Goal: Task Accomplishment & Management: Manage account settings

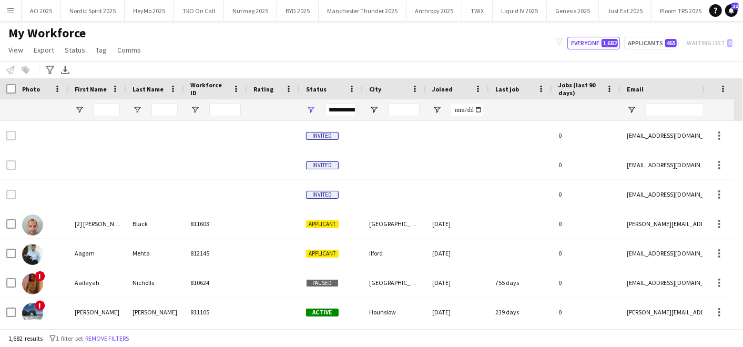
scroll to position [0, 375]
click at [13, 4] on button "Menu" at bounding box center [10, 10] width 21 height 21
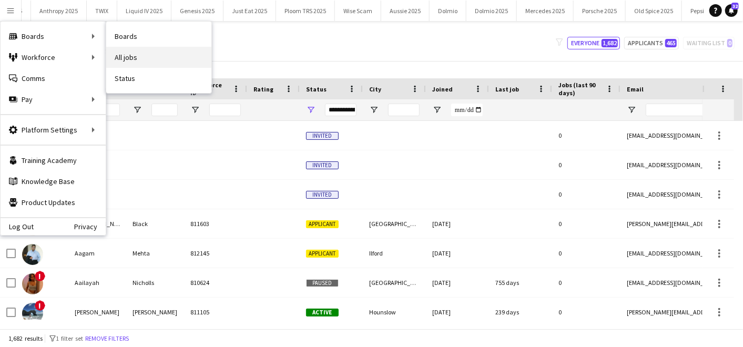
click at [136, 61] on link "All jobs" at bounding box center [158, 57] width 105 height 21
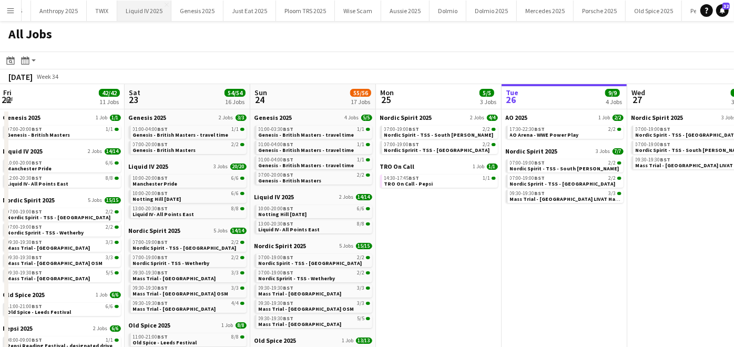
click at [134, 5] on button "Liquid IV 2025 Close" at bounding box center [144, 11] width 54 height 21
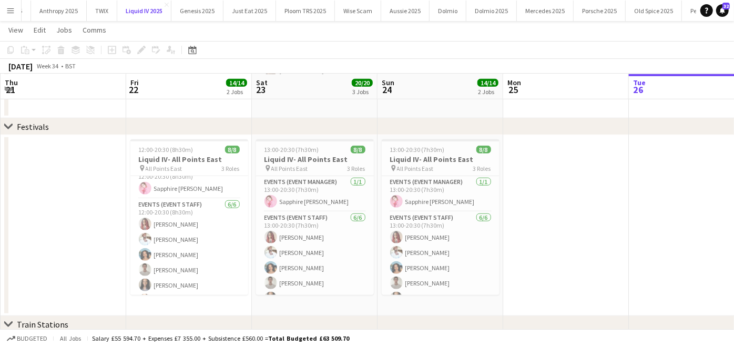
scroll to position [13, 0]
click at [13, 9] on app-icon "Menu" at bounding box center [10, 10] width 8 height 8
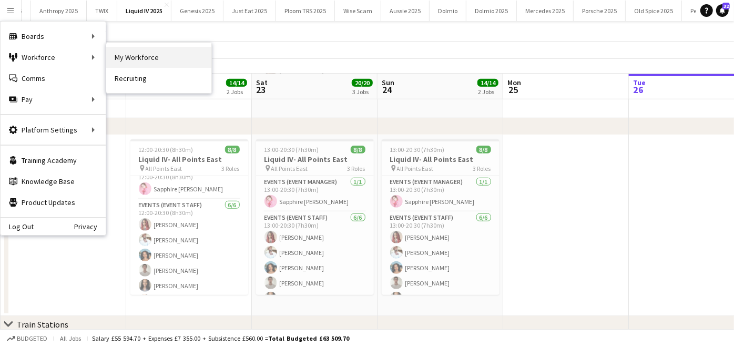
click at [132, 58] on link "My Workforce" at bounding box center [158, 57] width 105 height 21
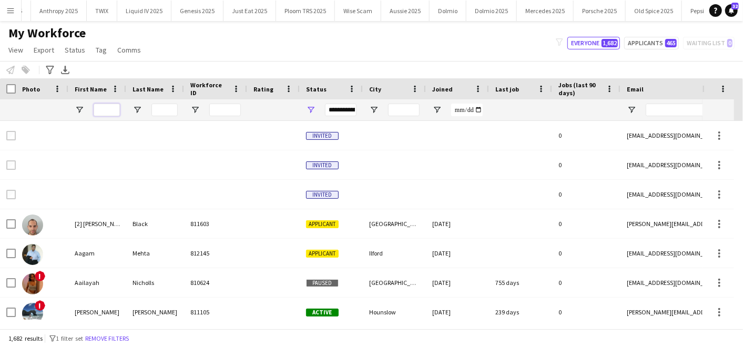
click at [109, 112] on input "First Name Filter Input" at bounding box center [107, 110] width 26 height 13
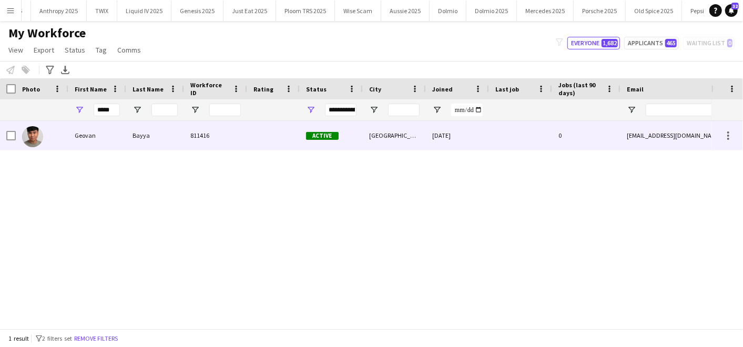
click at [96, 128] on div "Geovan" at bounding box center [97, 135] width 58 height 29
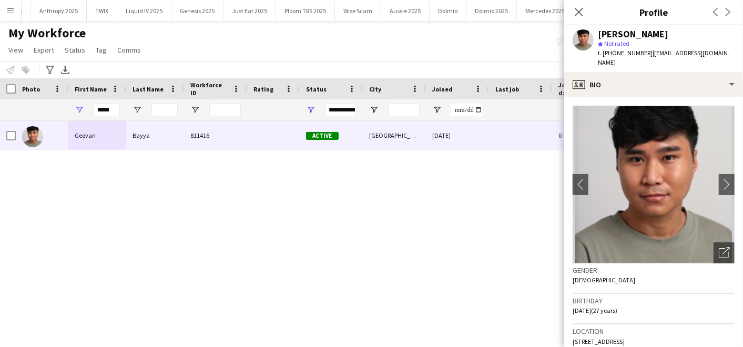
click at [609, 51] on span "t. +447534453312" at bounding box center [625, 53] width 55 height 8
drag, startPoint x: 612, startPoint y: 54, endPoint x: 643, endPoint y: 54, distance: 30.5
click at [643, 54] on span "t. +447534453312" at bounding box center [625, 53] width 55 height 8
copy span "7534453312"
drag, startPoint x: 117, startPoint y: 106, endPoint x: 79, endPoint y: 100, distance: 37.8
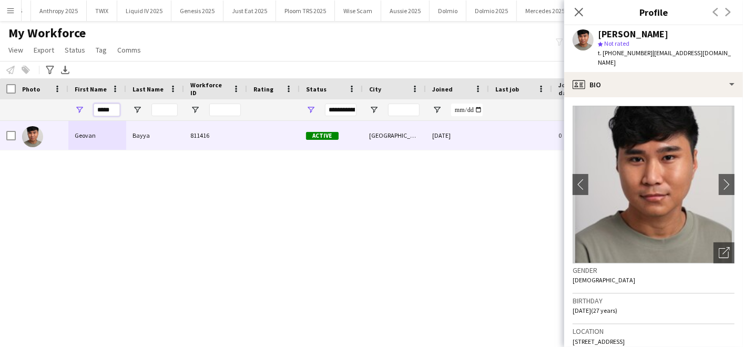
click at [79, 100] on div "*****" at bounding box center [97, 109] width 58 height 21
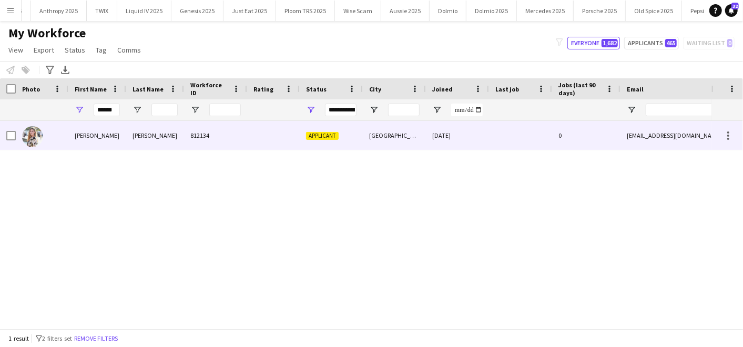
click at [84, 123] on div "[PERSON_NAME]" at bounding box center [97, 135] width 58 height 29
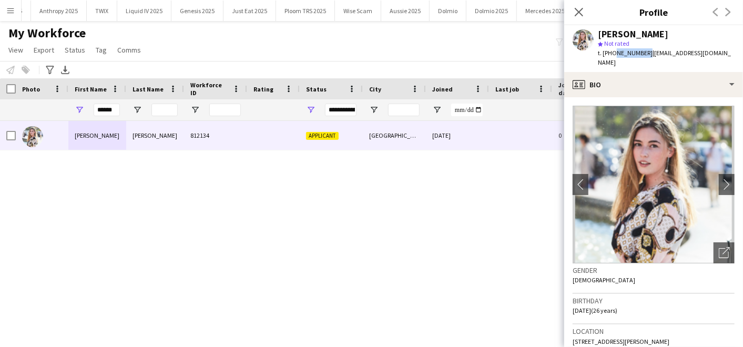
drag, startPoint x: 613, startPoint y: 54, endPoint x: 643, endPoint y: 51, distance: 30.1
click at [643, 51] on span "t. +447379226608" at bounding box center [625, 53] width 55 height 8
copy span "7379226608"
click at [102, 108] on input "******" at bounding box center [107, 110] width 26 height 13
type input "*"
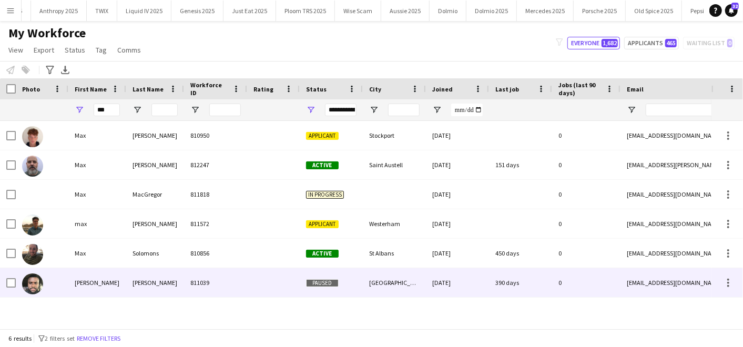
click at [71, 295] on div "Maxwell" at bounding box center [97, 282] width 58 height 29
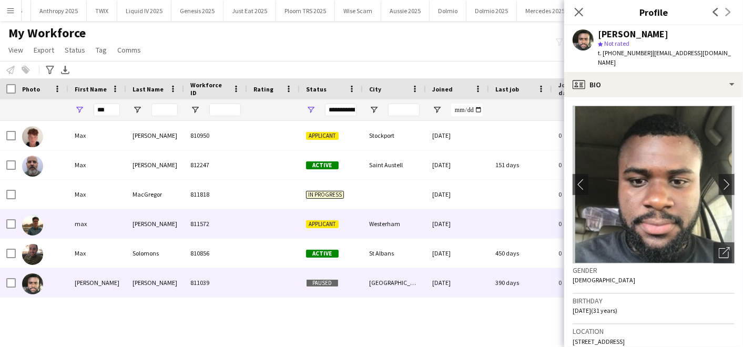
click at [103, 227] on div "max" at bounding box center [97, 223] width 58 height 29
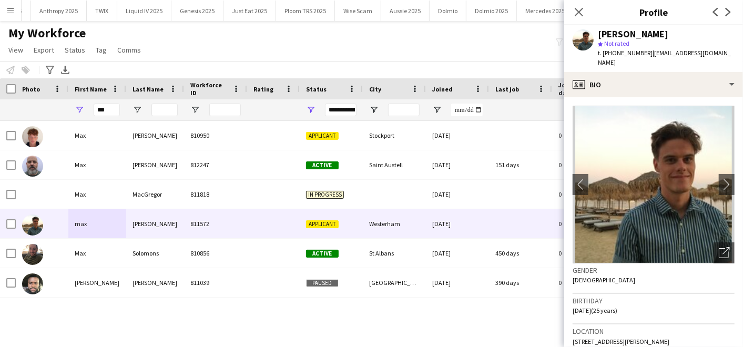
drag, startPoint x: 612, startPoint y: 53, endPoint x: 646, endPoint y: 53, distance: 34.2
click at [646, 53] on span "t. +4407718425590" at bounding box center [625, 53] width 55 height 8
copy span "07718425590"
drag, startPoint x: 112, startPoint y: 110, endPoint x: 94, endPoint y: 102, distance: 19.5
click at [94, 102] on div "***" at bounding box center [107, 109] width 26 height 21
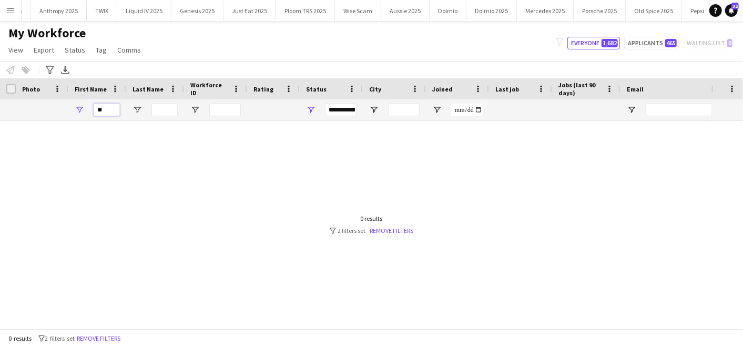
type input "*"
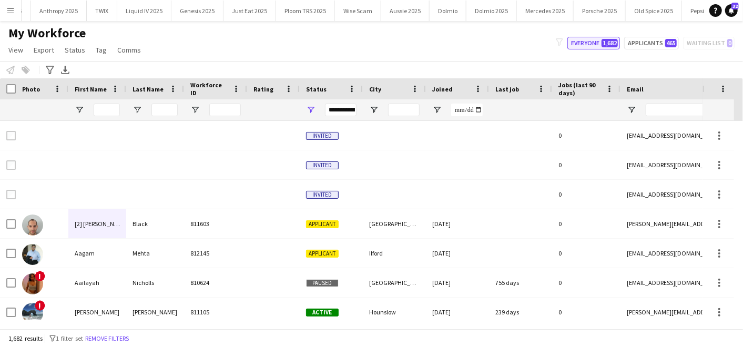
click at [598, 43] on button "Everyone 1,682" at bounding box center [593, 43] width 53 height 13
click at [109, 109] on input "First Name Filter Input" at bounding box center [107, 110] width 26 height 13
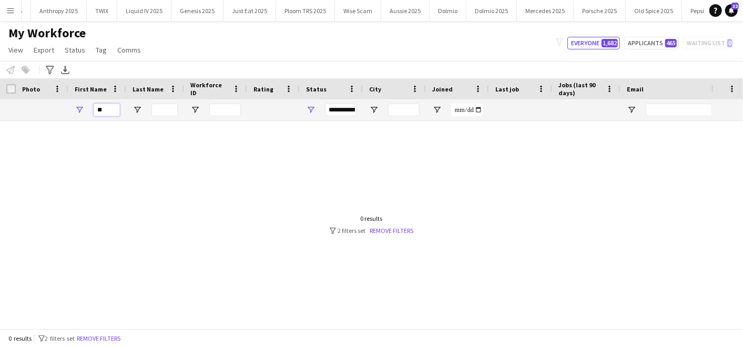
type input "*"
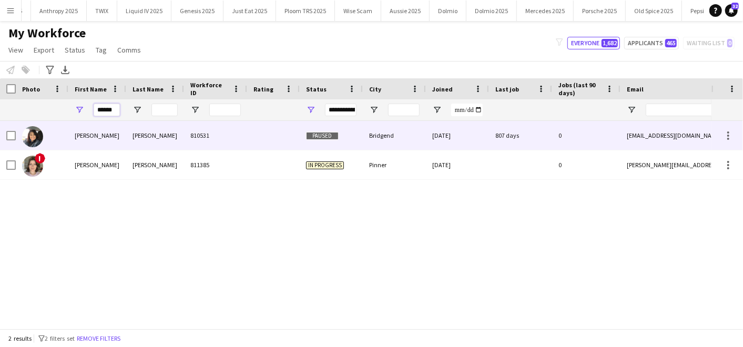
type input "******"
click at [109, 130] on div "Catherine" at bounding box center [97, 135] width 58 height 29
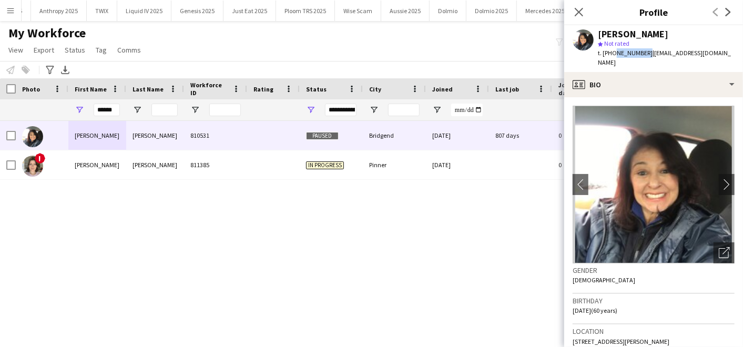
drag, startPoint x: 613, startPoint y: 52, endPoint x: 644, endPoint y: 51, distance: 31.0
click at [644, 51] on span "t. +447973509684" at bounding box center [625, 53] width 55 height 8
copy span "7973509684"
click at [88, 109] on div "******" at bounding box center [97, 109] width 58 height 21
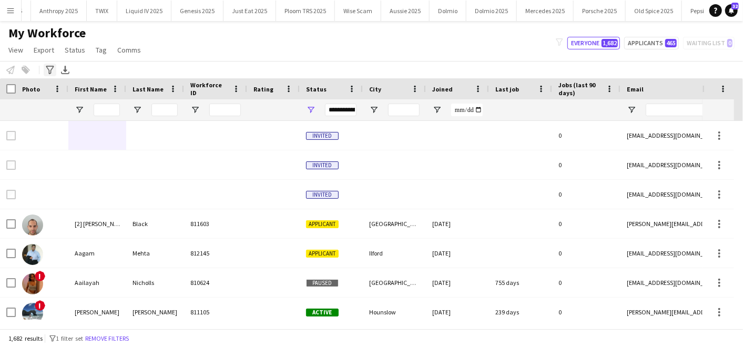
click at [51, 72] on icon "Advanced filters" at bounding box center [50, 70] width 8 height 8
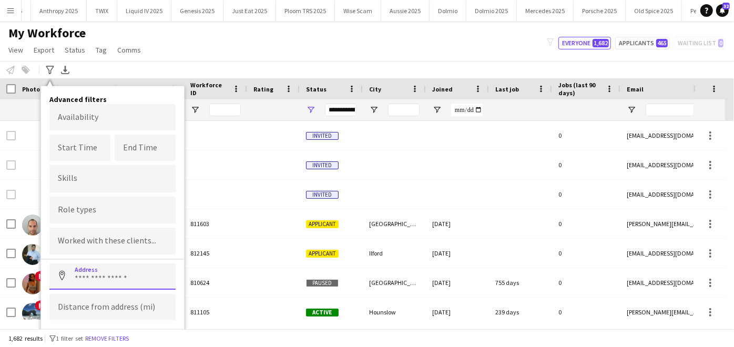
click at [82, 272] on input at bounding box center [112, 276] width 126 height 26
type input "******"
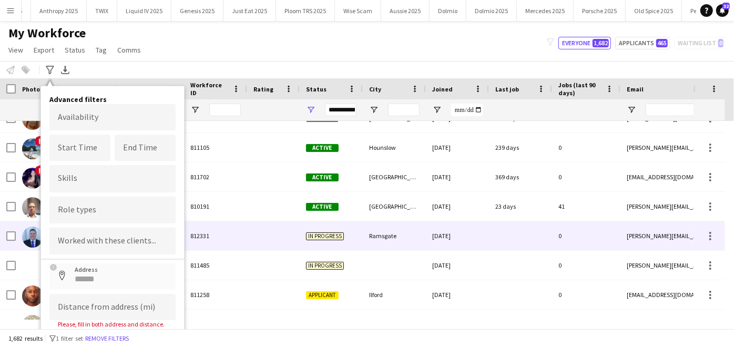
scroll to position [168, 0]
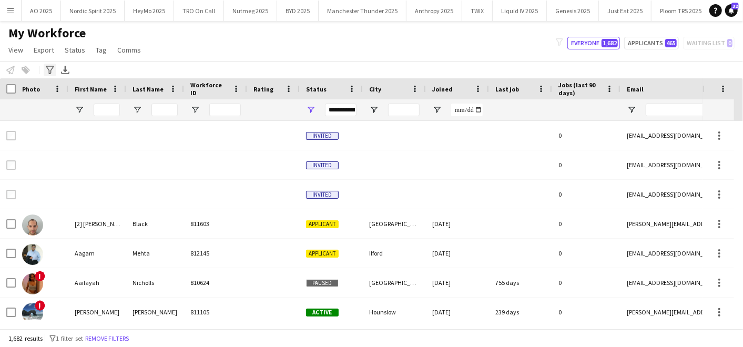
click at [50, 75] on div "Advanced filters" at bounding box center [50, 70] width 13 height 13
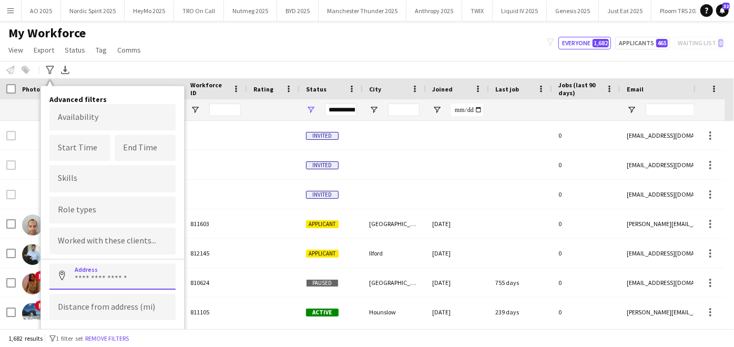
click at [85, 271] on input at bounding box center [112, 276] width 126 height 26
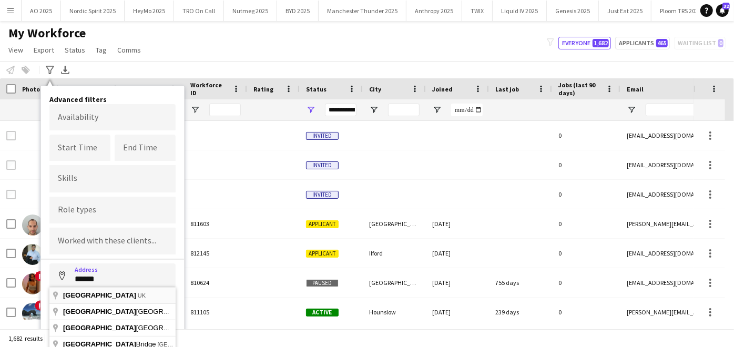
type input "**********"
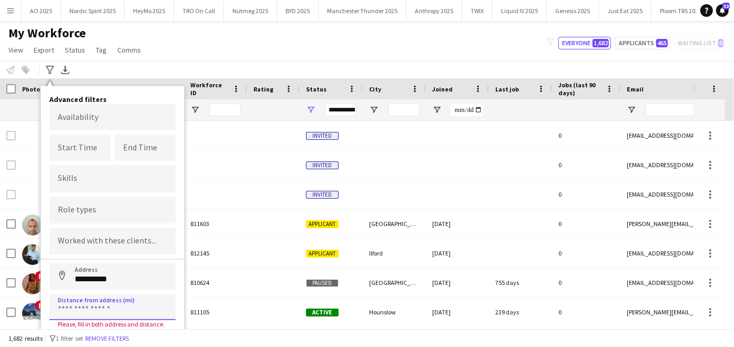
click at [86, 304] on input at bounding box center [112, 307] width 126 height 26
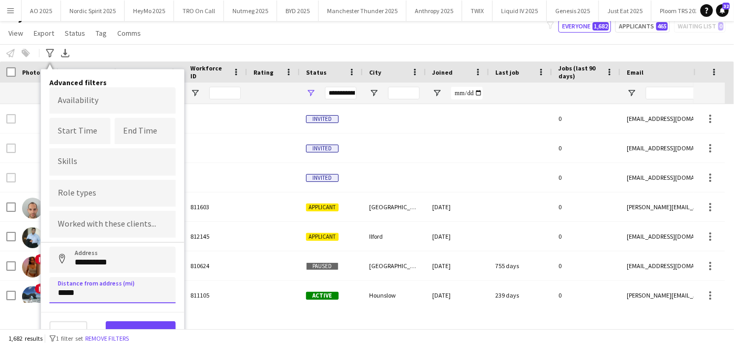
type input "*****"
click at [122, 321] on button "View results" at bounding box center [141, 331] width 70 height 21
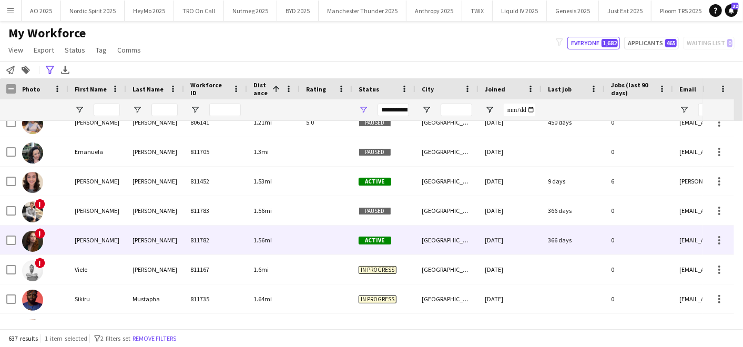
scroll to position [0, 0]
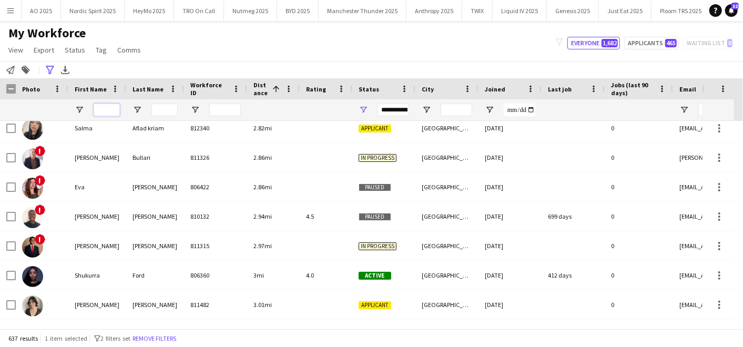
click at [108, 111] on input "First Name Filter Input" at bounding box center [107, 110] width 26 height 13
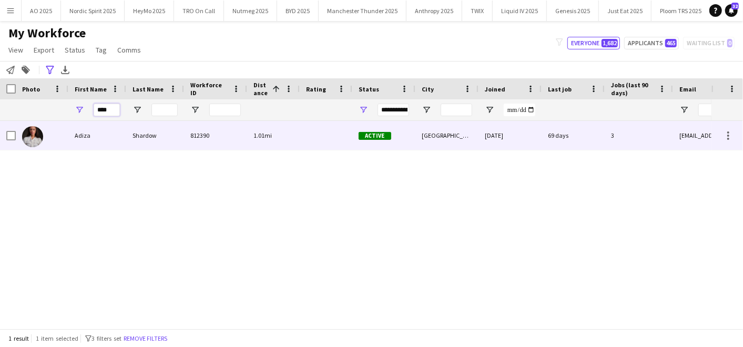
type input "****"
click at [56, 138] on div at bounding box center [42, 135] width 53 height 29
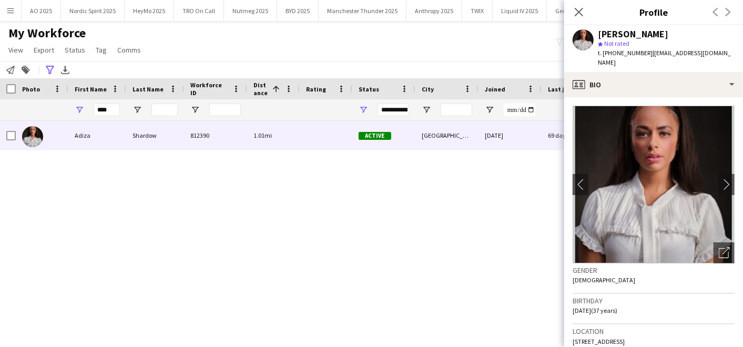
click at [507, 199] on div "Adiza Shardow 812390 1.01mi Active London 29-06-2022 69 days 3 adiza_shardow@ya…" at bounding box center [355, 220] width 711 height 199
drag, startPoint x: 375, startPoint y: 307, endPoint x: 389, endPoint y: -37, distance: 344.7
click at [389, 0] on html "Menu Boards Boards Boards All jobs Status Workforce Workforce My Workforce Recr…" at bounding box center [371, 173] width 743 height 347
click at [318, 218] on div "Adiza Shardow 812390 1.01mi Active London 29-06-2022 69 days 3 adiza_shardow@ya…" at bounding box center [355, 220] width 711 height 199
click at [581, 12] on icon "Close pop-in" at bounding box center [579, 12] width 10 height 10
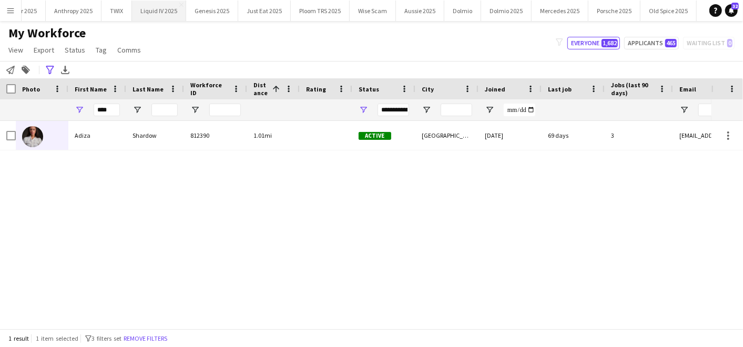
scroll to position [0, 368]
click at [13, 6] on app-icon "Menu" at bounding box center [10, 10] width 8 height 8
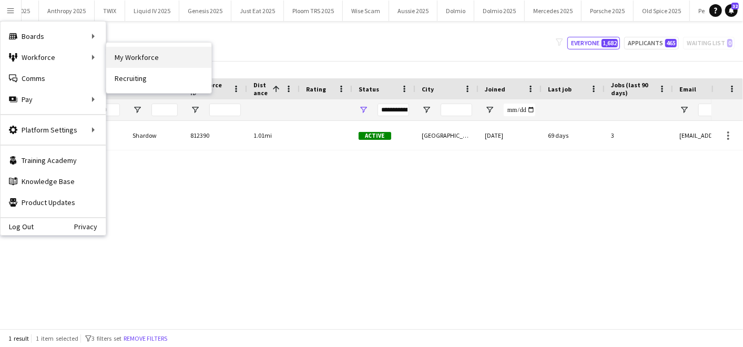
click at [127, 62] on link "My Workforce" at bounding box center [158, 57] width 105 height 21
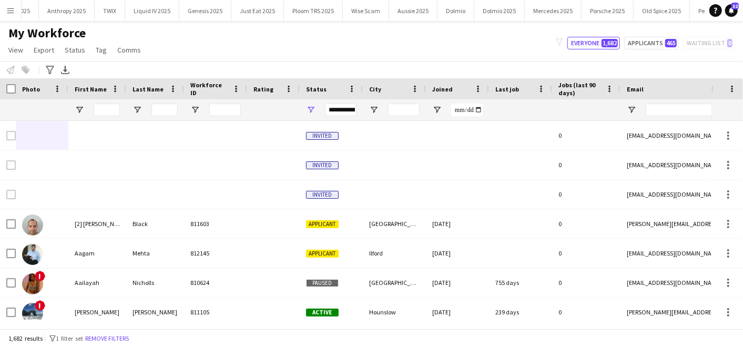
type input "****"
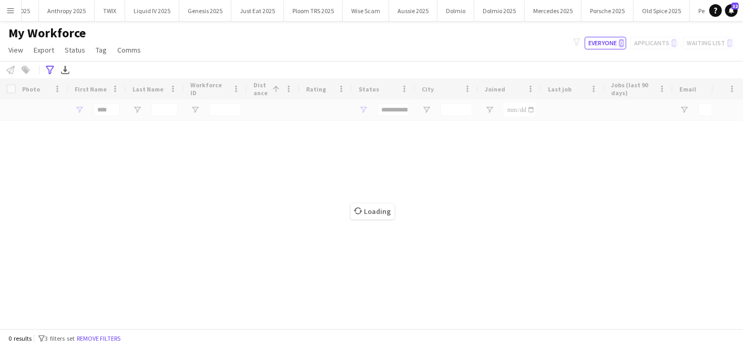
click at [8, 3] on button "Menu" at bounding box center [10, 10] width 21 height 21
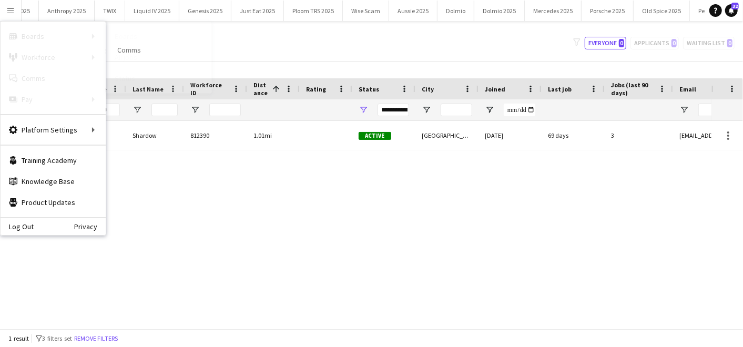
click at [127, 37] on link "Boards" at bounding box center [158, 36] width 105 height 21
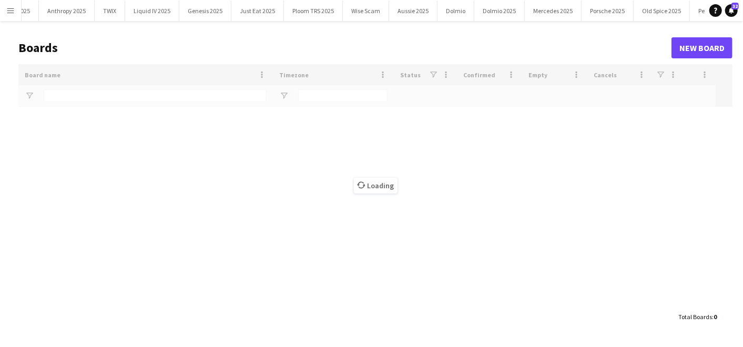
type input "***"
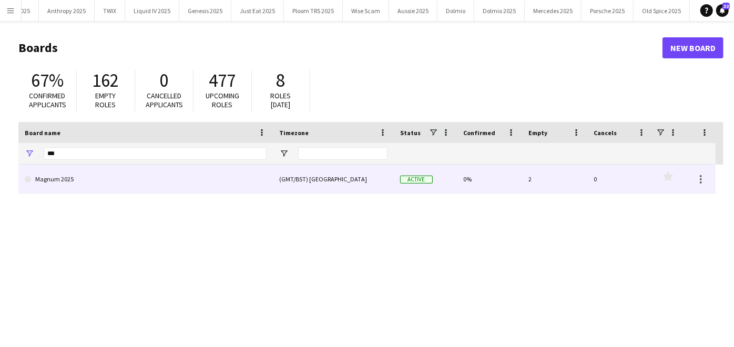
click at [78, 174] on link "Magnum 2025" at bounding box center [146, 179] width 242 height 29
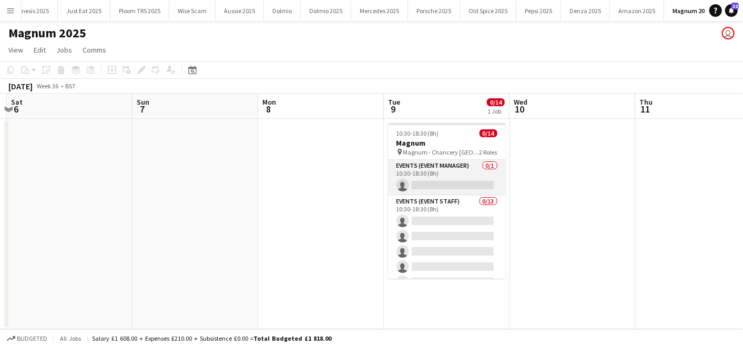
click at [433, 177] on app-card-role "Events (Event Manager) 0/1 10:30-18:30 (8h) single-neutral-actions" at bounding box center [447, 178] width 118 height 36
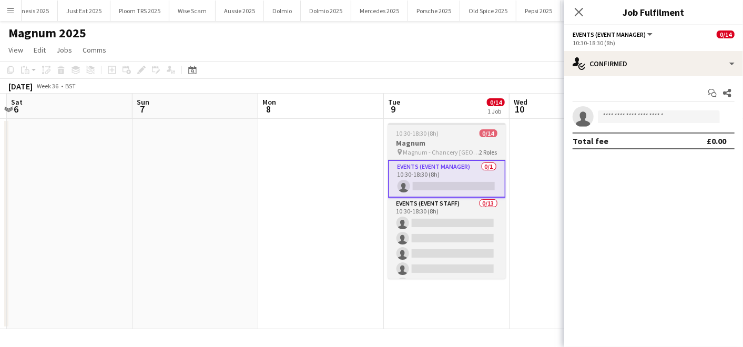
click at [439, 134] on div "10:30-18:30 (8h) 0/14" at bounding box center [447, 133] width 118 height 8
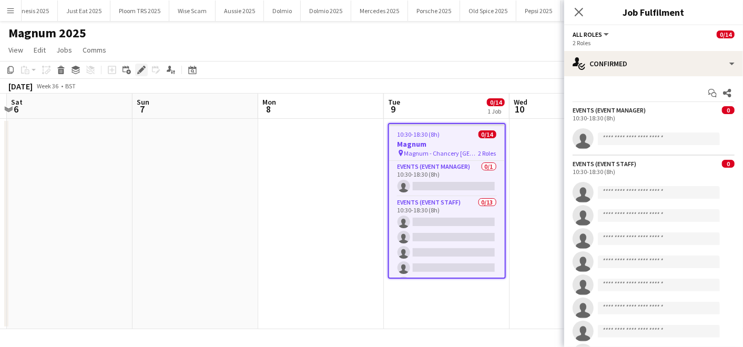
click at [141, 69] on icon at bounding box center [141, 70] width 6 height 6
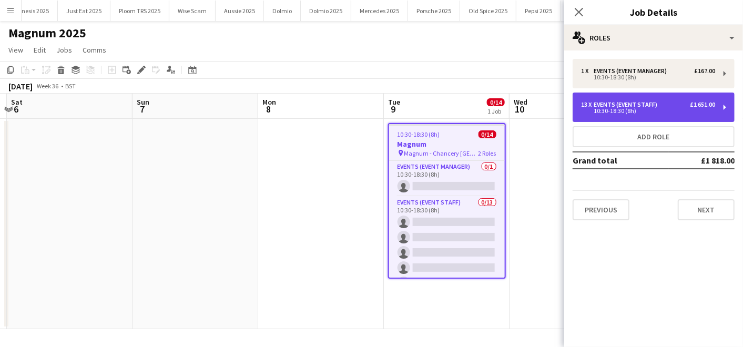
click at [640, 109] on div "10:30-18:30 (8h)" at bounding box center [648, 110] width 134 height 5
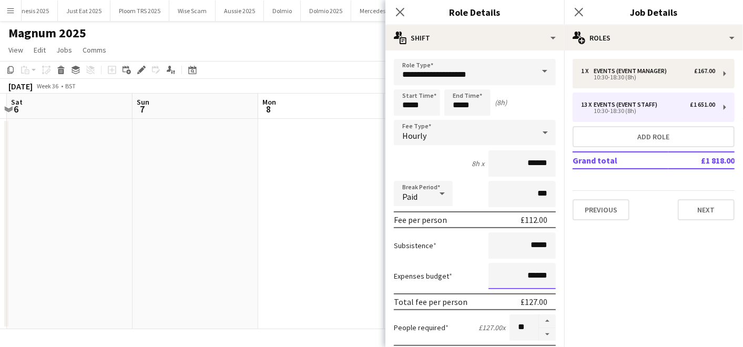
click at [524, 276] on input "******" at bounding box center [522, 276] width 67 height 26
type input "**"
type input "***"
click at [464, 267] on div "Expenses budget ***" at bounding box center [475, 276] width 162 height 26
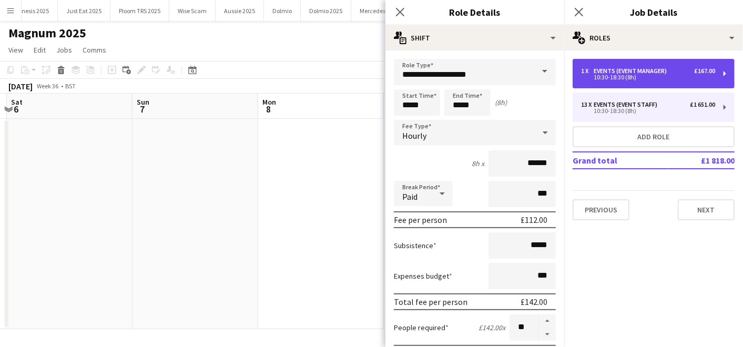
click at [625, 82] on div "1 x Events (Event Manager) £167.00 10:30-18:30 (8h)" at bounding box center [654, 73] width 162 height 29
type input "**********"
type input "******"
type input "*"
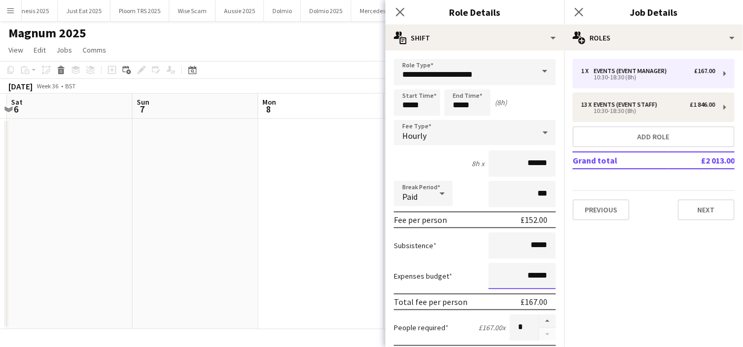
click at [537, 272] on input "******" at bounding box center [522, 276] width 67 height 26
type input "**"
type input "***"
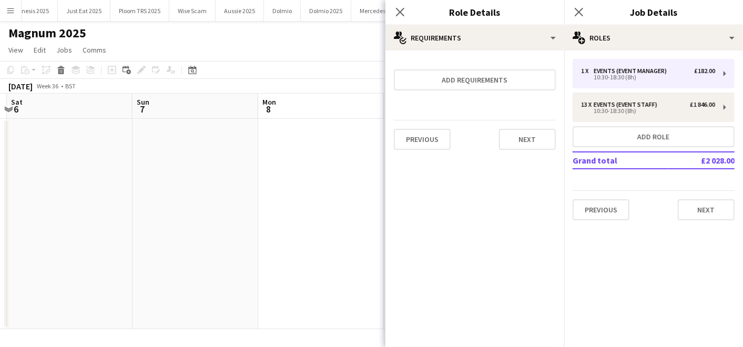
click at [307, 238] on app-date-cell at bounding box center [321, 224] width 126 height 210
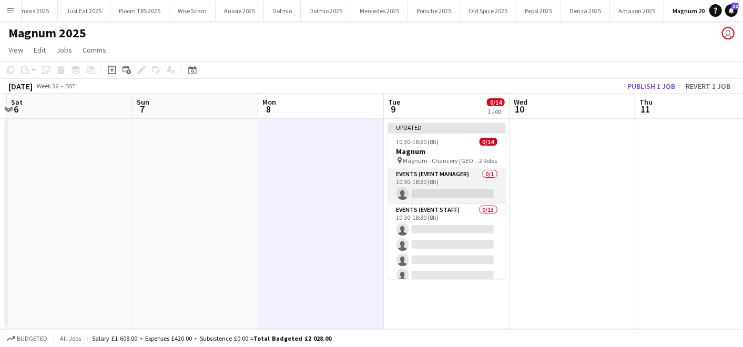
click at [442, 192] on app-card-role "Events (Event Manager) 0/1 10:30-18:30 (8h) single-neutral-actions" at bounding box center [447, 186] width 118 height 36
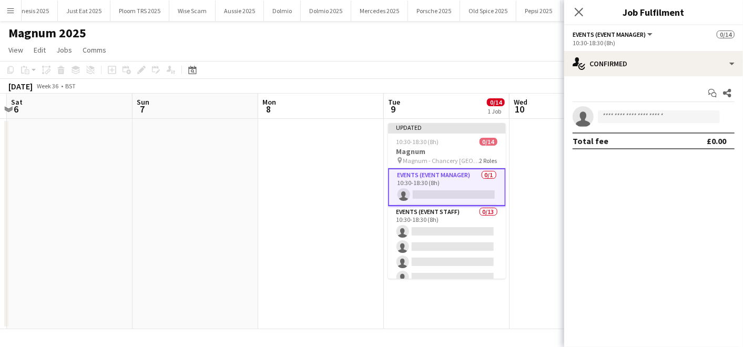
click at [354, 215] on app-date-cell at bounding box center [321, 224] width 126 height 210
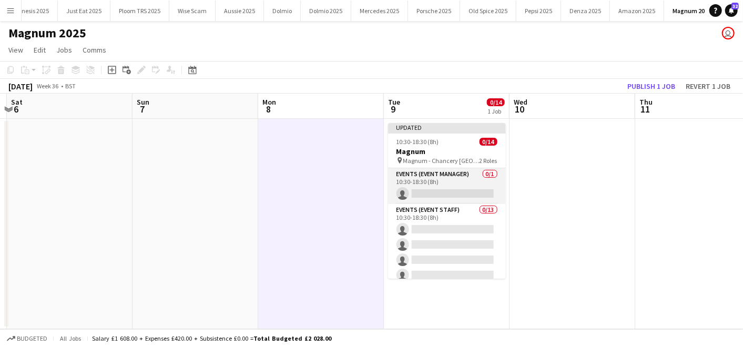
click at [449, 196] on app-card-role "Events (Event Manager) 0/1 10:30-18:30 (8h) single-neutral-actions" at bounding box center [447, 186] width 118 height 36
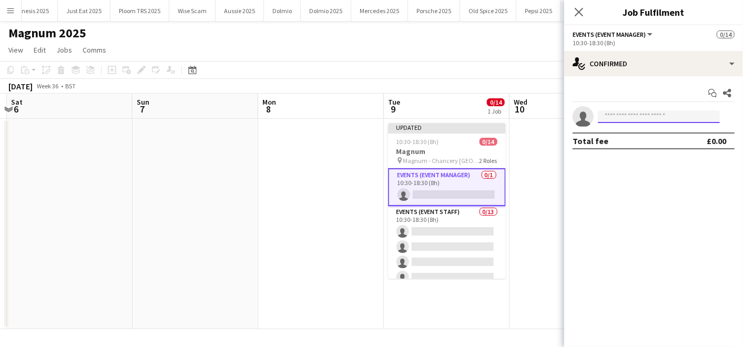
click at [620, 119] on input at bounding box center [659, 116] width 122 height 13
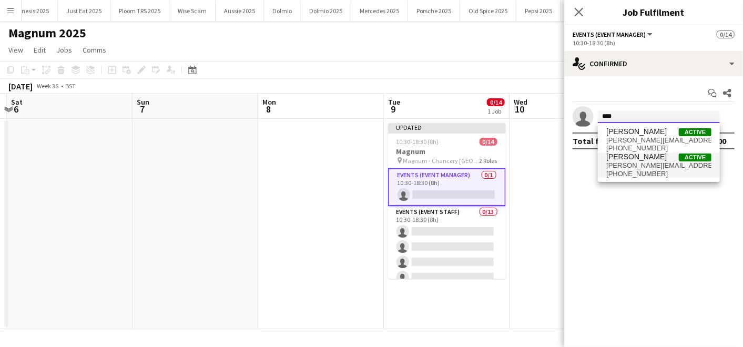
type input "****"
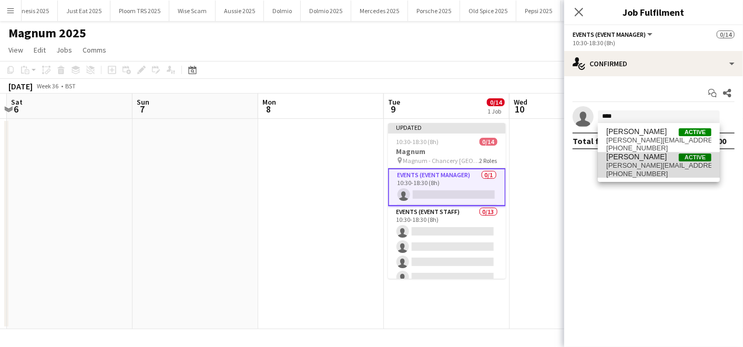
click at [627, 163] on span "[PERSON_NAME][EMAIL_ADDRESS][PERSON_NAME][DOMAIN_NAME]" at bounding box center [658, 165] width 105 height 8
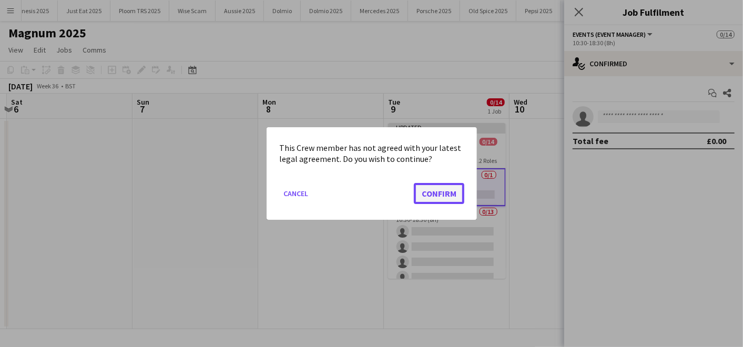
click at [428, 188] on button "Confirm" at bounding box center [439, 193] width 50 height 21
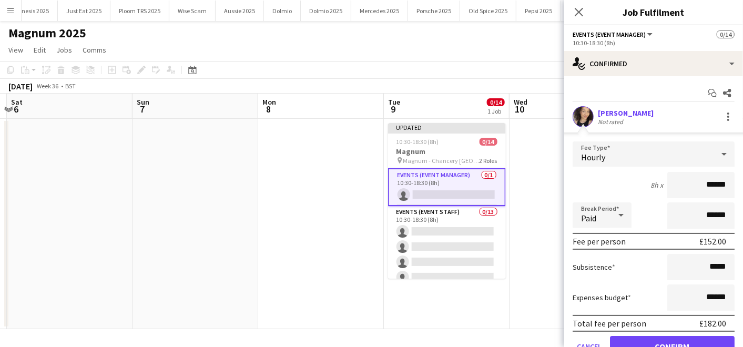
scroll to position [47, 0]
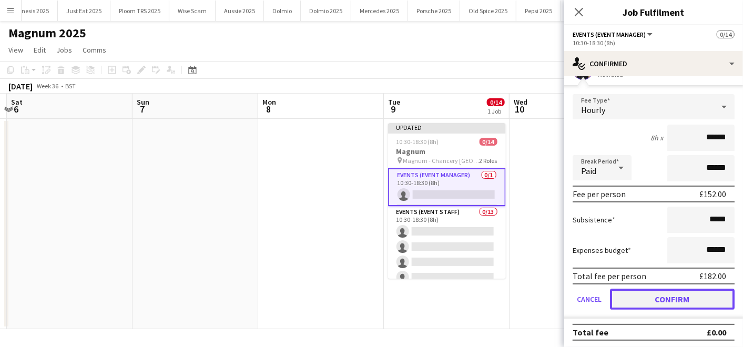
click at [667, 302] on button "Confirm" at bounding box center [672, 299] width 125 height 21
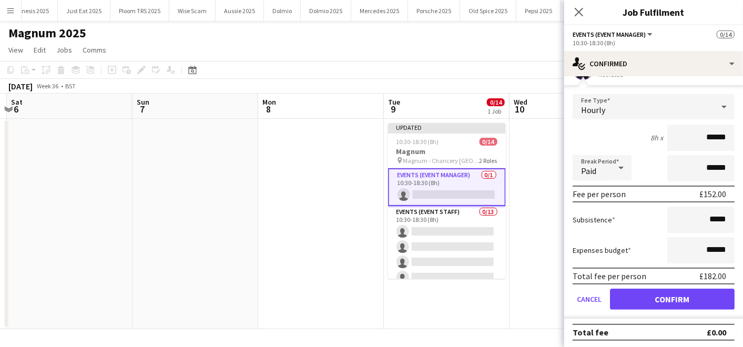
scroll to position [0, 0]
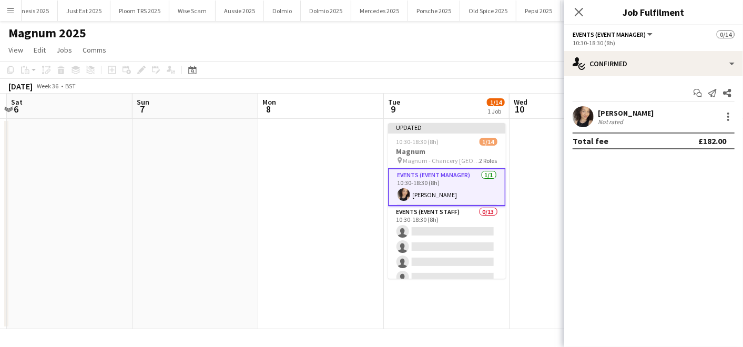
click at [11, 2] on button "Menu" at bounding box center [10, 10] width 21 height 21
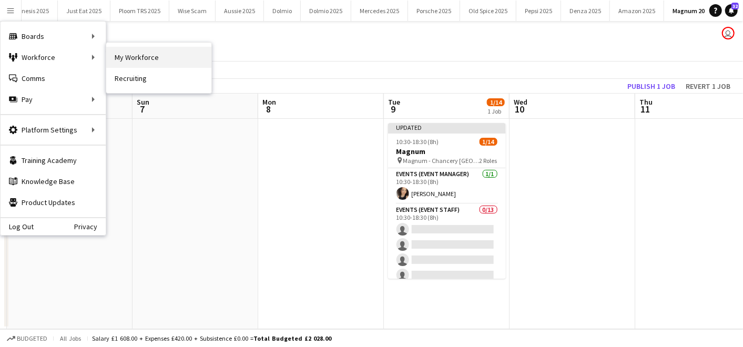
click at [120, 57] on link "My Workforce" at bounding box center [158, 57] width 105 height 21
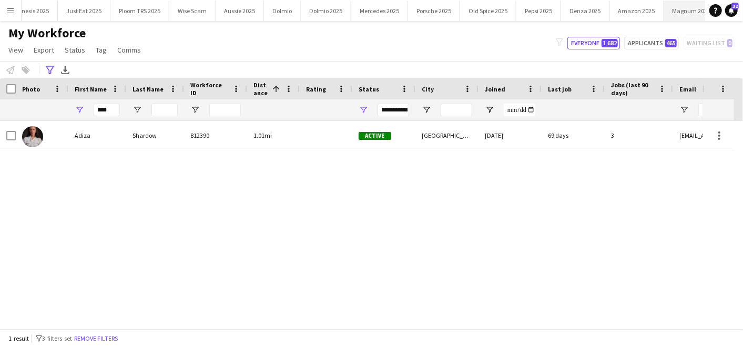
click at [685, 12] on button "Magnum 2025 Close" at bounding box center [692, 11] width 56 height 21
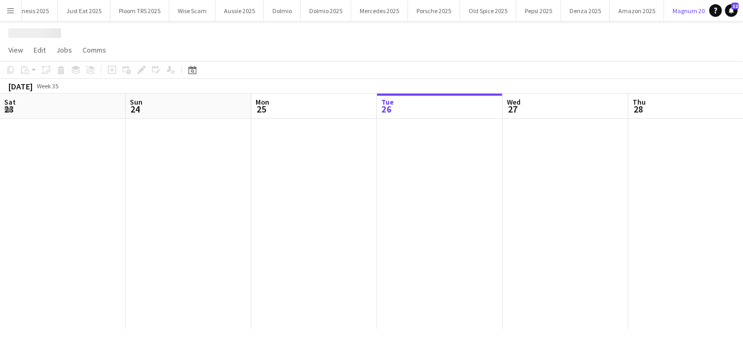
scroll to position [0, 251]
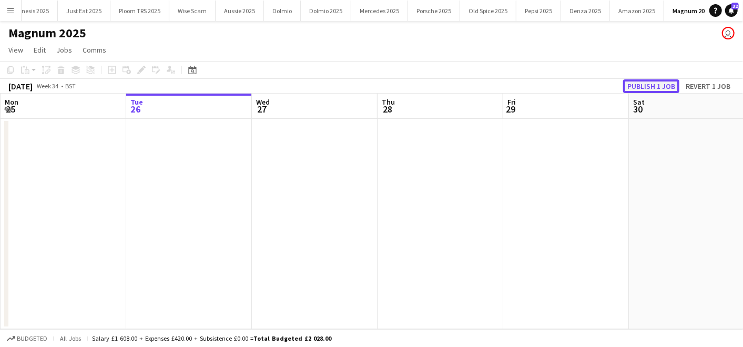
click at [650, 85] on button "Publish 1 job" at bounding box center [651, 86] width 56 height 14
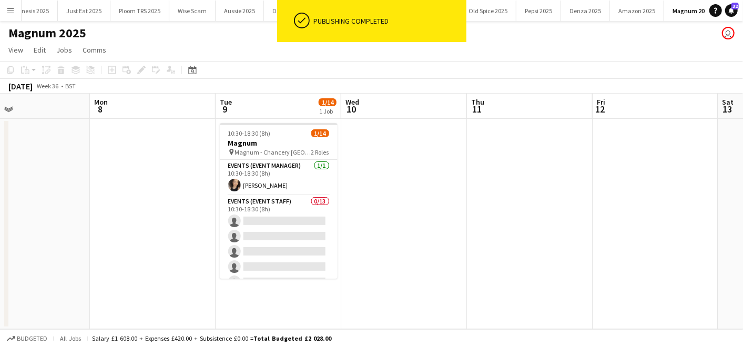
scroll to position [0, 428]
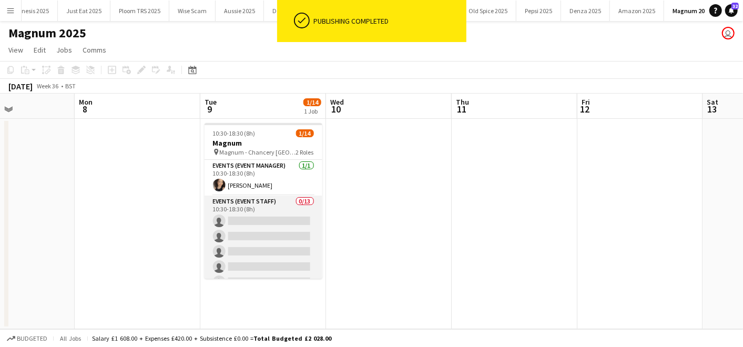
click at [227, 238] on app-card-role "Events (Event Staff) 0/13 10:30-18:30 (8h) single-neutral-actions single-neutra…" at bounding box center [264, 305] width 118 height 219
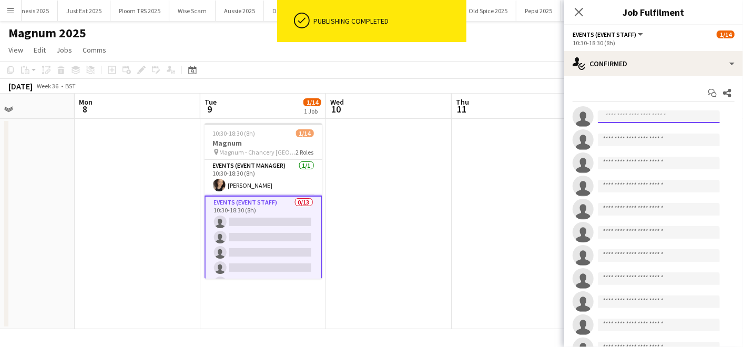
click at [655, 118] on input at bounding box center [659, 116] width 122 height 13
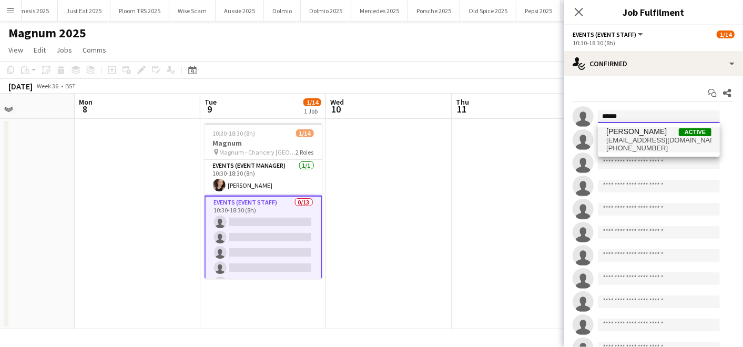
type input "******"
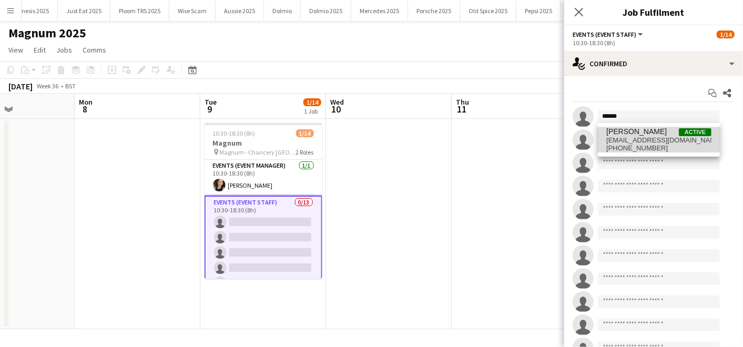
click at [634, 131] on span "[PERSON_NAME]" at bounding box center [636, 131] width 60 height 9
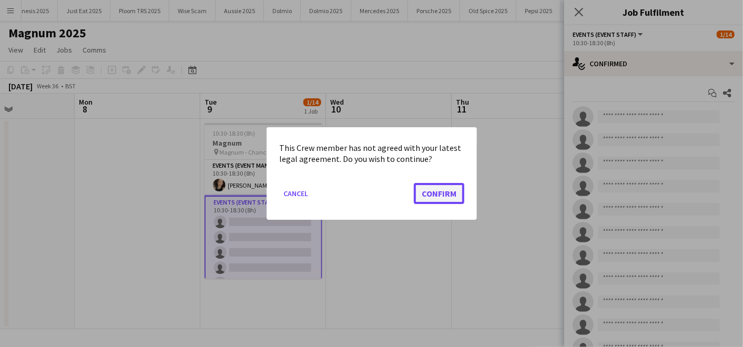
click at [442, 198] on button "Confirm" at bounding box center [439, 193] width 50 height 21
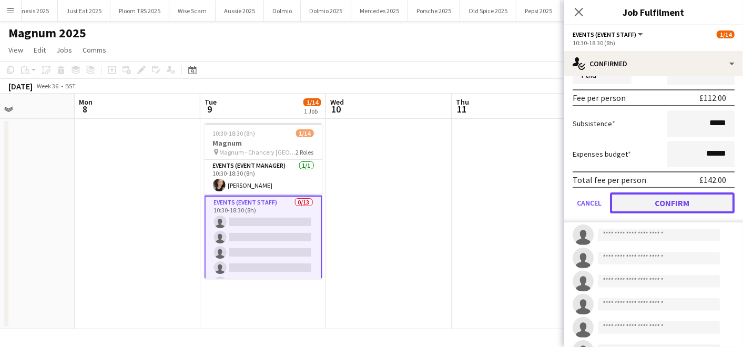
click at [633, 197] on button "Confirm" at bounding box center [672, 202] width 125 height 21
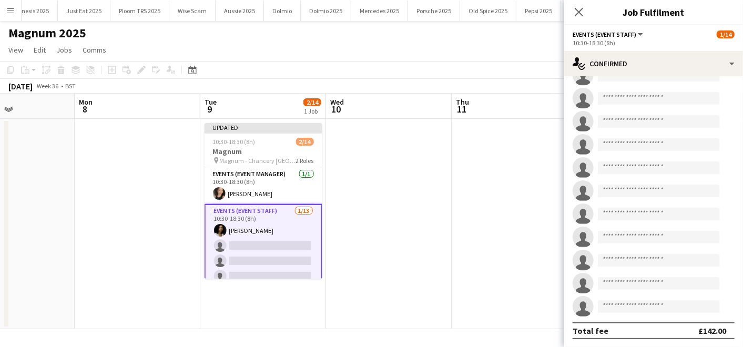
scroll to position [0, 0]
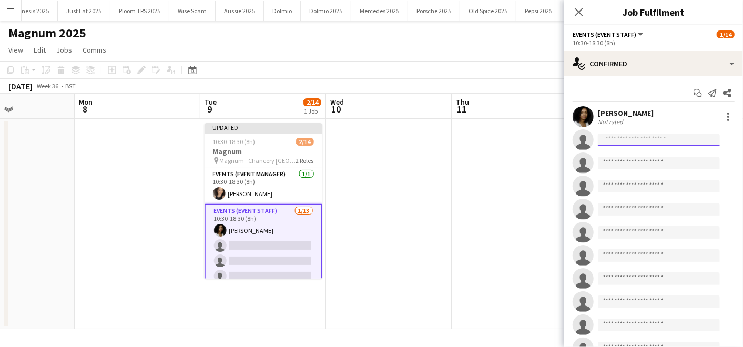
click at [617, 144] on input at bounding box center [659, 140] width 122 height 13
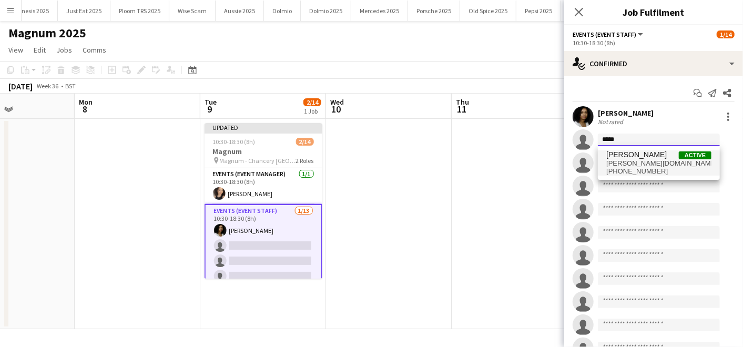
type input "*****"
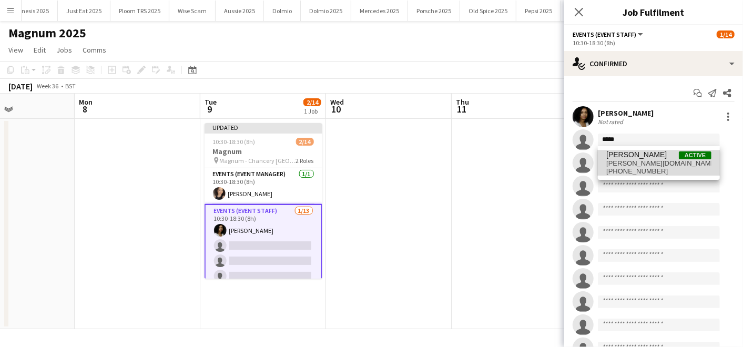
click at [615, 153] on span "[PERSON_NAME]" at bounding box center [636, 154] width 60 height 9
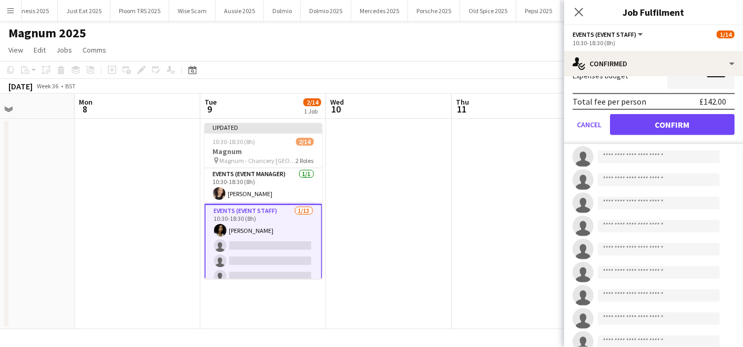
scroll to position [251, 0]
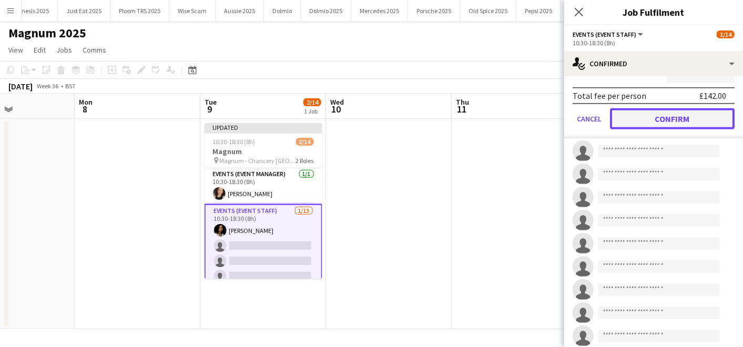
click at [652, 117] on button "Confirm" at bounding box center [672, 118] width 125 height 21
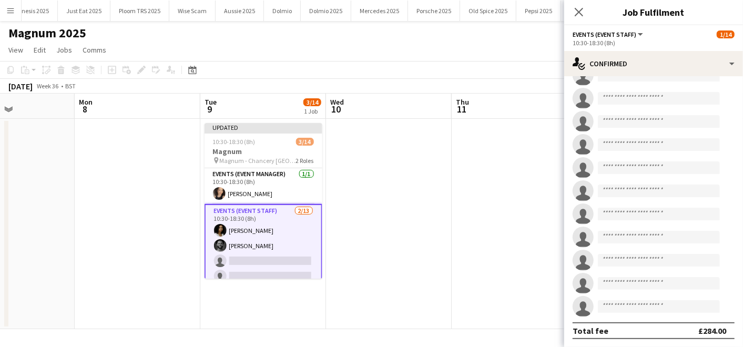
scroll to position [0, 0]
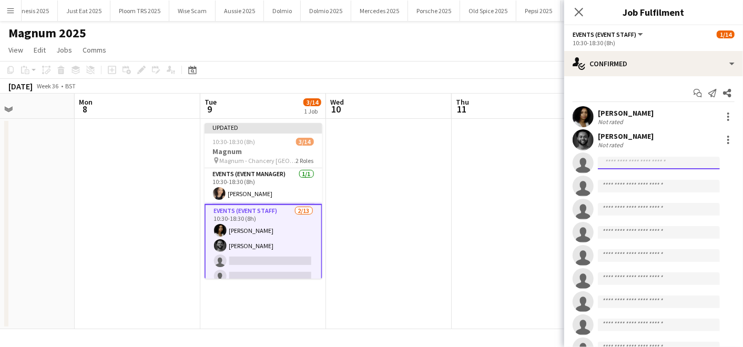
click at [609, 157] on input at bounding box center [659, 163] width 122 height 13
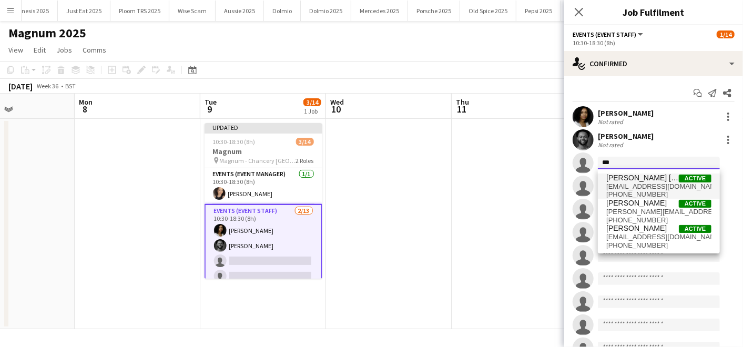
type input "***"
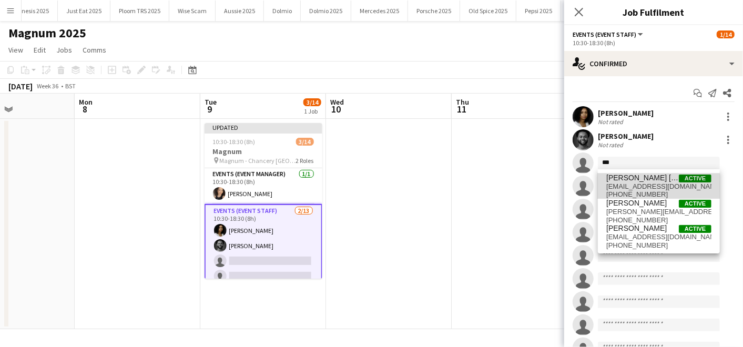
click at [617, 174] on span "[PERSON_NAME] [PERSON_NAME]" at bounding box center [642, 178] width 73 height 9
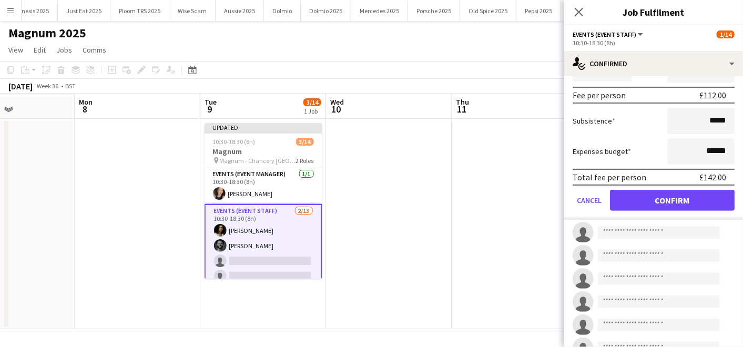
scroll to position [197, 0]
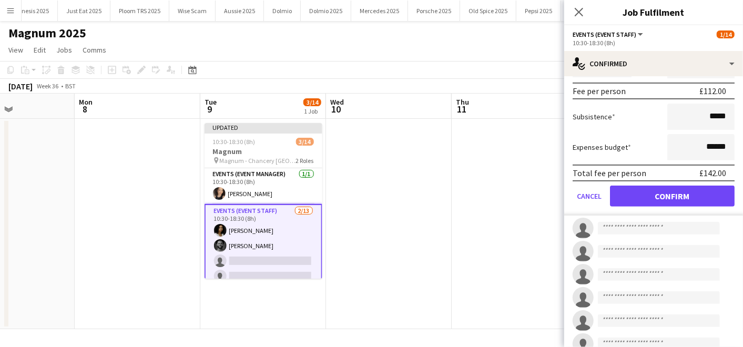
click at [632, 205] on form "Fee Type Hourly 8h x ****** Break Period Paid ****** Fee per person £112.00 Sub…" at bounding box center [653, 103] width 179 height 225
click at [631, 199] on button "Confirm" at bounding box center [672, 196] width 125 height 21
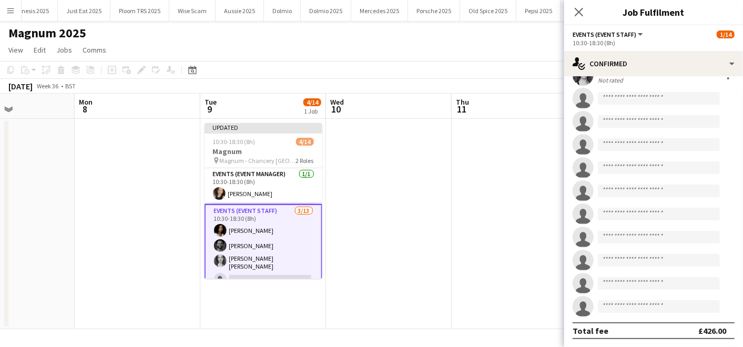
scroll to position [0, 0]
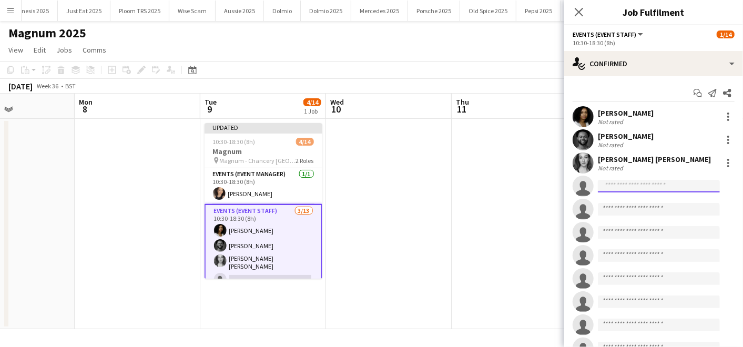
click at [623, 180] on input at bounding box center [659, 186] width 122 height 13
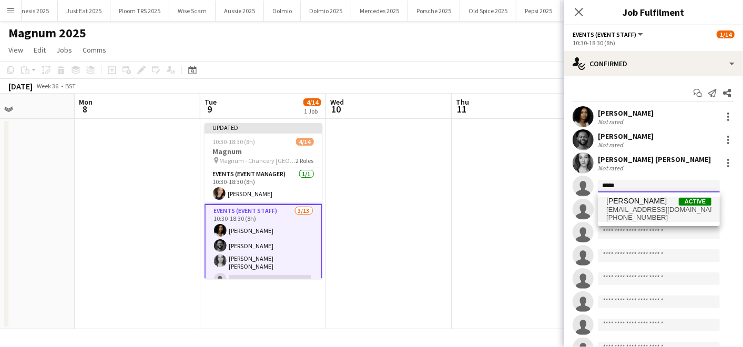
type input "*****"
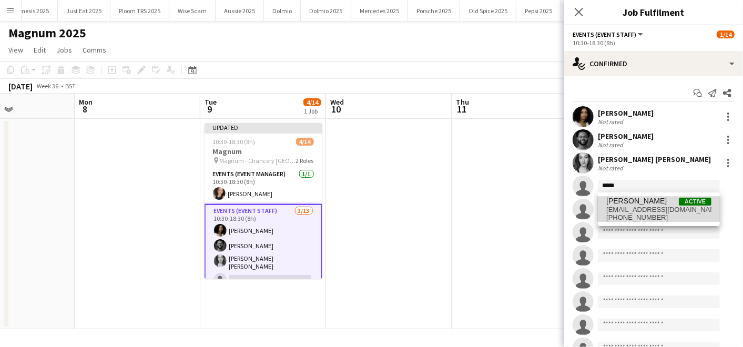
click at [618, 203] on span "[PERSON_NAME]" at bounding box center [636, 201] width 60 height 9
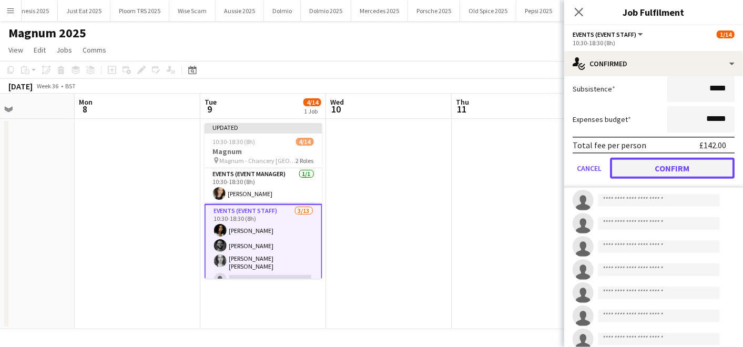
click at [624, 176] on button "Confirm" at bounding box center [672, 168] width 125 height 21
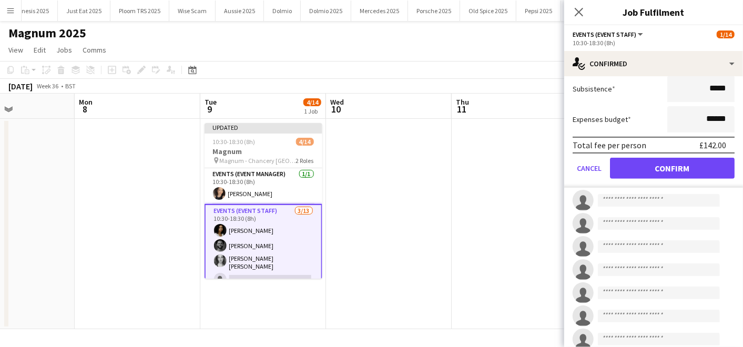
scroll to position [88, 0]
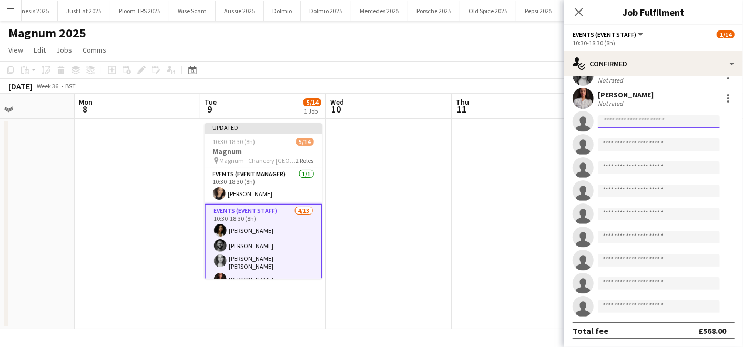
click at [622, 123] on input at bounding box center [659, 121] width 122 height 13
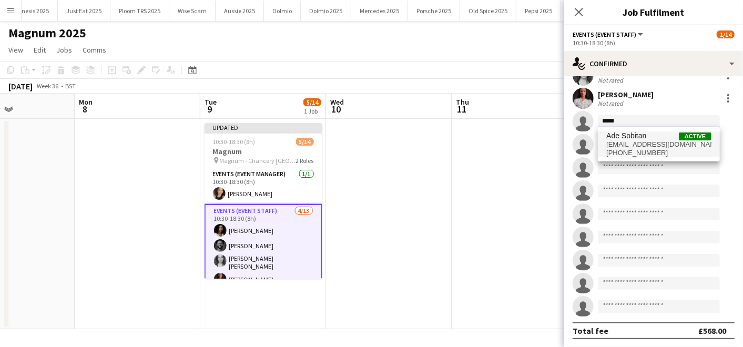
type input "*****"
click at [622, 141] on span "[EMAIL_ADDRESS][DOMAIN_NAME]" at bounding box center [658, 144] width 105 height 8
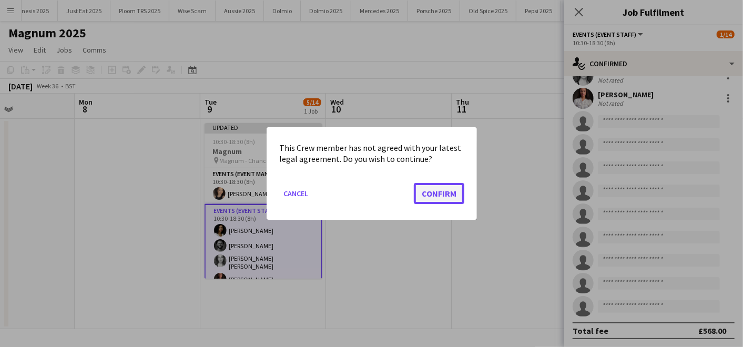
click at [444, 201] on button "Confirm" at bounding box center [439, 193] width 50 height 21
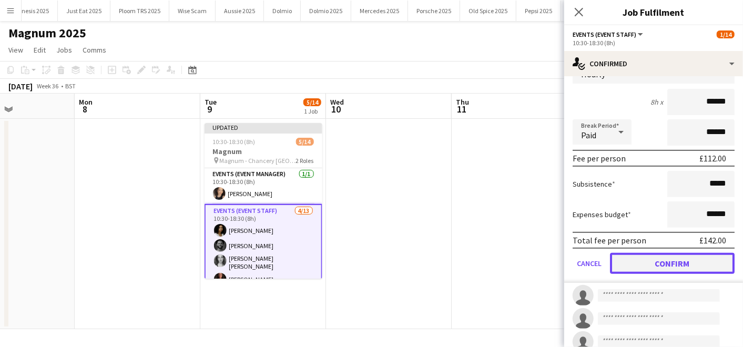
click at [617, 253] on button "Confirm" at bounding box center [672, 263] width 125 height 21
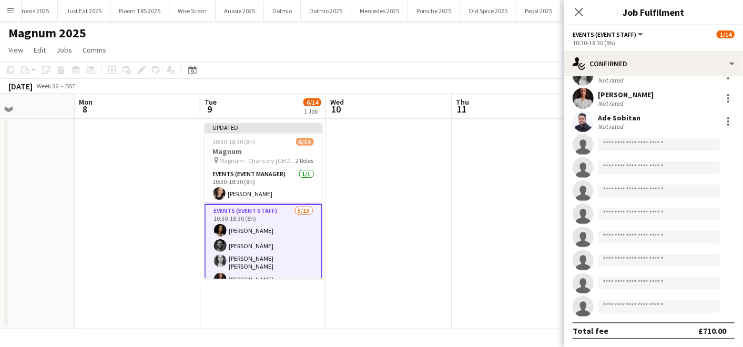
click at [617, 114] on div "Ade Sobitan" at bounding box center [619, 117] width 43 height 9
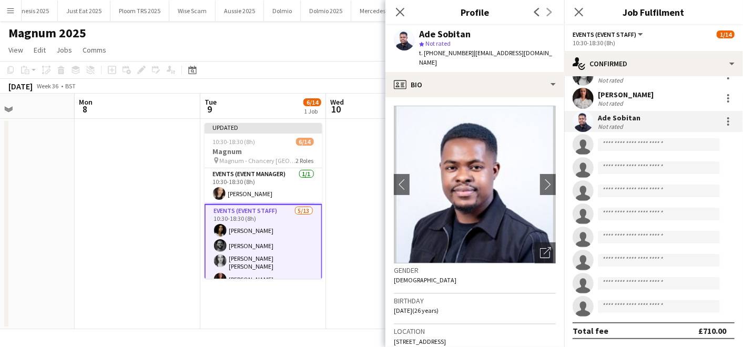
click at [154, 235] on app-date-cell at bounding box center [138, 224] width 126 height 210
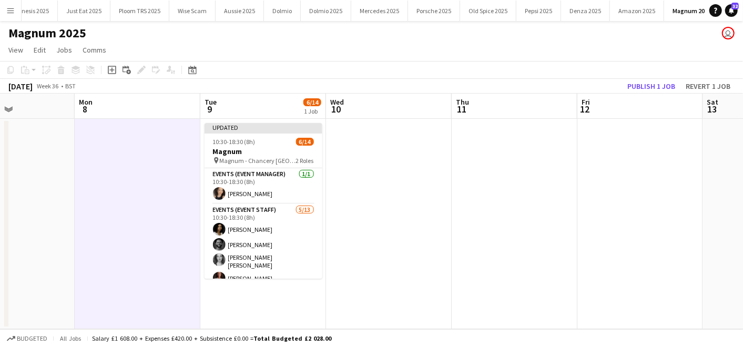
click at [11, 17] on button "Menu" at bounding box center [10, 10] width 21 height 21
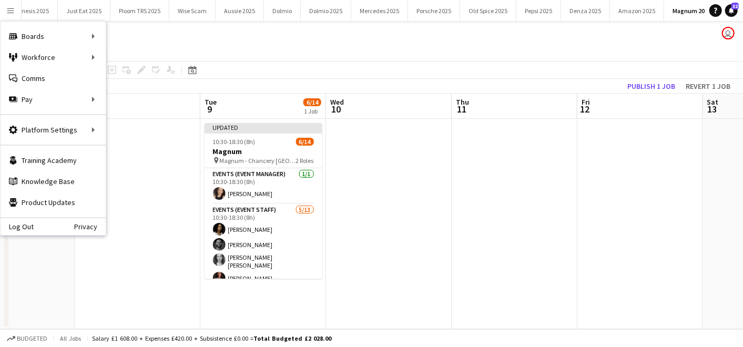
click at [526, 210] on app-date-cell at bounding box center [515, 224] width 126 height 210
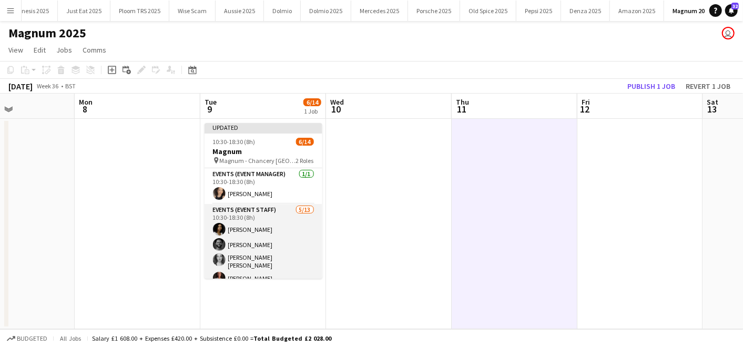
scroll to position [134, 0]
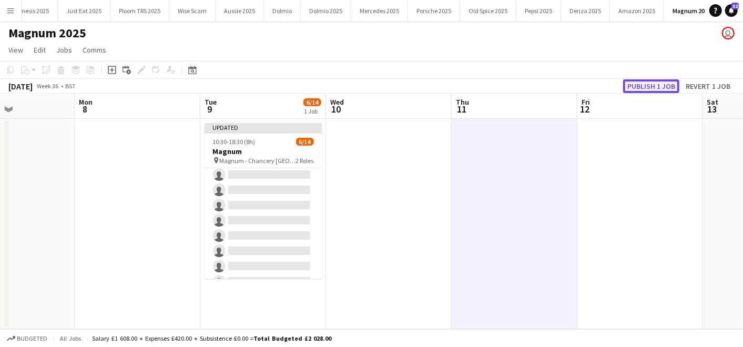
click at [637, 82] on button "Publish 1 job" at bounding box center [651, 86] width 56 height 14
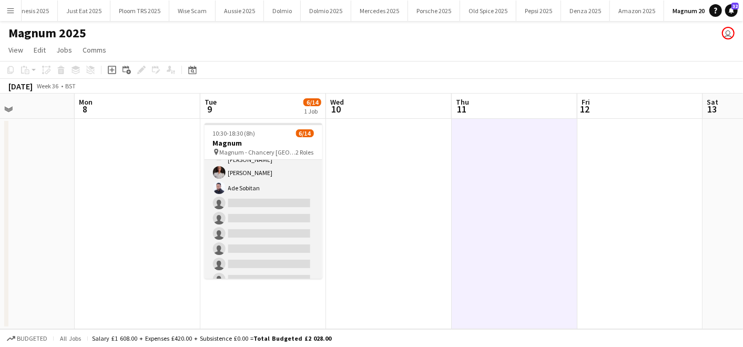
scroll to position [97, 0]
click at [256, 203] on app-card-role "Events (Event Staff) 5/13 10:30-18:30 (8h) Saskia Davis Brima Fullah Amy Carrie…" at bounding box center [264, 210] width 118 height 222
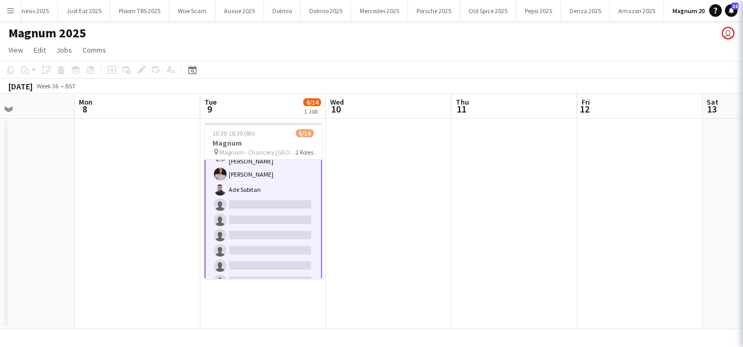
scroll to position [97, 0]
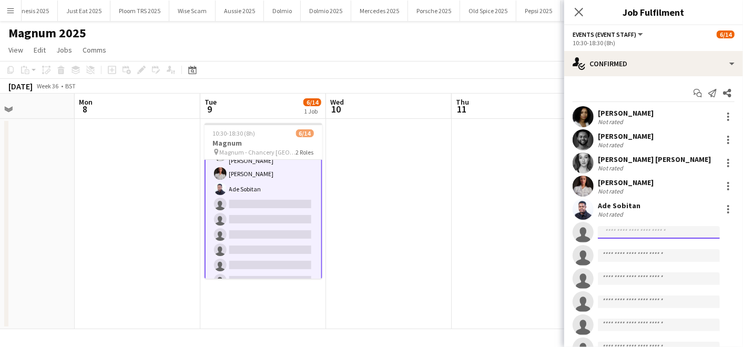
click at [624, 232] on input at bounding box center [659, 232] width 122 height 13
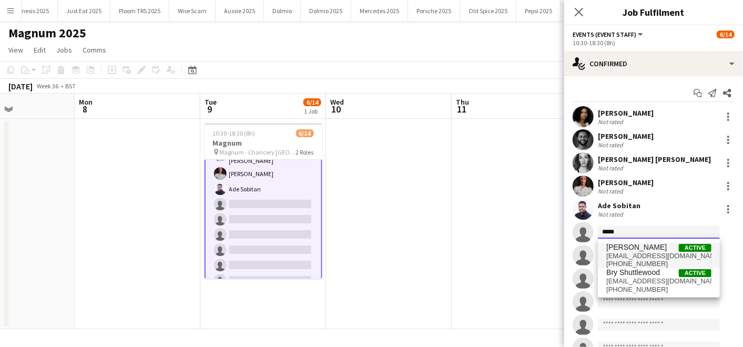
type input "*****"
click at [623, 248] on span "[PERSON_NAME]" at bounding box center [636, 247] width 60 height 9
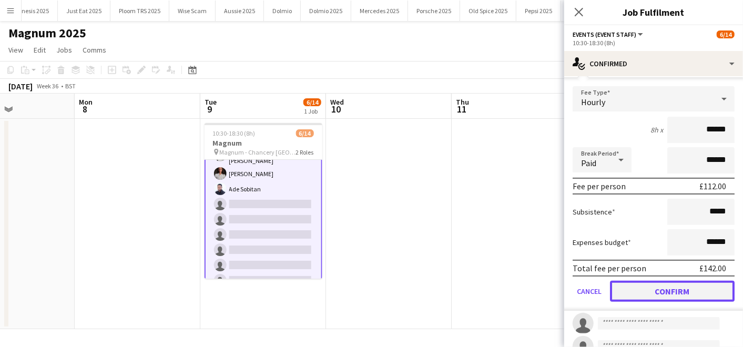
click at [644, 283] on button "Confirm" at bounding box center [672, 291] width 125 height 21
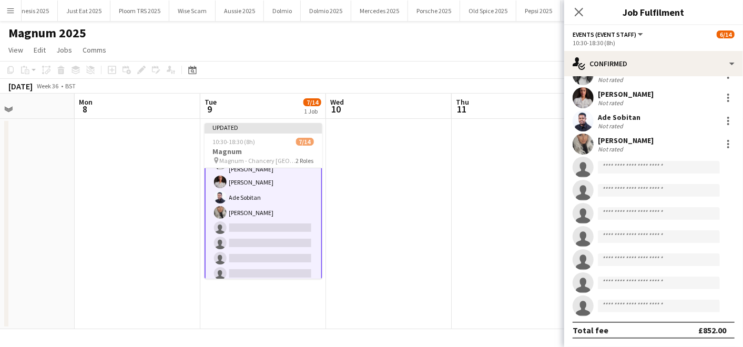
scroll to position [88, 0]
click at [621, 164] on input at bounding box center [659, 167] width 122 height 13
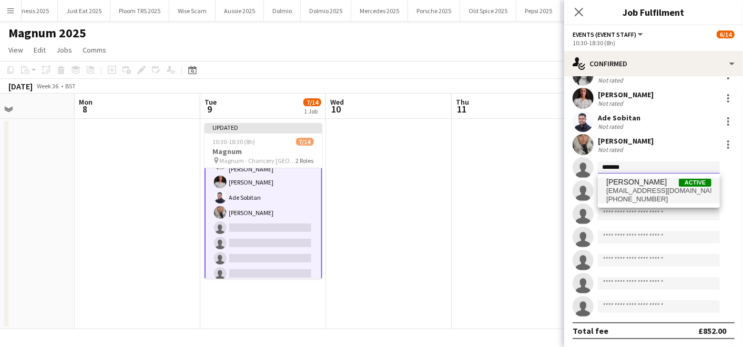
type input "*******"
click at [626, 189] on span "georginalbourne@gmail.com" at bounding box center [658, 191] width 105 height 8
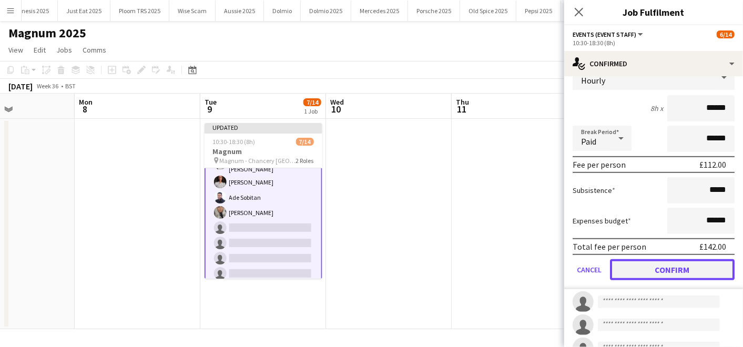
click at [623, 269] on button "Confirm" at bounding box center [672, 269] width 125 height 21
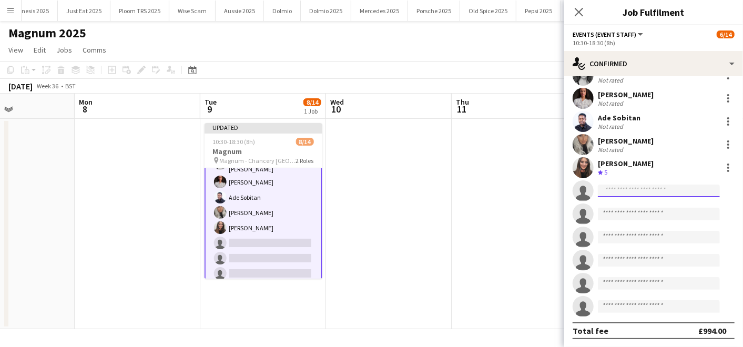
click at [616, 196] on input at bounding box center [659, 191] width 122 height 13
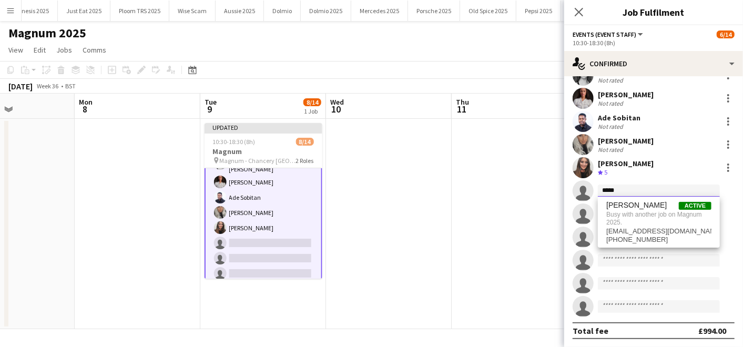
type input "*****"
click at [484, 290] on app-date-cell at bounding box center [515, 224] width 126 height 210
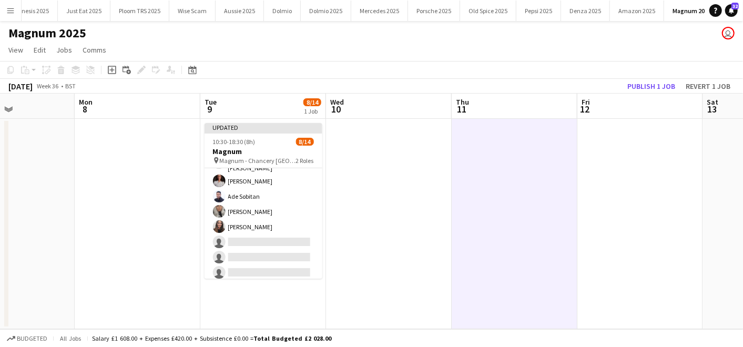
scroll to position [97, 0]
click at [657, 79] on button "Publish 1 job" at bounding box center [651, 86] width 56 height 14
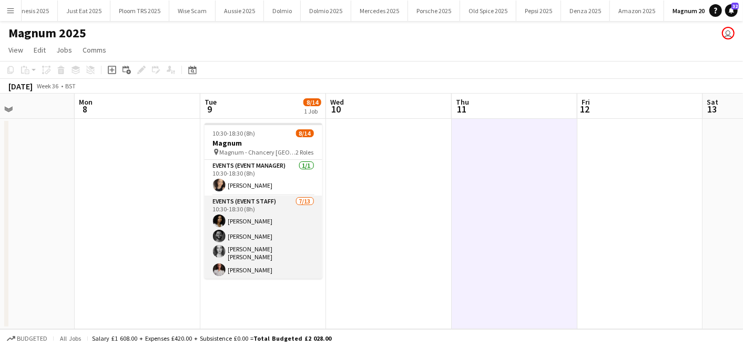
scroll to position [135, 0]
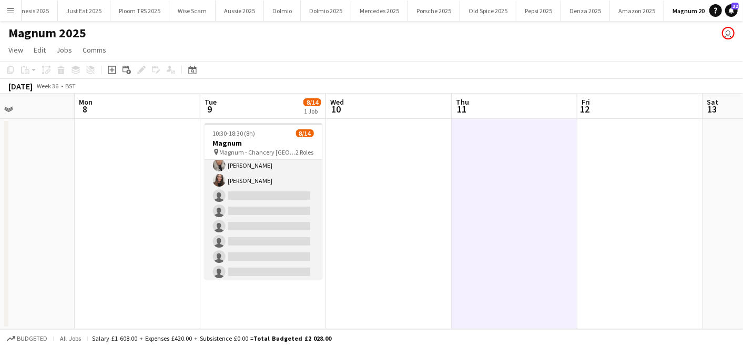
click at [263, 219] on app-card-role "Events (Event Staff) 7/13 10:30-18:30 (8h) Saskia Davis Brima Fullah Amy Carrie…" at bounding box center [264, 171] width 118 height 222
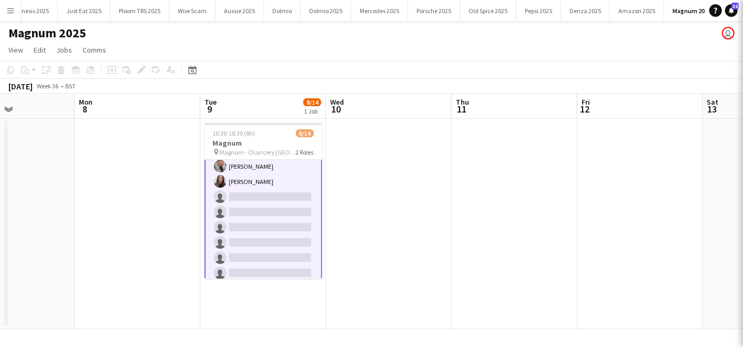
scroll to position [136, 0]
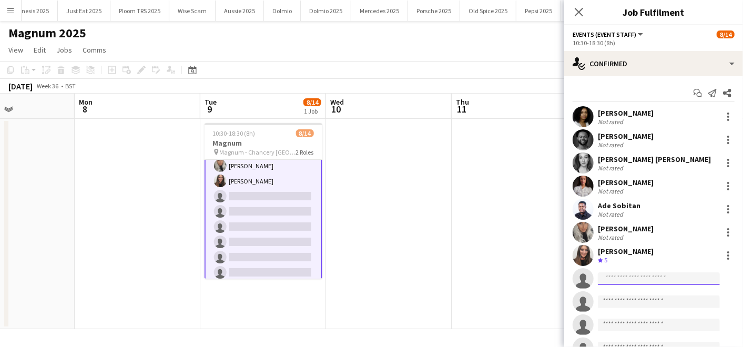
click at [621, 274] on input at bounding box center [659, 278] width 122 height 13
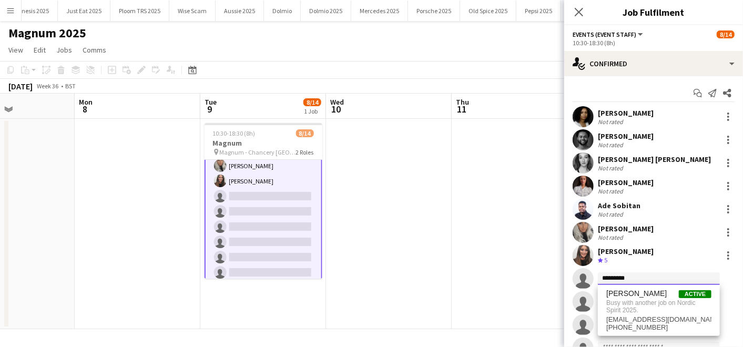
type input "*********"
click at [423, 222] on app-date-cell at bounding box center [389, 224] width 126 height 210
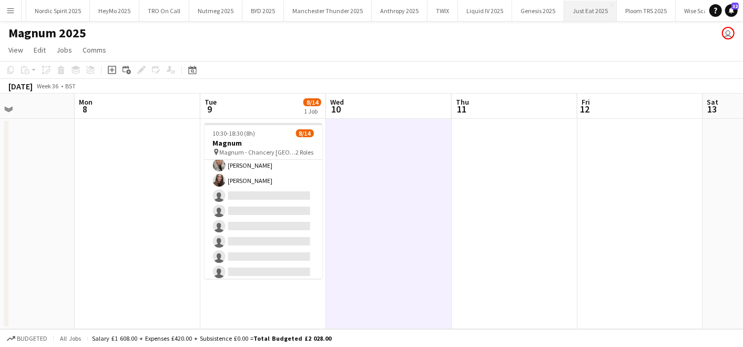
scroll to position [0, 18]
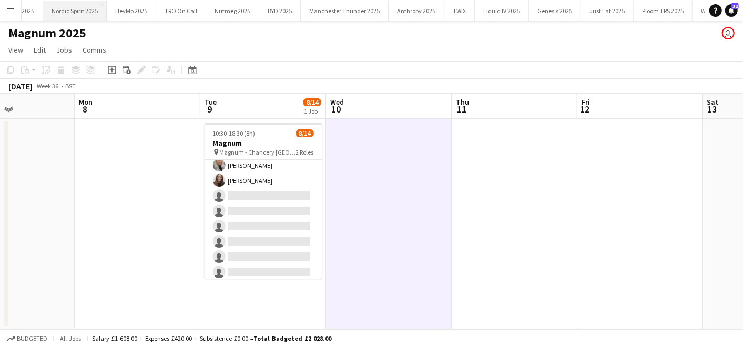
click at [78, 13] on button "Nordic Spirit 2025 Close" at bounding box center [75, 11] width 64 height 21
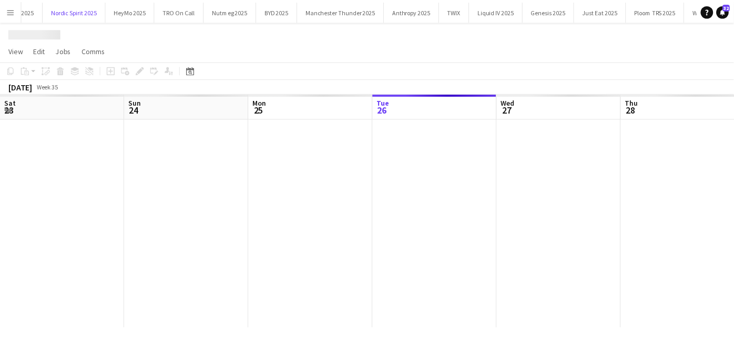
scroll to position [0, 251]
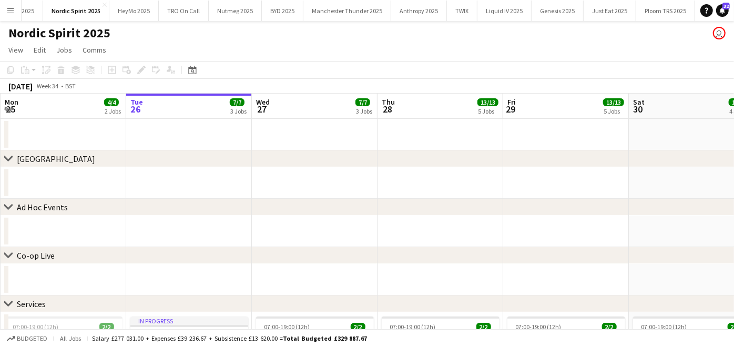
click at [441, 232] on app-date-cell at bounding box center [441, 232] width 126 height 32
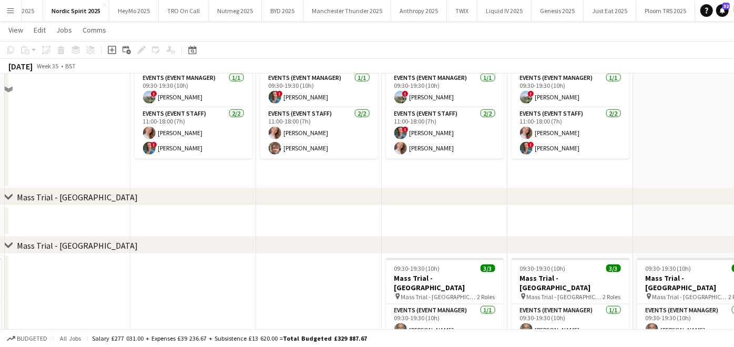
scroll to position [675, 0]
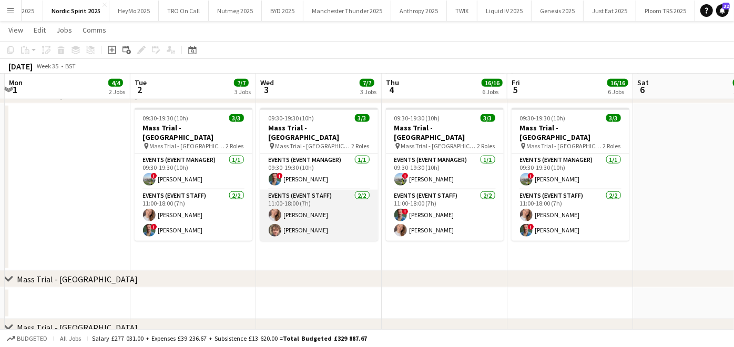
click at [343, 206] on app-card-role "Events (Event Staff) 2/2 11:00-18:00 (7h) Emma True Ryan Conroy" at bounding box center [319, 215] width 118 height 51
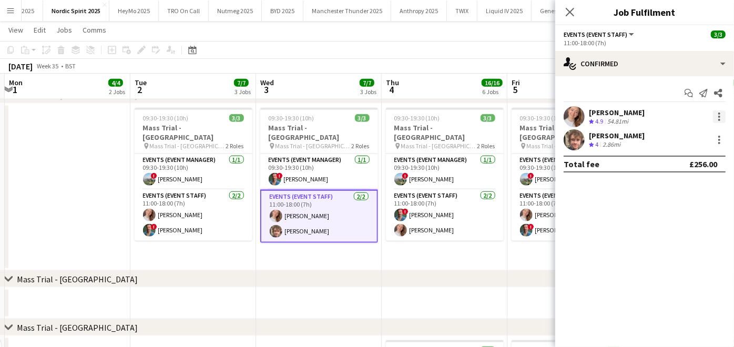
click at [719, 115] on div at bounding box center [719, 116] width 13 height 13
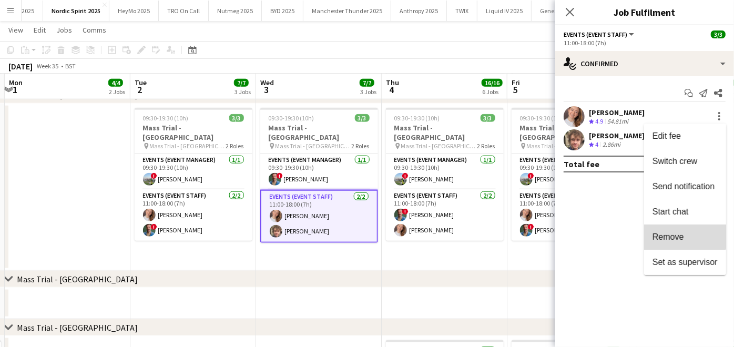
click at [673, 230] on button "Remove" at bounding box center [685, 237] width 82 height 25
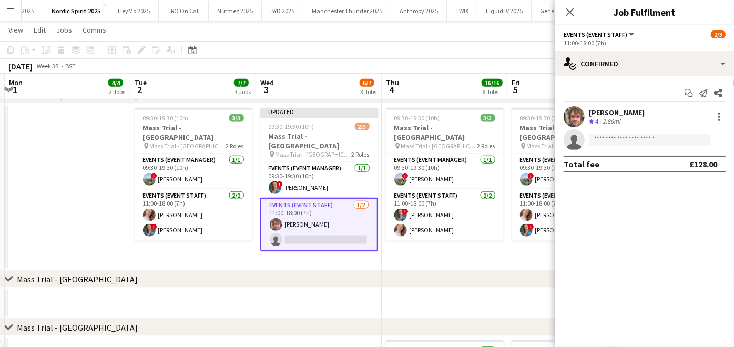
click at [470, 272] on div "chevron-right Mass Trial - Birmingham" at bounding box center [367, 279] width 734 height 17
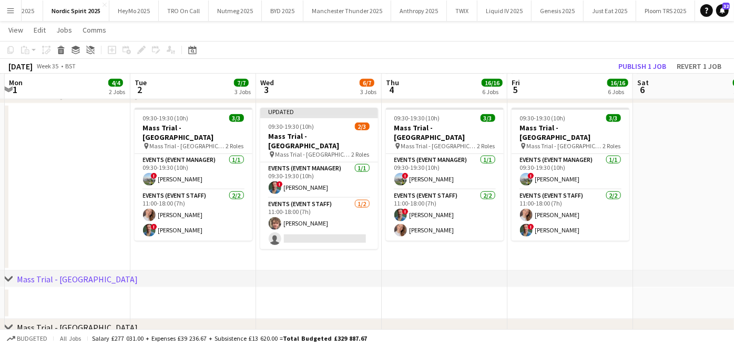
click at [640, 73] on div "September 2025 Week 35 • BST Publish 1 job Revert 1 job" at bounding box center [367, 66] width 734 height 15
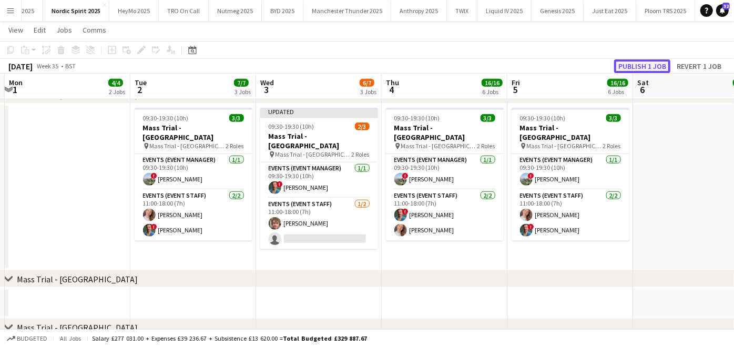
click at [637, 60] on button "Publish 1 job" at bounding box center [642, 66] width 56 height 14
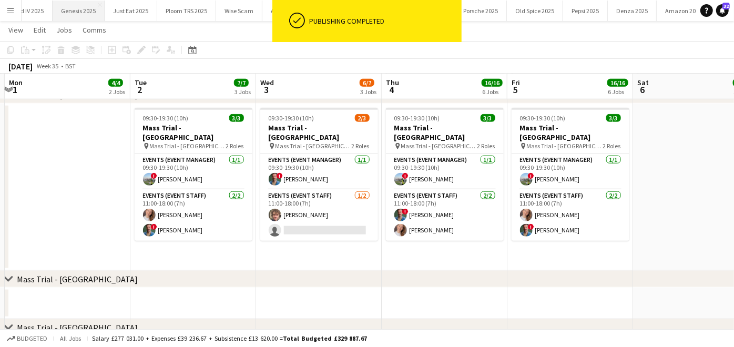
scroll to position [0, 563]
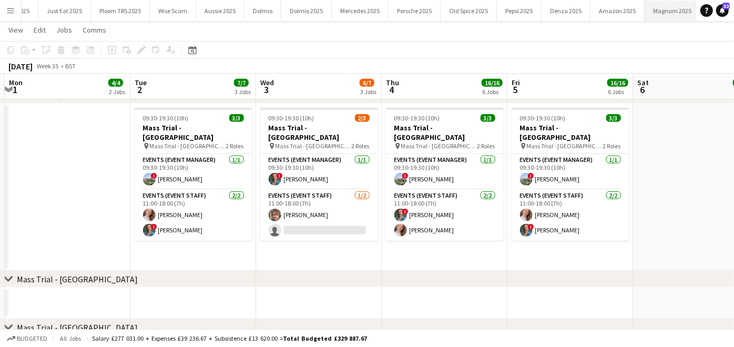
click at [656, 13] on button "Magnum 2025 Close" at bounding box center [673, 11] width 56 height 21
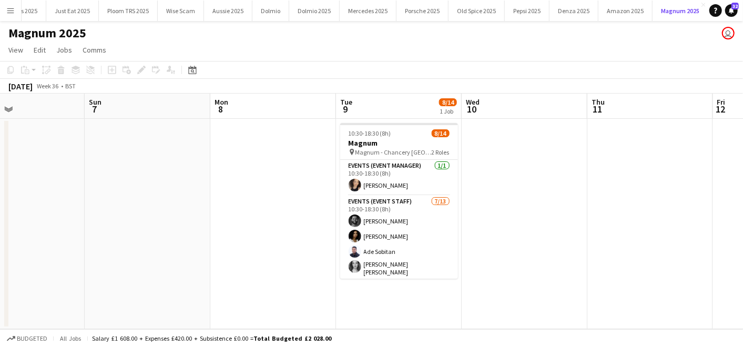
scroll to position [0, 419]
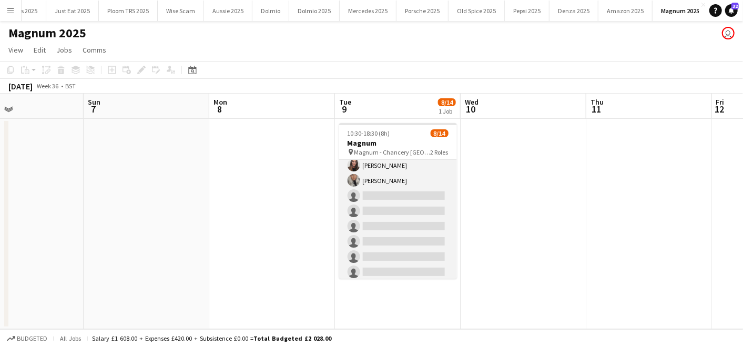
click at [384, 202] on app-card-role "Events (Event Staff) 7/13 10:30-18:30 (8h) Brima Fullah Saskia Davis Ade Sobita…" at bounding box center [398, 171] width 118 height 222
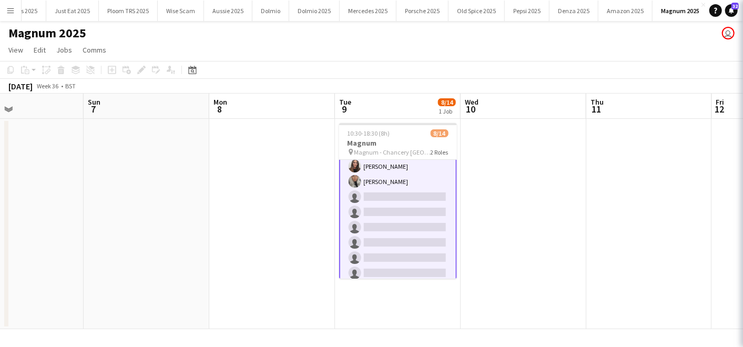
scroll to position [136, 0]
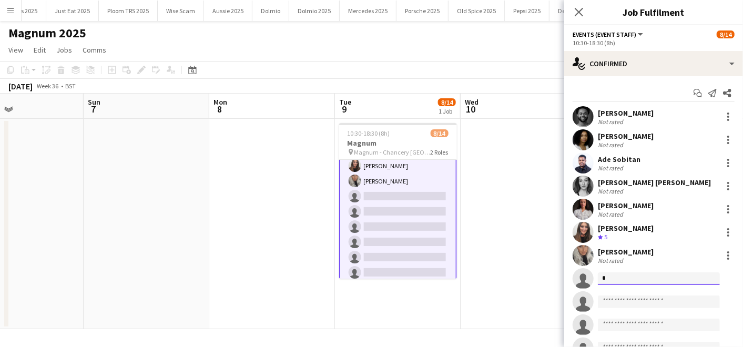
click at [645, 278] on input "*" at bounding box center [659, 278] width 122 height 13
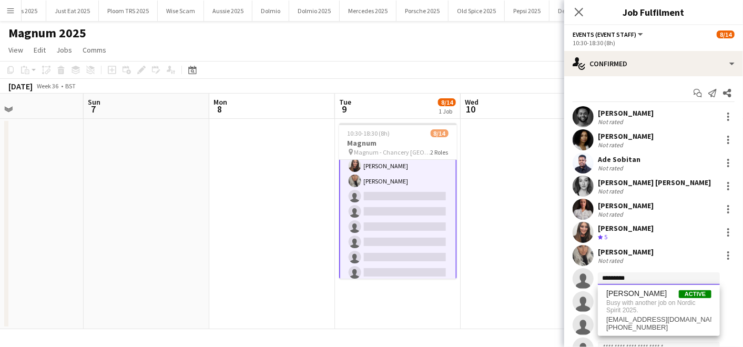
type input "*********"
click at [521, 279] on app-date-cell at bounding box center [524, 224] width 126 height 210
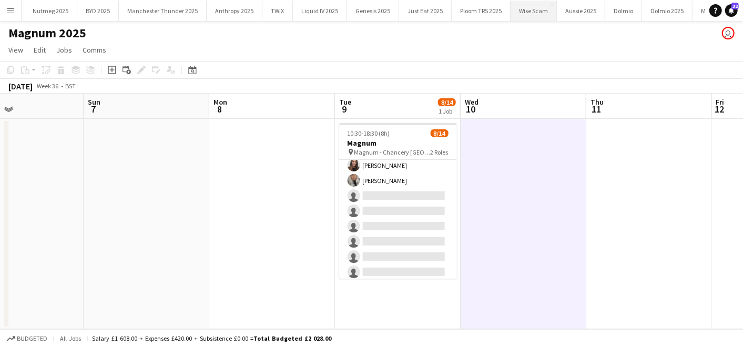
scroll to position [0, 0]
click at [108, 11] on button "Nordic Spirit 2025 Close" at bounding box center [93, 11] width 64 height 21
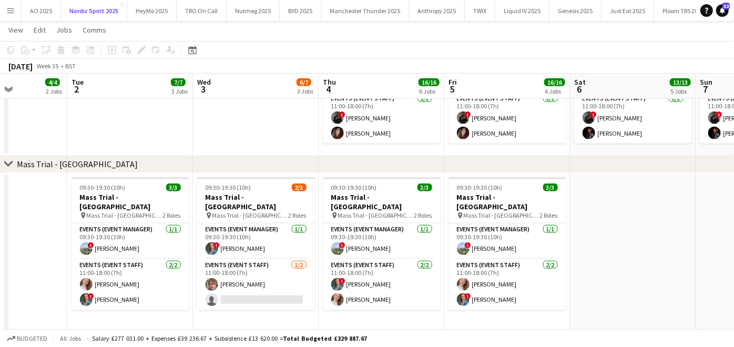
scroll to position [0, 419]
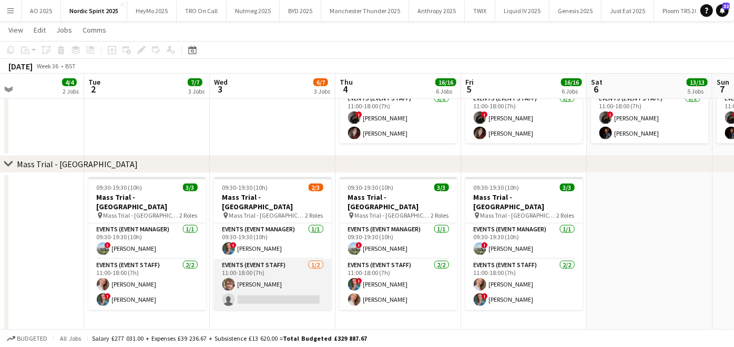
click at [281, 289] on app-card-role "Events (Event Staff) 1/2 11:00-18:00 (7h) Ryan Conroy single-neutral-actions" at bounding box center [273, 284] width 118 height 51
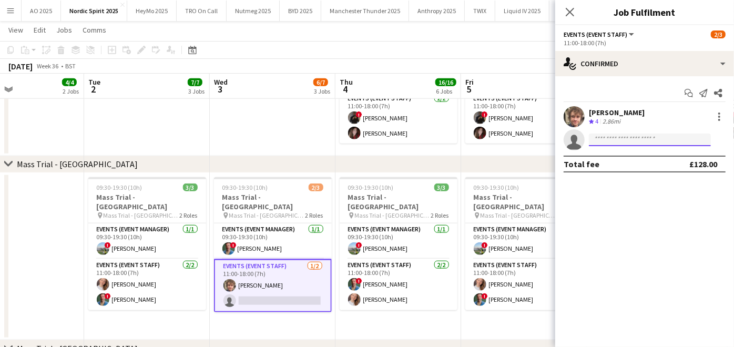
click at [669, 139] on input at bounding box center [650, 140] width 122 height 13
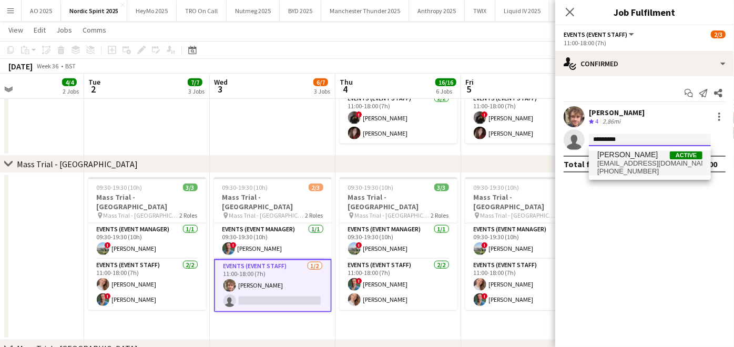
type input "*********"
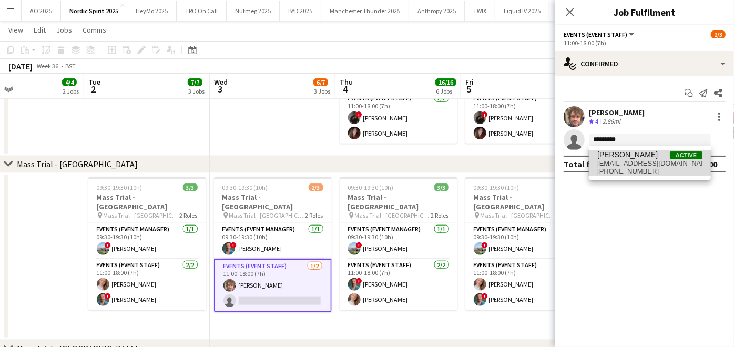
click at [637, 160] on span "ejtrue@hotmail.co.uk" at bounding box center [649, 163] width 105 height 8
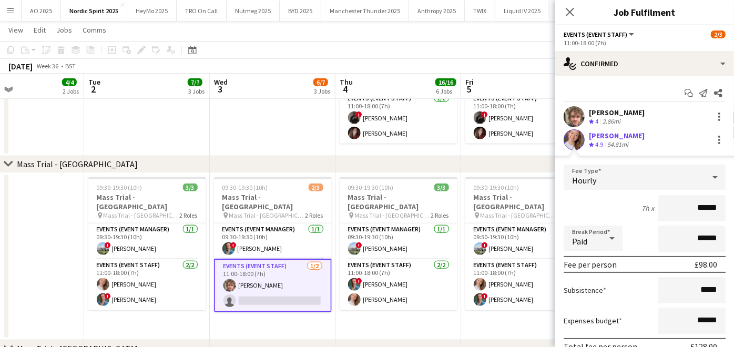
scroll to position [70, 0]
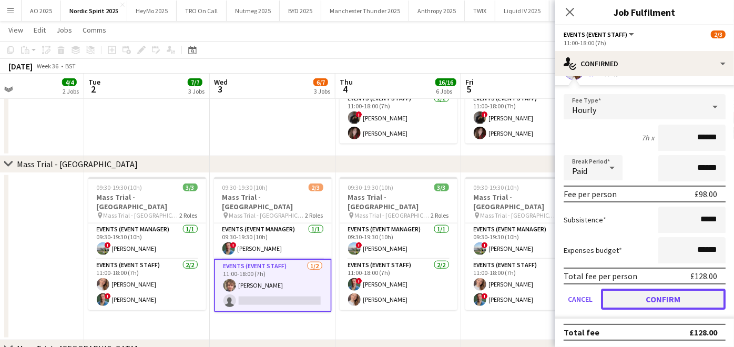
click at [629, 292] on button "Confirm" at bounding box center [663, 299] width 125 height 21
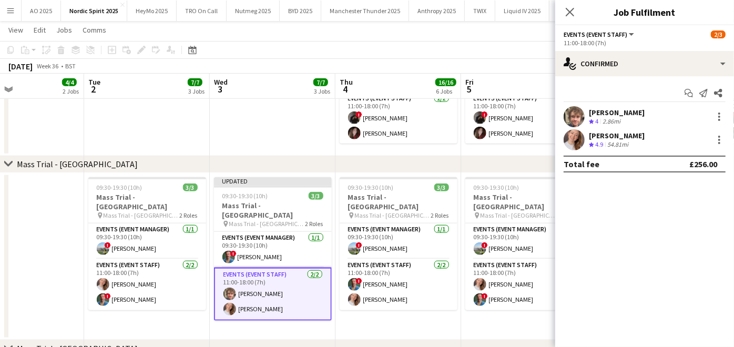
scroll to position [0, 0]
click at [506, 320] on app-date-cell "09:30-19:30 (10h) 3/3 Mass Trial - London Cardinal Place pin Mass Trial - Londo…" at bounding box center [524, 257] width 126 height 168
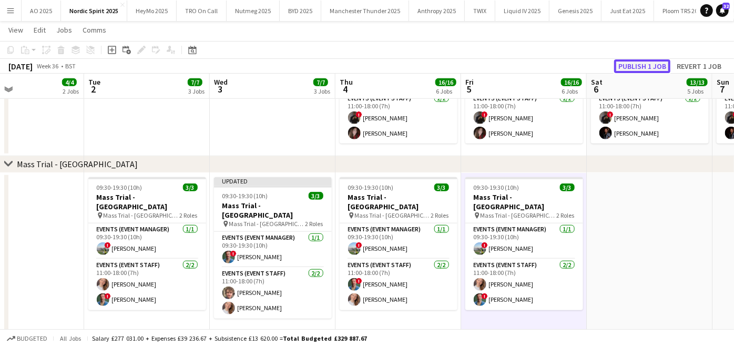
click at [645, 69] on button "Publish 1 job" at bounding box center [642, 66] width 56 height 14
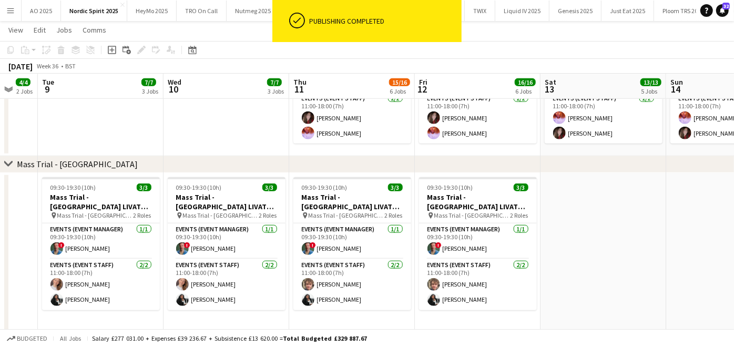
scroll to position [0, 276]
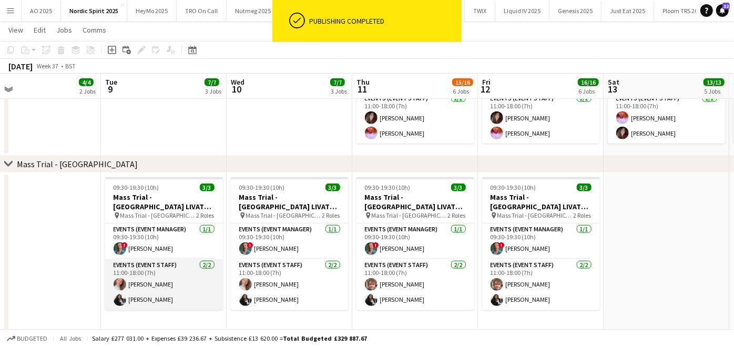
click at [140, 288] on app-card-role "Events (Event Staff) 2/2 11:00-18:00 (7h) Emma True ONOCHIE FRANKLYN MOKWENYE" at bounding box center [164, 284] width 118 height 51
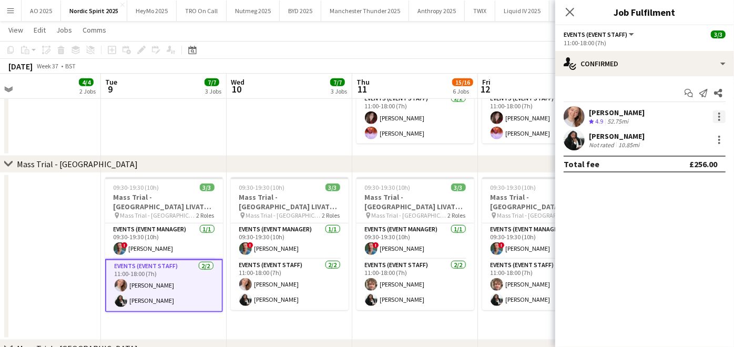
click at [715, 121] on div at bounding box center [719, 116] width 13 height 13
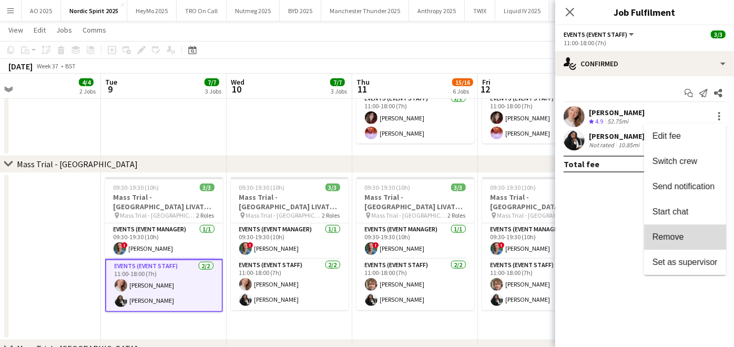
click at [682, 237] on span "Remove" at bounding box center [669, 236] width 32 height 9
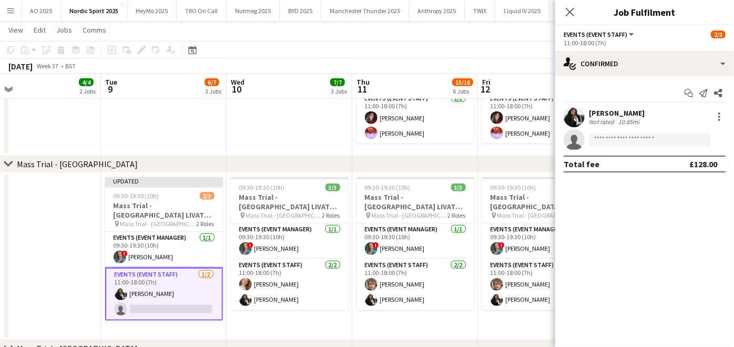
click at [309, 115] on app-date-cell at bounding box center [290, 81] width 126 height 150
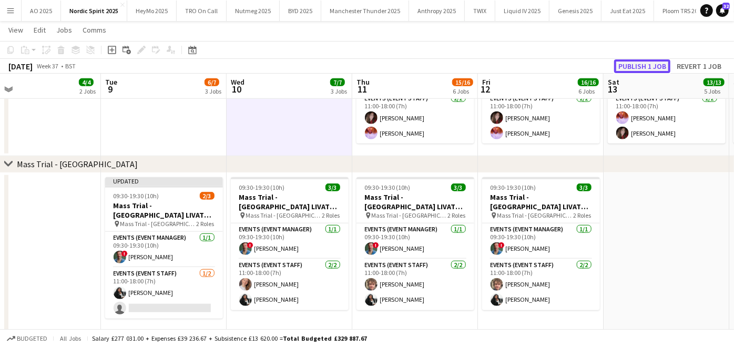
click at [654, 64] on button "Publish 1 job" at bounding box center [642, 66] width 56 height 14
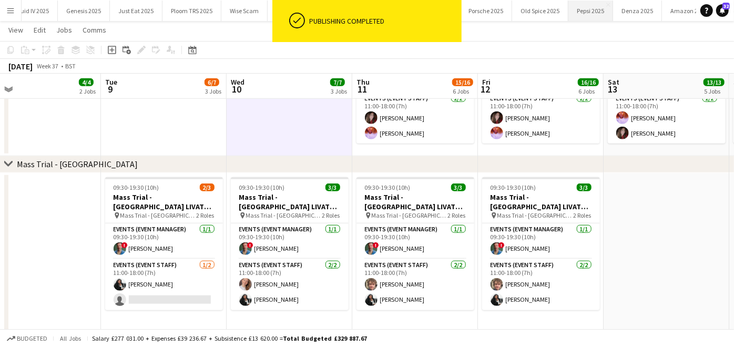
scroll to position [0, 563]
click at [645, 6] on button "Magnum 2025 Close" at bounding box center [673, 11] width 56 height 21
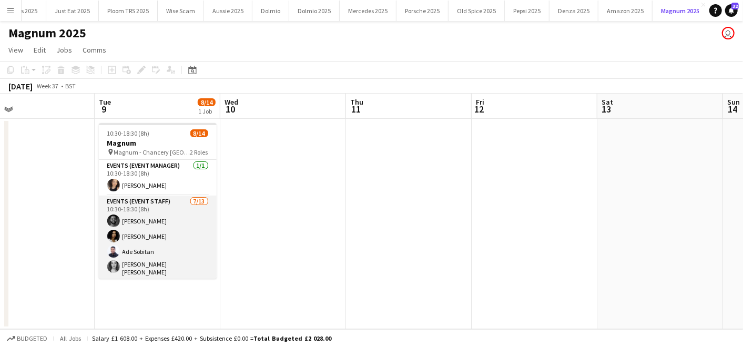
scroll to position [135, 0]
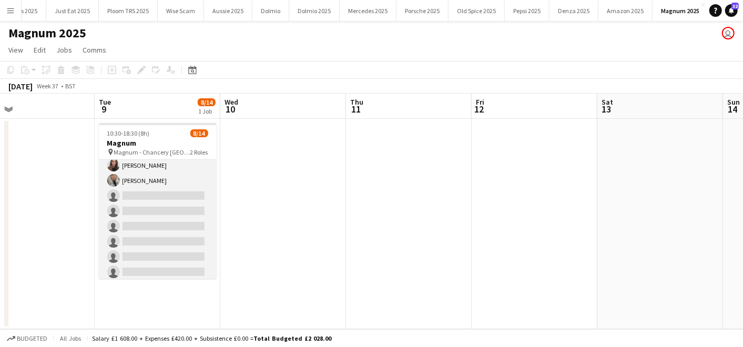
click at [140, 190] on app-card-role "Events (Event Staff) 7/13 10:30-18:30 (8h) Brima Fullah Saskia Davis Ade Sobita…" at bounding box center [158, 171] width 118 height 222
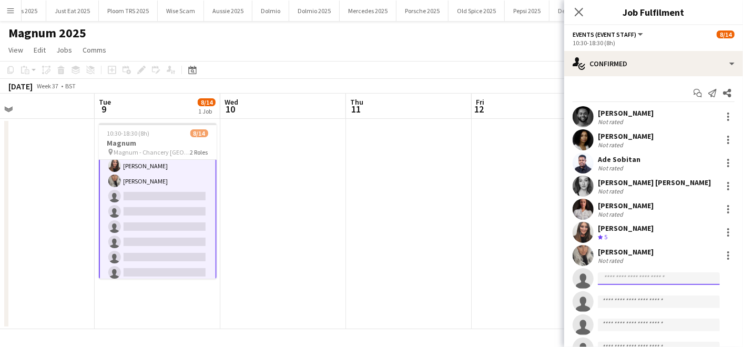
click at [616, 280] on input at bounding box center [659, 278] width 122 height 13
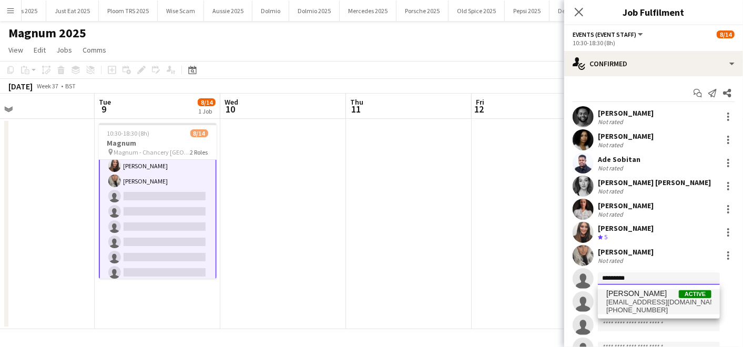
type input "*********"
click at [627, 299] on span "ejtrue@hotmail.co.uk" at bounding box center [658, 302] width 105 height 8
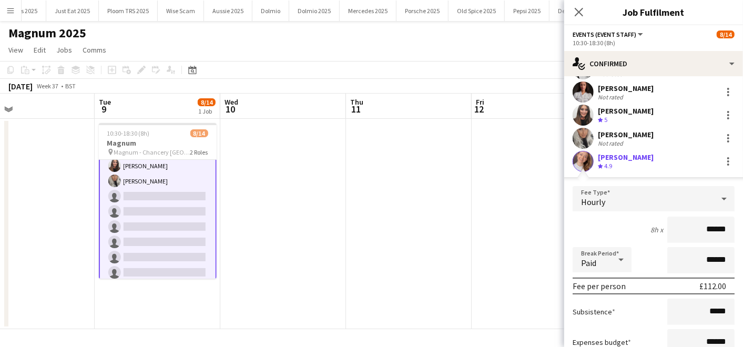
scroll to position [324, 0]
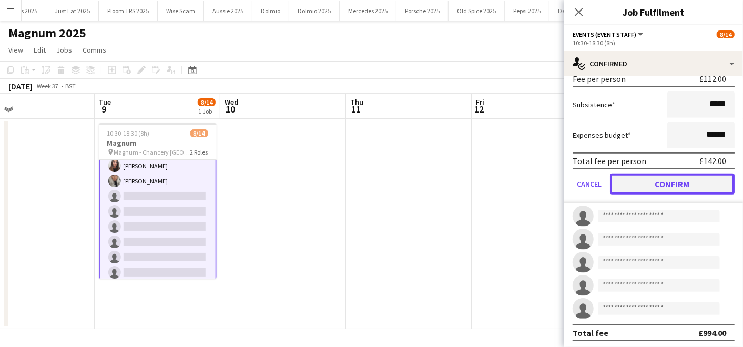
click at [649, 190] on button "Confirm" at bounding box center [672, 184] width 125 height 21
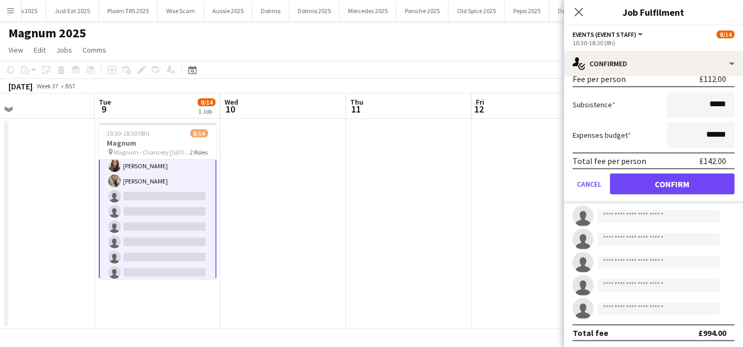
scroll to position [88, 0]
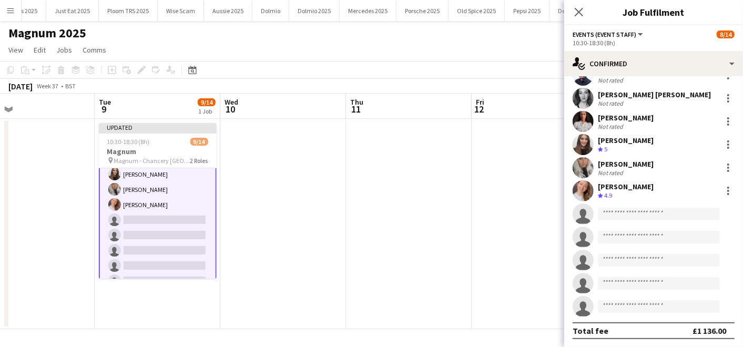
click at [467, 192] on app-date-cell at bounding box center [409, 224] width 126 height 210
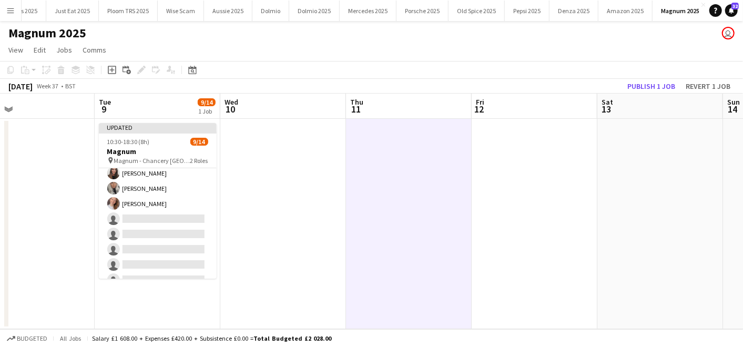
scroll to position [135, 0]
click at [665, 84] on button "Publish 1 job" at bounding box center [651, 86] width 56 height 14
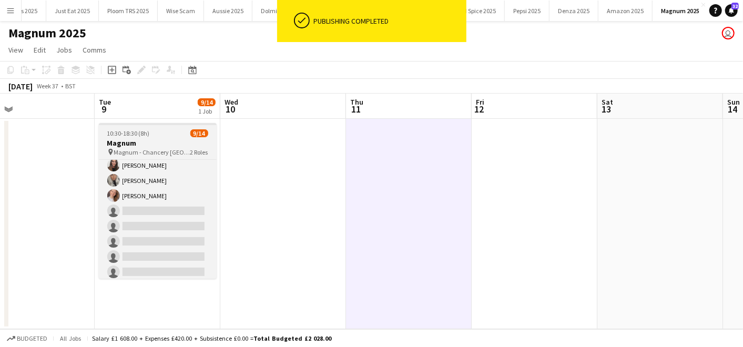
click at [123, 135] on span "10:30-18:30 (8h)" at bounding box center [128, 133] width 43 height 8
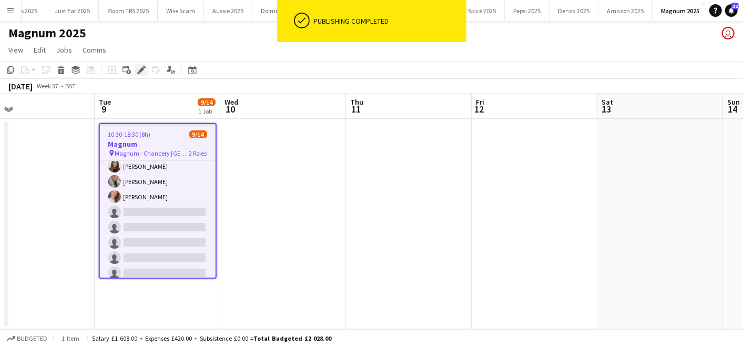
click at [139, 67] on icon "Edit" at bounding box center [141, 70] width 8 height 8
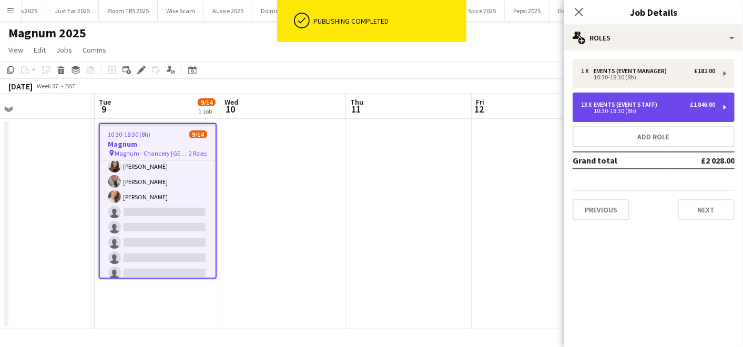
click at [583, 120] on div "13 x Events (Event Staff) £1 846.00 10:30-18:30 (8h)" at bounding box center [654, 107] width 162 height 29
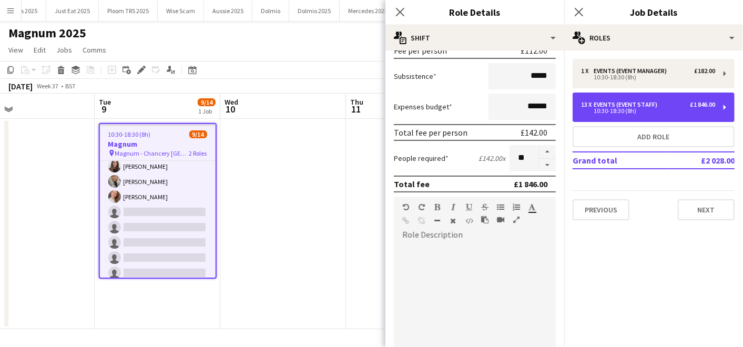
scroll to position [172, 0]
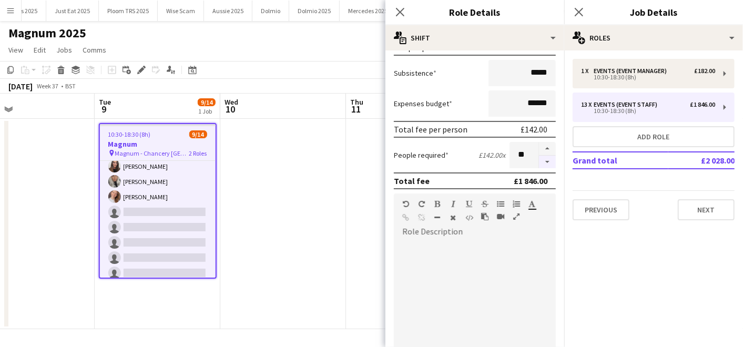
click at [539, 164] on button "button" at bounding box center [547, 162] width 17 height 13
type input "**"
click at [289, 206] on app-date-cell at bounding box center [283, 224] width 126 height 210
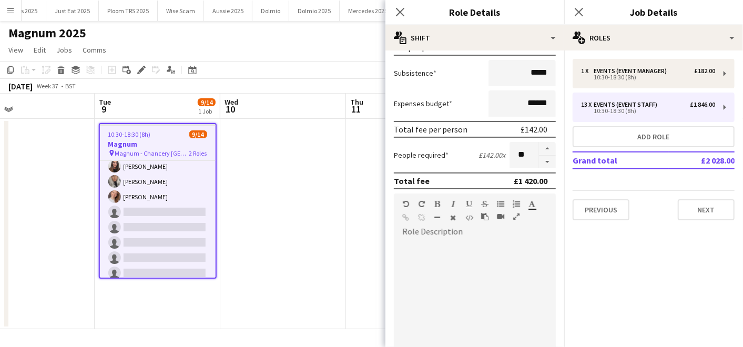
scroll to position [98, 0]
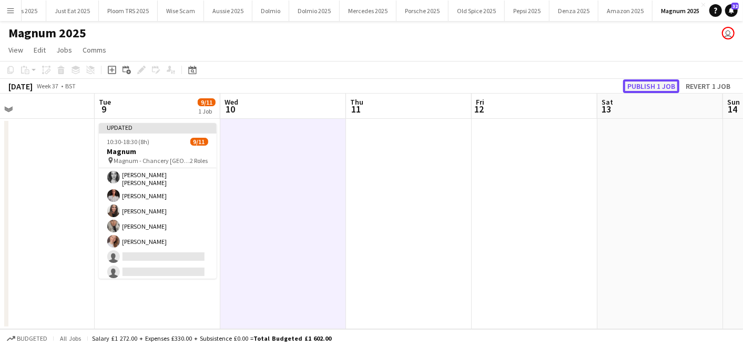
click at [646, 88] on button "Publish 1 job" at bounding box center [651, 86] width 56 height 14
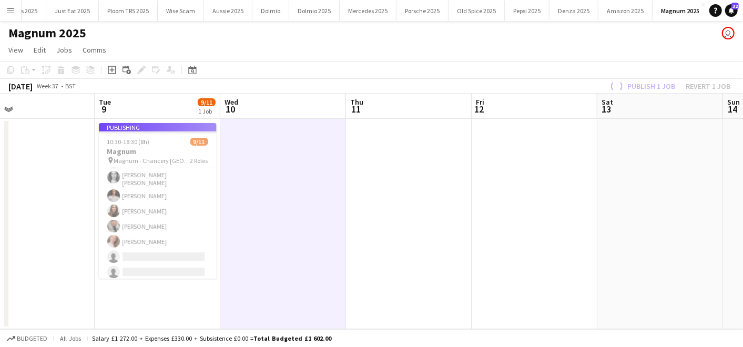
scroll to position [89, 0]
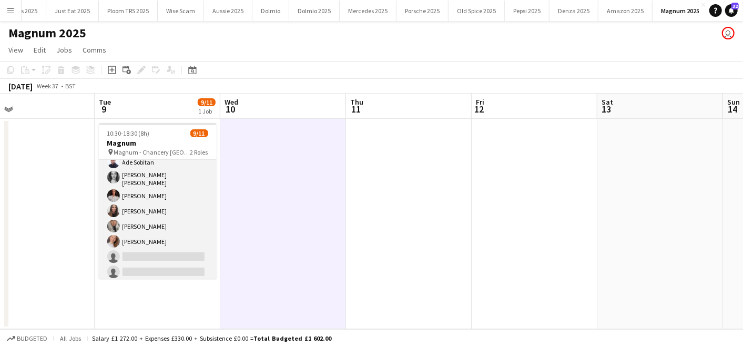
click at [157, 258] on app-card-role "Events (Event Staff) [DATE] 10:30-18:30 (8h) [PERSON_NAME] [PERSON_NAME] [PERSO…" at bounding box center [158, 194] width 118 height 176
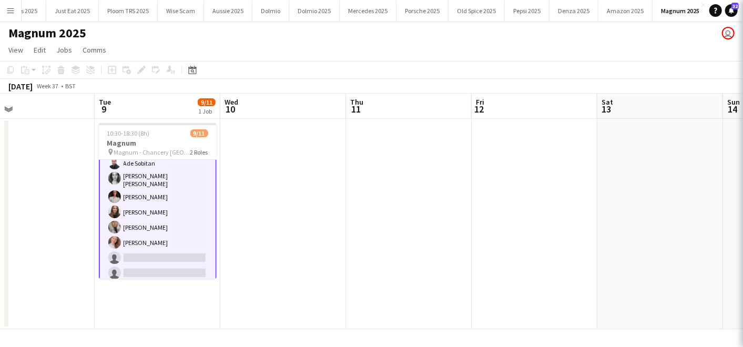
scroll to position [90, 0]
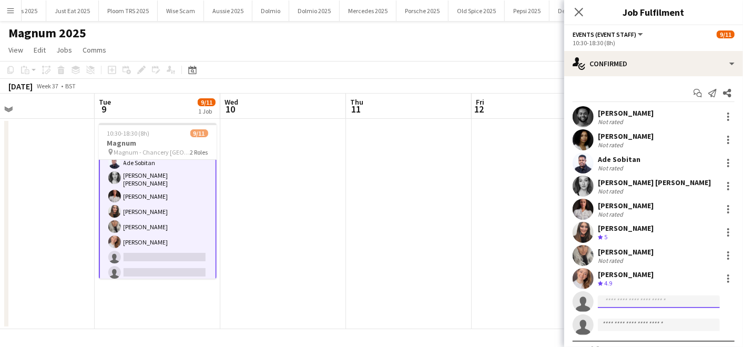
click at [633, 300] on input at bounding box center [659, 302] width 122 height 13
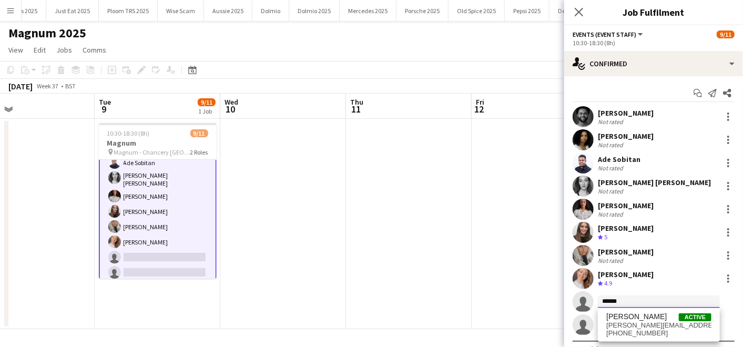
type input "******"
click at [541, 261] on app-date-cell at bounding box center [535, 224] width 126 height 210
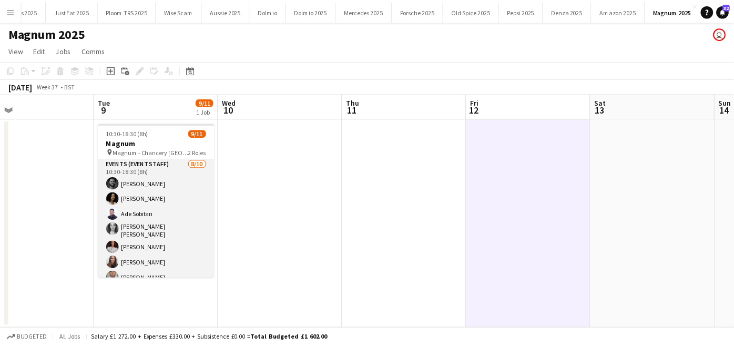
scroll to position [89, 0]
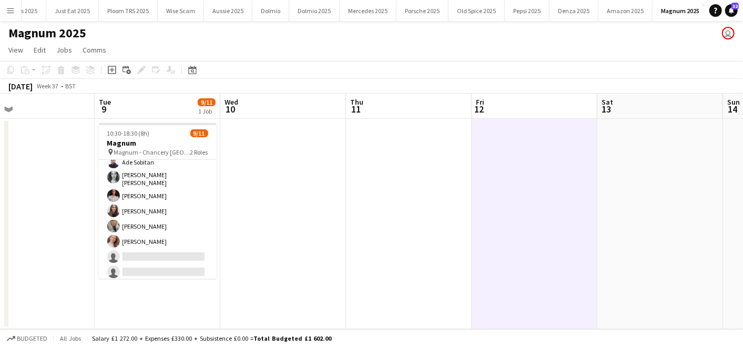
click at [12, 7] on app-icon "Menu" at bounding box center [10, 10] width 8 height 8
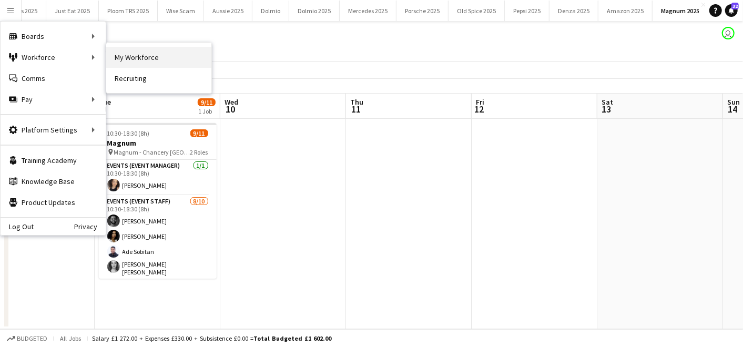
click at [148, 56] on link "My Workforce" at bounding box center [158, 57] width 105 height 21
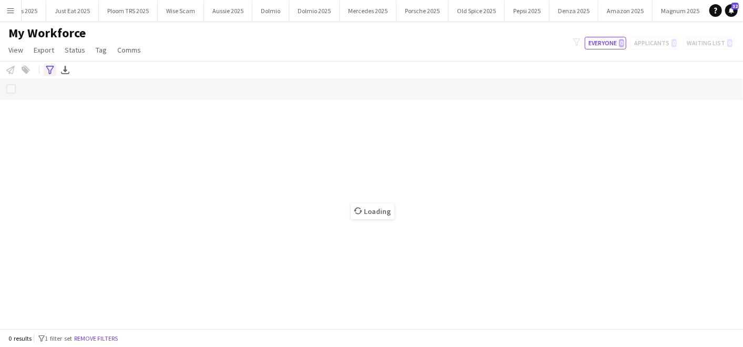
click at [49, 69] on icon "Advanced filters" at bounding box center [50, 70] width 8 height 8
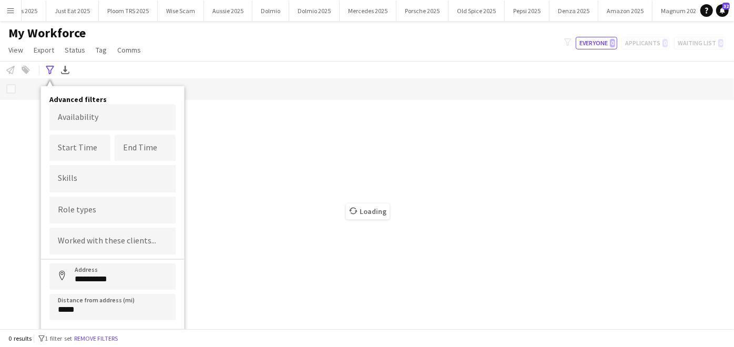
scroll to position [17, 0]
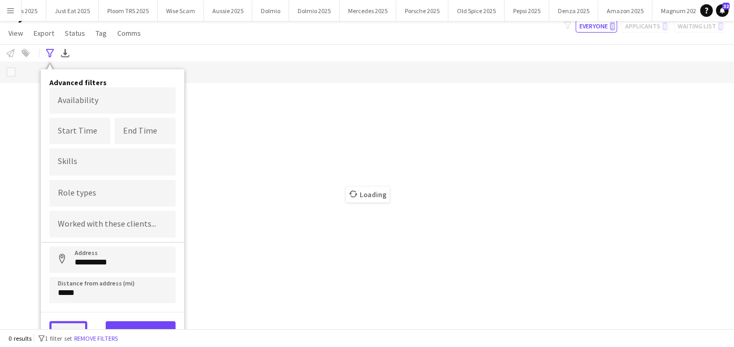
click at [66, 323] on button "Clear" at bounding box center [68, 331] width 38 height 21
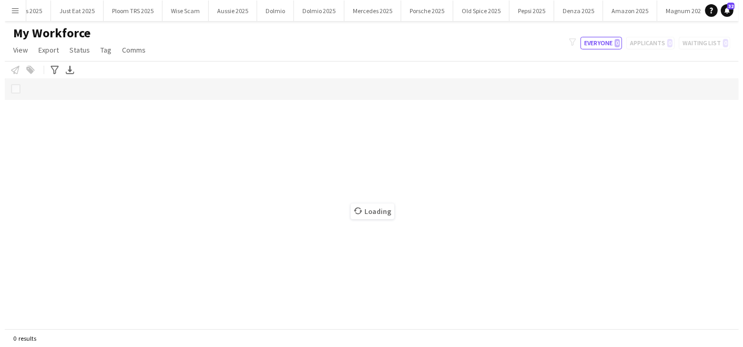
scroll to position [0, 0]
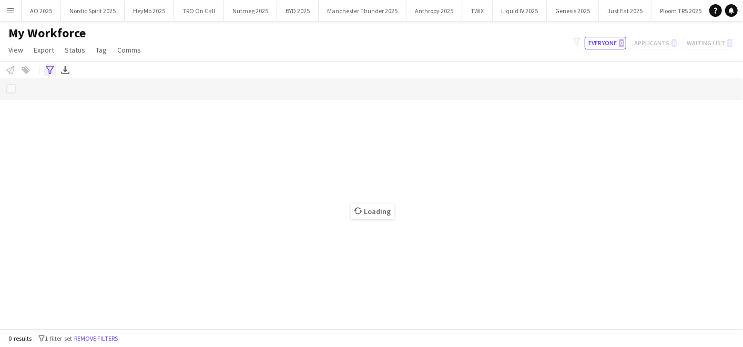
click at [49, 67] on icon "Advanced filters" at bounding box center [50, 70] width 8 height 8
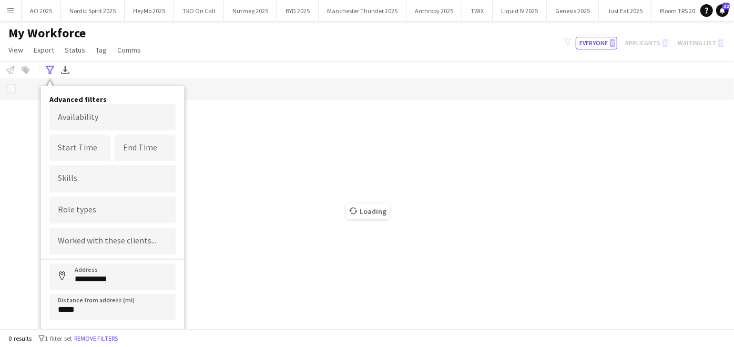
scroll to position [17, 0]
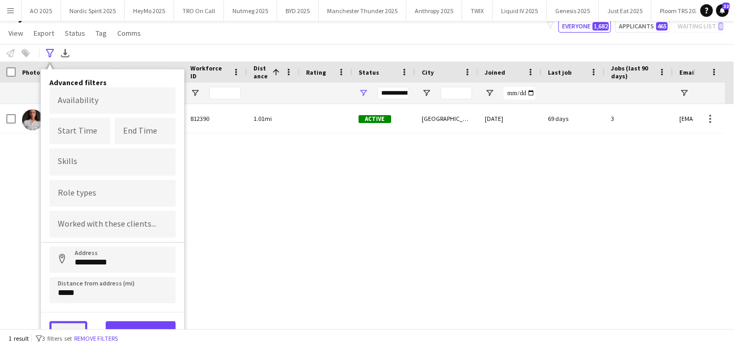
click at [67, 321] on button "Clear" at bounding box center [68, 331] width 38 height 21
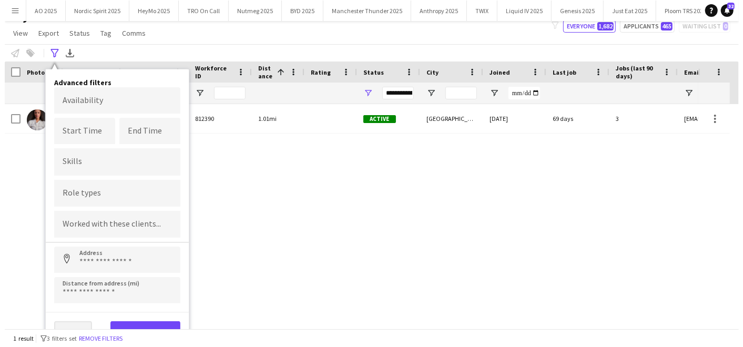
scroll to position [0, 0]
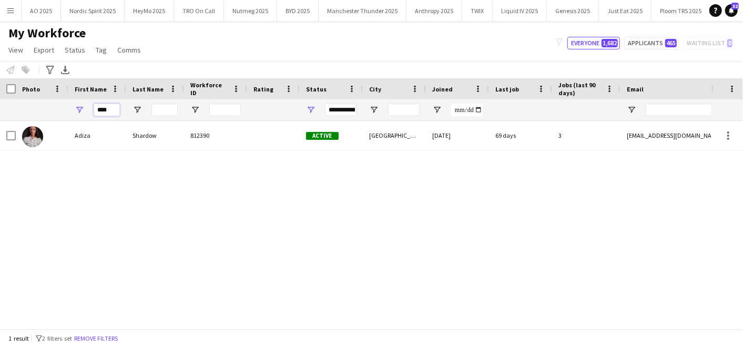
drag, startPoint x: 113, startPoint y: 111, endPoint x: 15, endPoint y: 91, distance: 99.7
click at [15, 91] on div "Workforce Details Photo First Name" at bounding box center [570, 99] width 1140 height 43
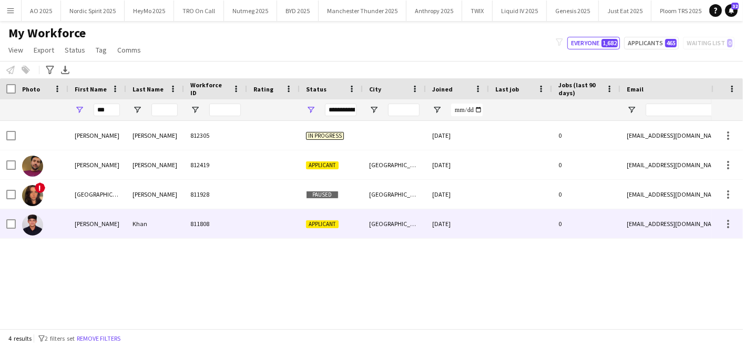
click at [103, 225] on div "[PERSON_NAME]" at bounding box center [97, 223] width 58 height 29
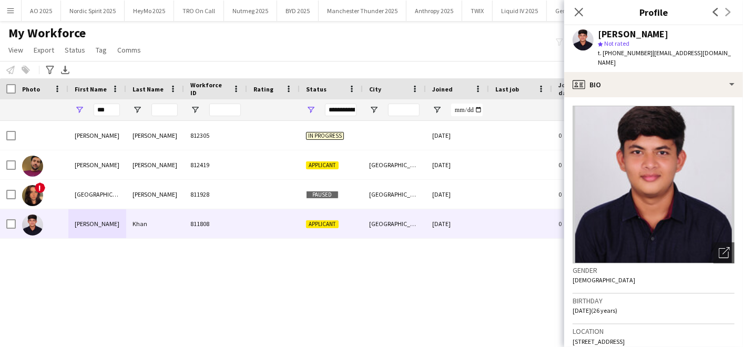
drag, startPoint x: 612, startPoint y: 51, endPoint x: 644, endPoint y: 55, distance: 32.9
click at [644, 55] on span "t. [PHONE_NUMBER]" at bounding box center [625, 53] width 55 height 8
copy span "7909327135"
click at [115, 109] on input "***" at bounding box center [107, 110] width 26 height 13
type input "*"
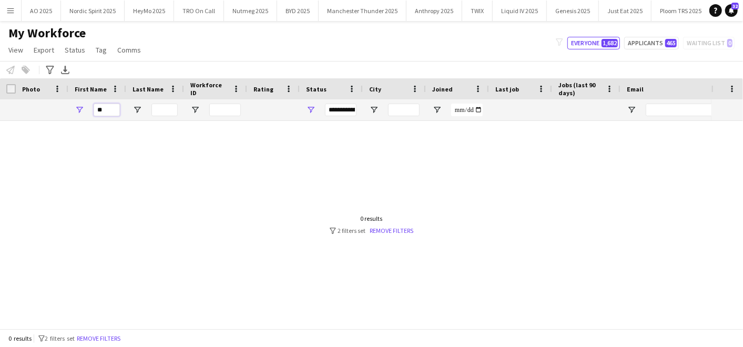
type input "*"
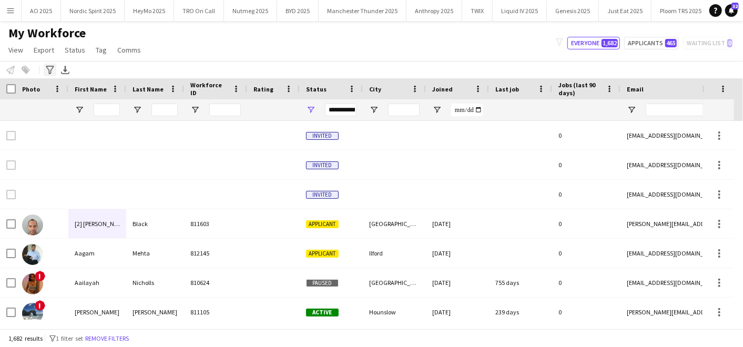
click at [45, 68] on div "Advanced filters" at bounding box center [50, 70] width 13 height 13
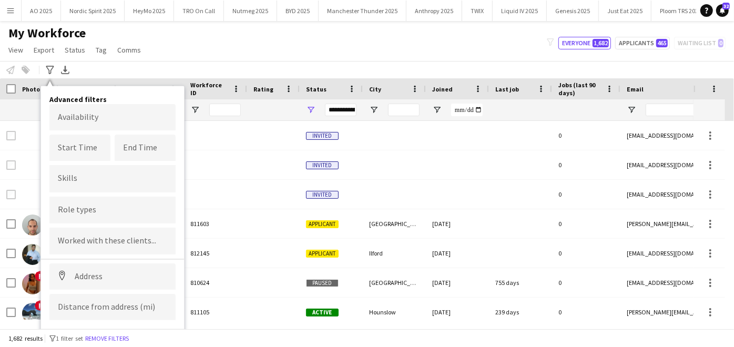
drag, startPoint x: 304, startPoint y: 43, endPoint x: 350, endPoint y: 32, distance: 46.6
click at [350, 32] on div "My Workforce View Views Default view Compliance Log New view Update view Delete…" at bounding box center [367, 43] width 734 height 36
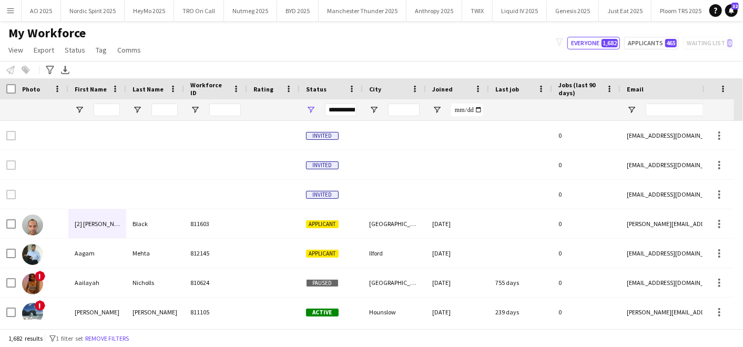
click at [335, 109] on div "**********" at bounding box center [341, 110] width 32 height 13
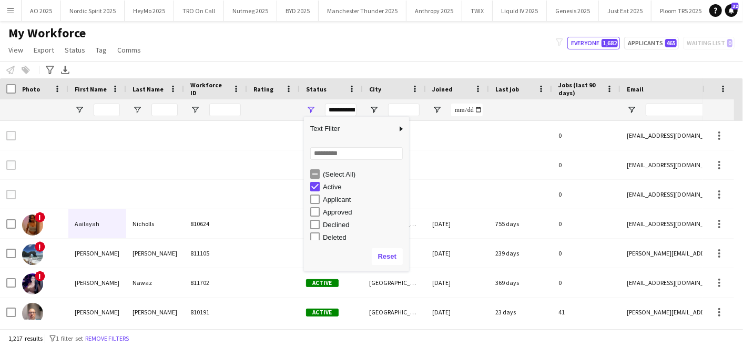
scroll to position [66, 0]
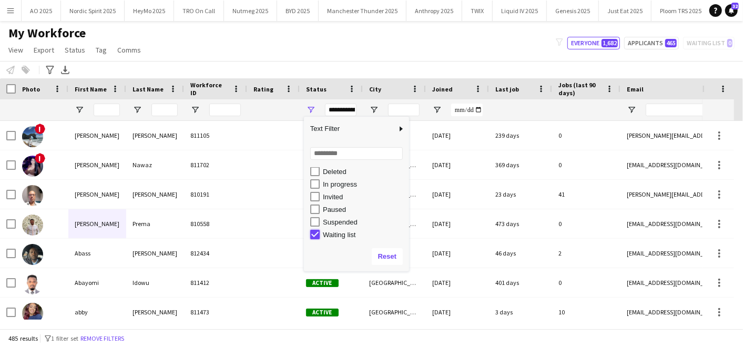
type input "**********"
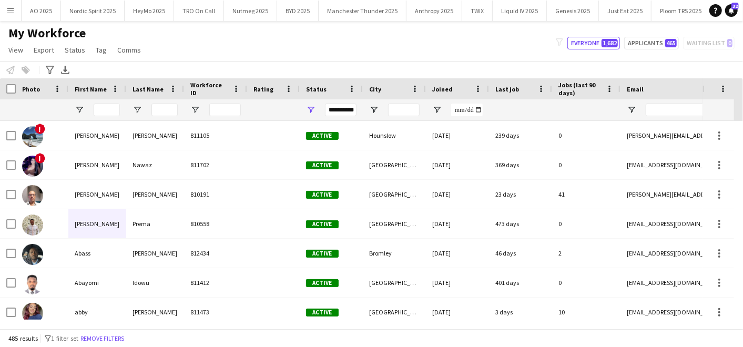
click at [291, 64] on div "Notify workforce Add to tag Select at least one crew to tag him or her. Advance…" at bounding box center [371, 69] width 743 height 17
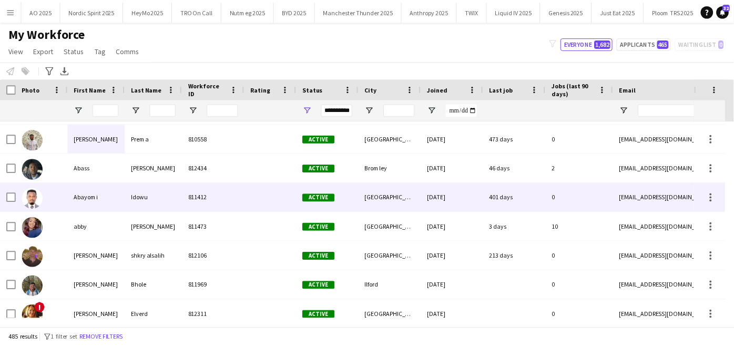
scroll to position [86, 0]
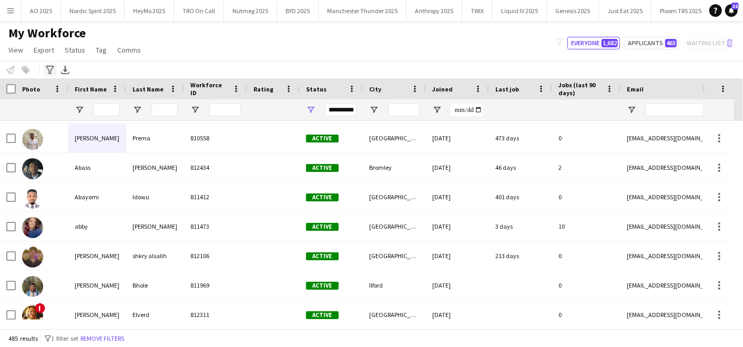
click at [46, 66] on icon at bounding box center [50, 70] width 8 height 8
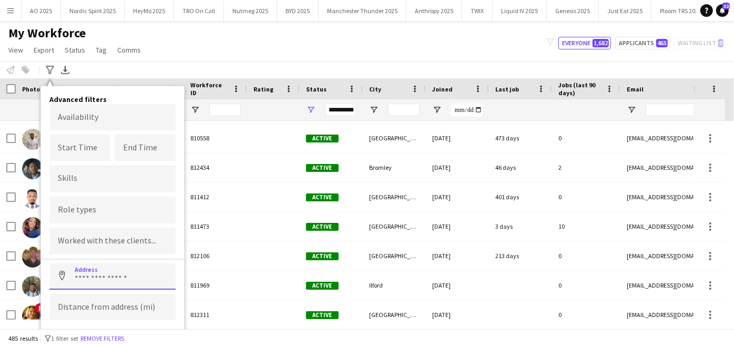
click at [118, 282] on input at bounding box center [112, 276] width 126 height 26
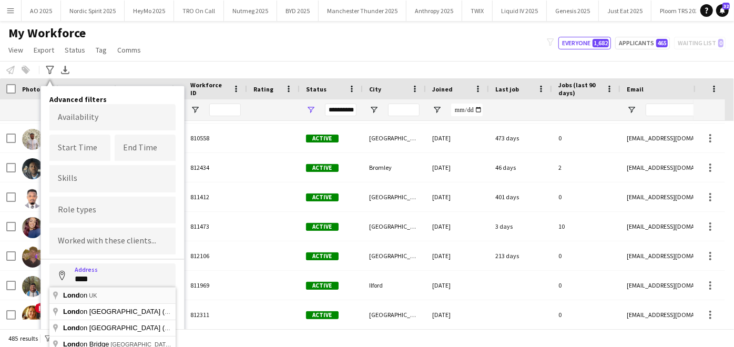
type input "**********"
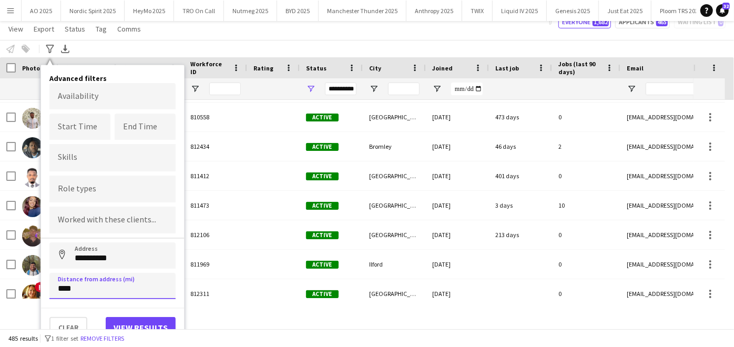
scroll to position [17, 0]
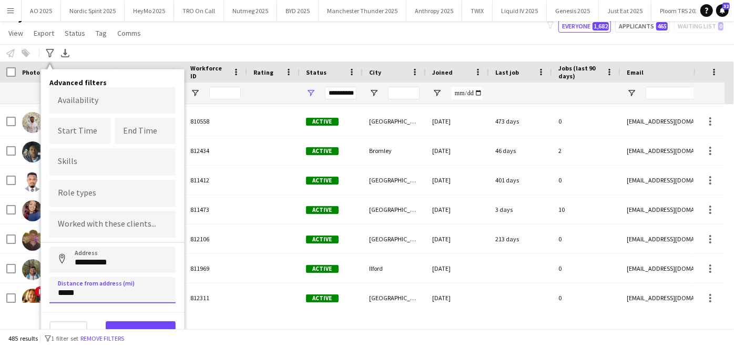
type input "****"
type input "*****"
click at [129, 321] on button "View results" at bounding box center [141, 331] width 70 height 21
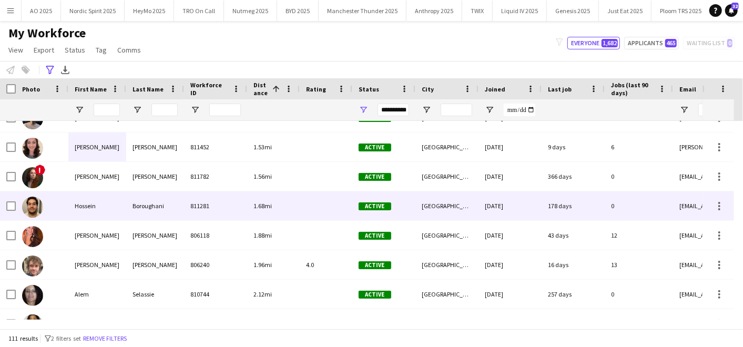
scroll to position [0, 0]
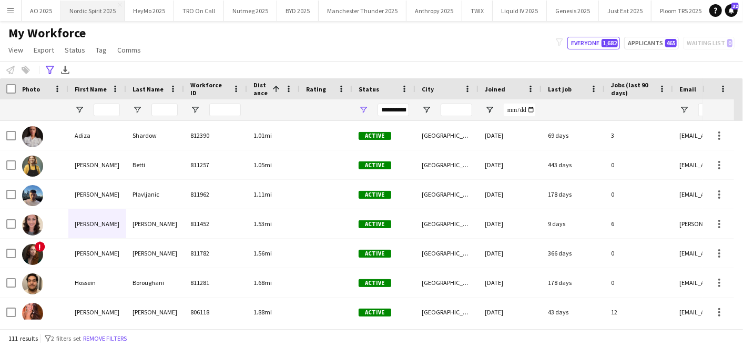
click at [88, 10] on button "Nordic Spirit 2025 Close" at bounding box center [93, 11] width 64 height 21
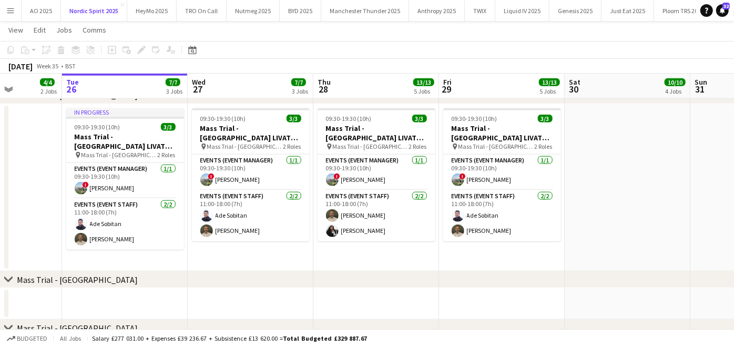
scroll to position [0, 316]
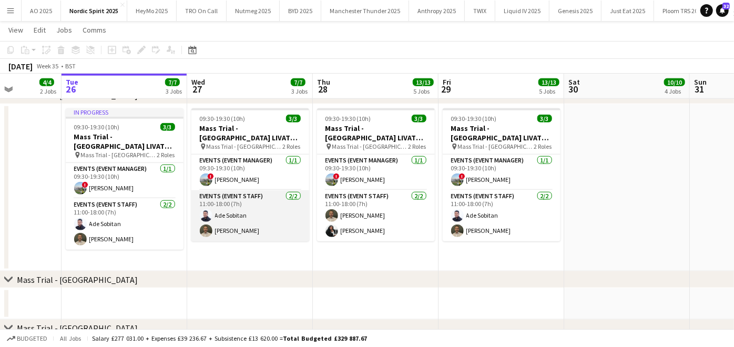
click at [246, 226] on app-card-role "Events (Event Staff) [DATE] 11:00-18:00 (7h) [PERSON_NAME] [PERSON_NAME]" at bounding box center [250, 215] width 118 height 51
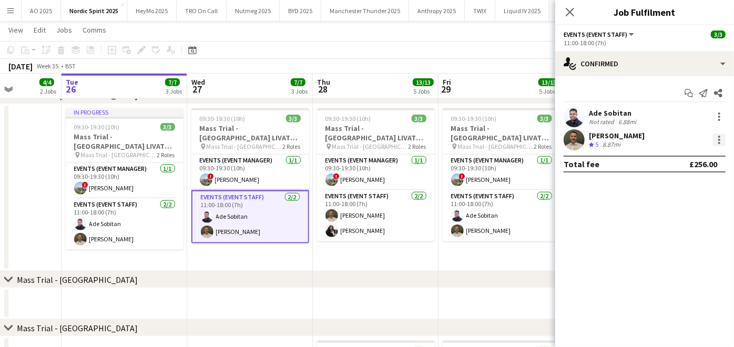
click at [716, 138] on div at bounding box center [719, 140] width 13 height 13
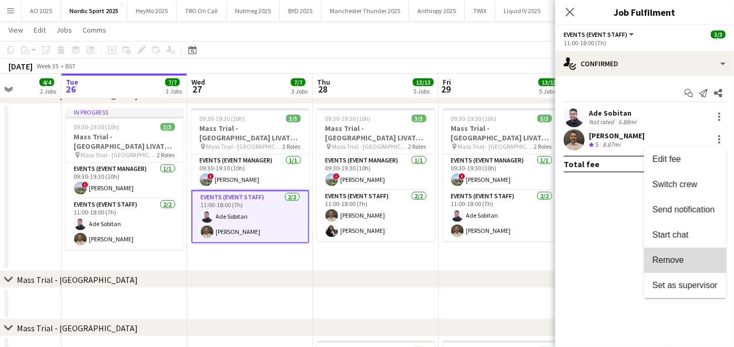
click at [673, 258] on span "Remove" at bounding box center [669, 260] width 32 height 9
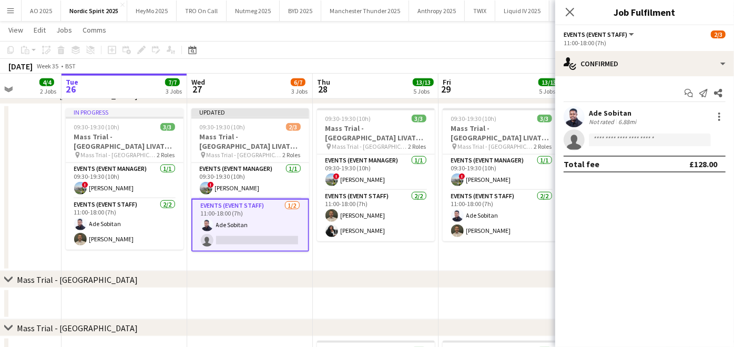
click at [499, 268] on app-date-cell "09:30-19:30 (10h) 3/3 Mass Trial - [GEOGRAPHIC_DATA] LIVAT Hammersmith pin Mass…" at bounding box center [502, 188] width 126 height 168
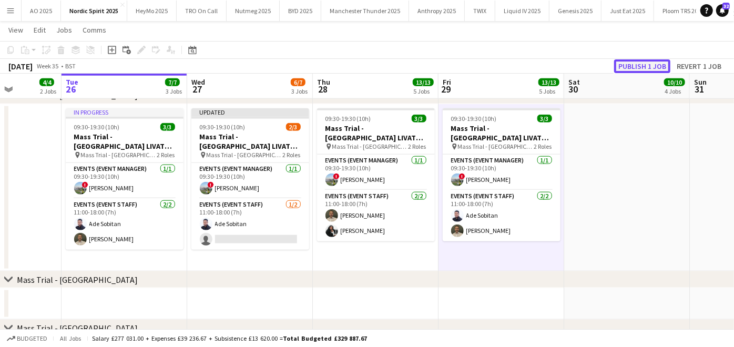
click at [654, 70] on button "Publish 1 job" at bounding box center [642, 66] width 56 height 14
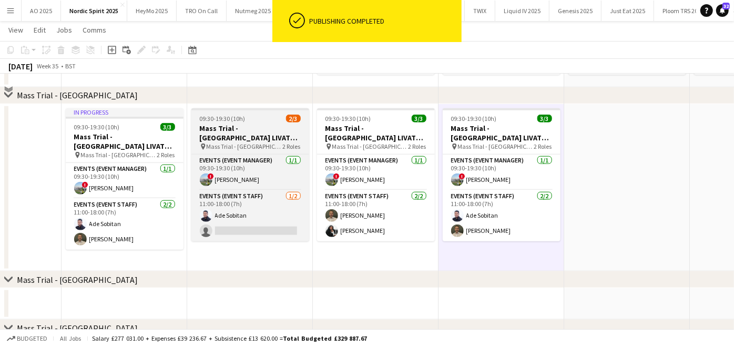
scroll to position [584, 0]
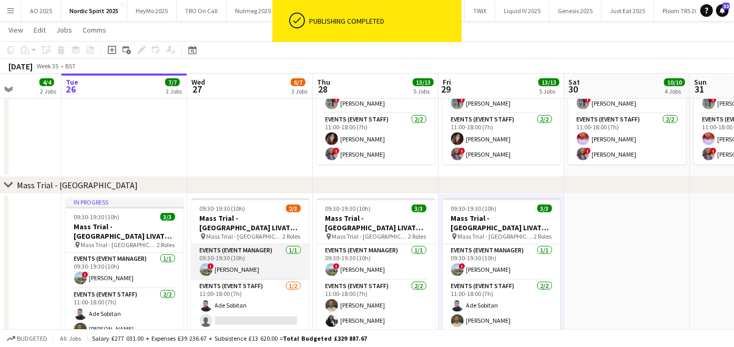
click at [240, 268] on app-card-role "Events (Event Manager) [DATE] 09:30-19:30 (10h) ! [PERSON_NAME]" at bounding box center [250, 263] width 118 height 36
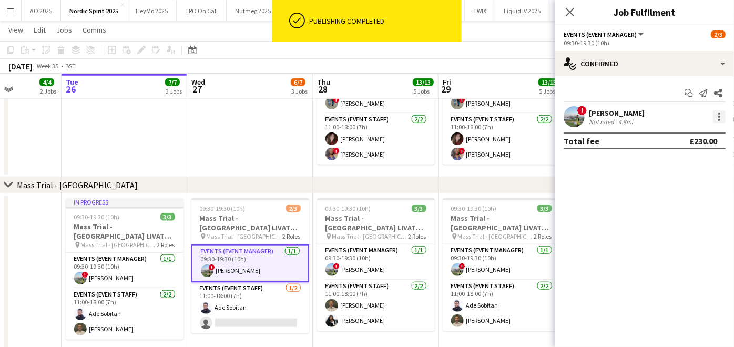
click at [716, 122] on div at bounding box center [719, 116] width 13 height 13
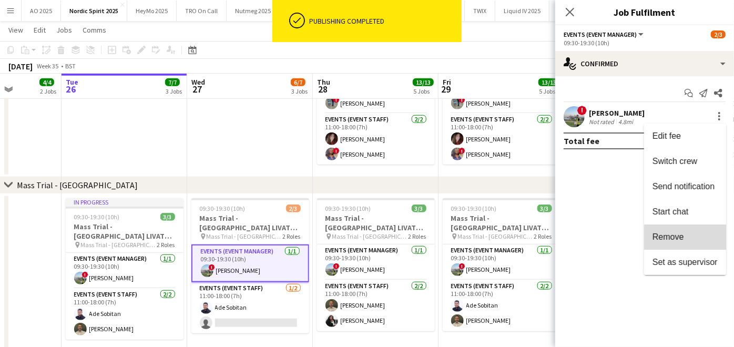
click at [674, 240] on span "Remove" at bounding box center [669, 236] width 32 height 9
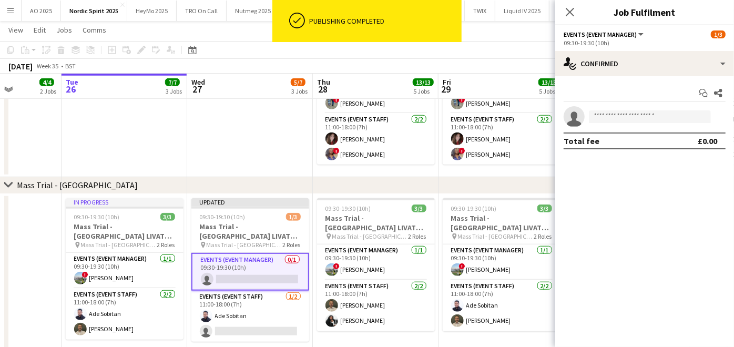
click at [266, 157] on app-date-cell at bounding box center [250, 102] width 126 height 150
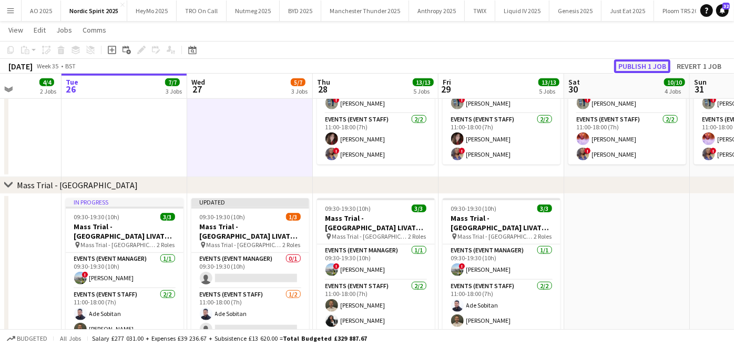
click at [633, 66] on button "Publish 1 job" at bounding box center [642, 66] width 56 height 14
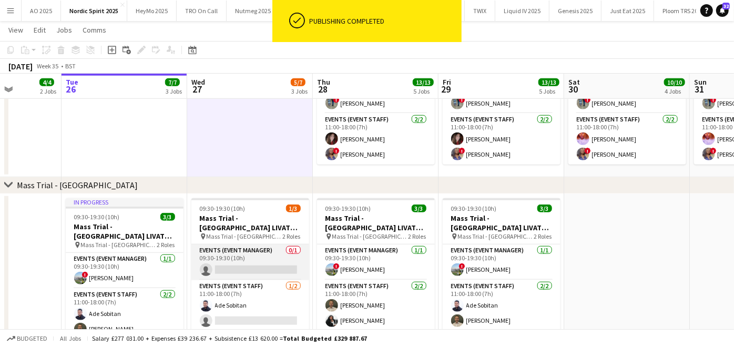
click at [229, 257] on app-card-role "Events (Event Manager) 0/1 09:30-19:30 (10h) single-neutral-actions" at bounding box center [250, 263] width 118 height 36
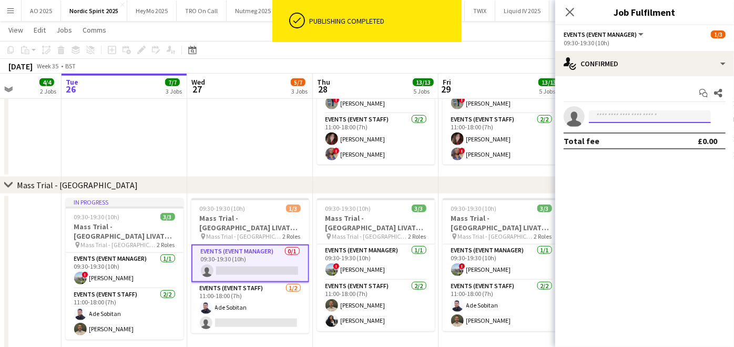
click at [615, 120] on input at bounding box center [650, 116] width 122 height 13
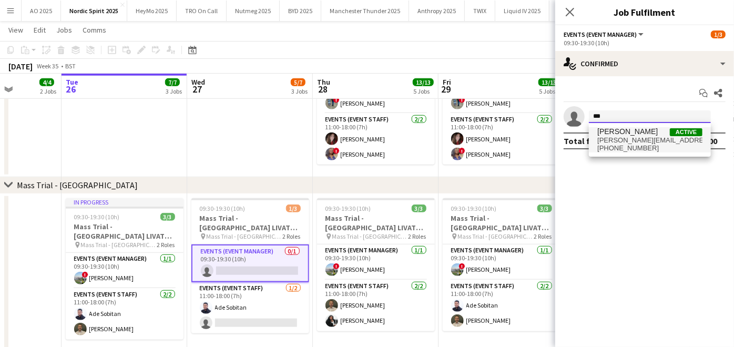
type input "***"
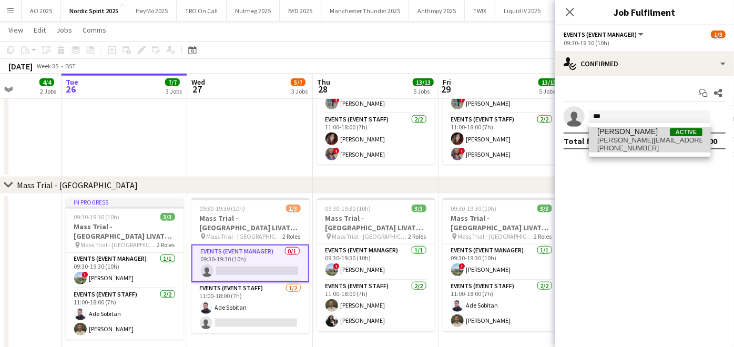
click at [613, 144] on span "[PERSON_NAME][EMAIL_ADDRESS][PERSON_NAME][DOMAIN_NAME]" at bounding box center [649, 140] width 105 height 8
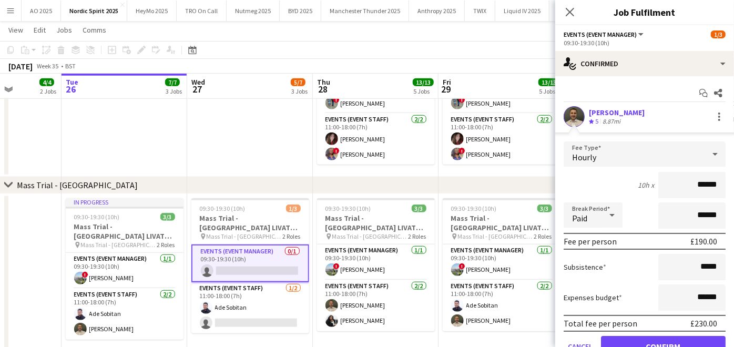
scroll to position [47, 0]
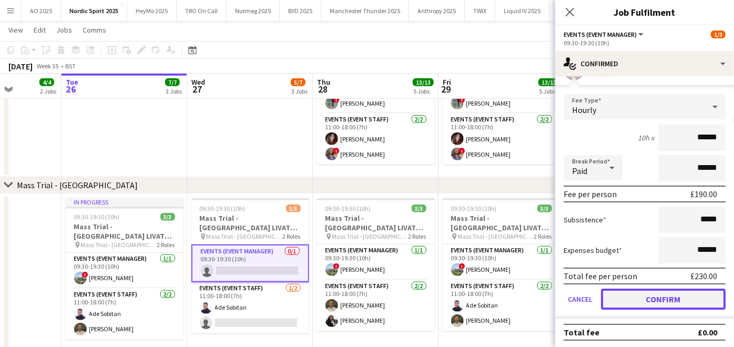
click at [637, 298] on button "Confirm" at bounding box center [663, 299] width 125 height 21
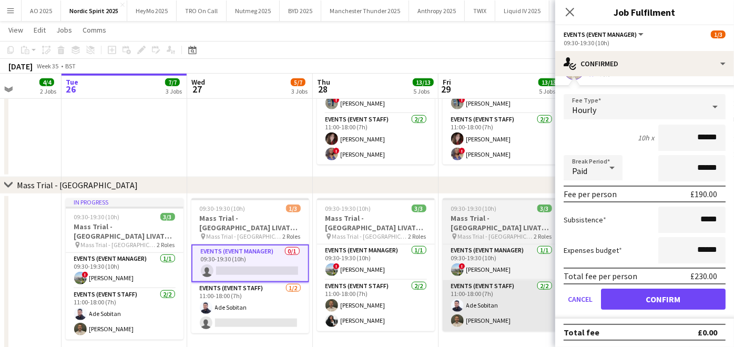
scroll to position [0, 0]
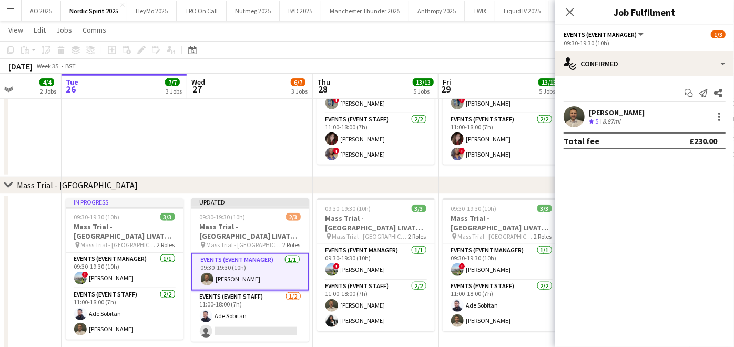
click at [300, 125] on app-date-cell at bounding box center [250, 102] width 126 height 150
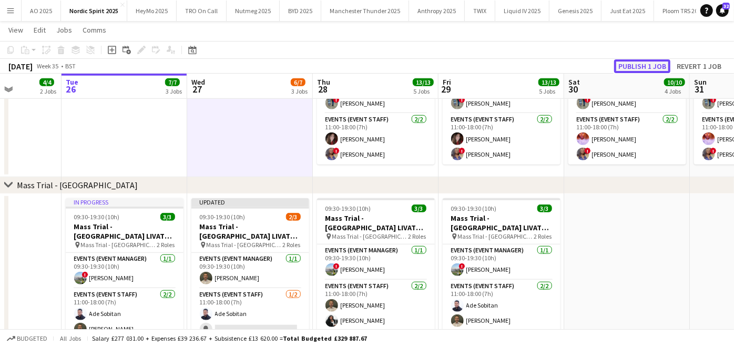
click at [639, 72] on button "Publish 1 job" at bounding box center [642, 66] width 56 height 14
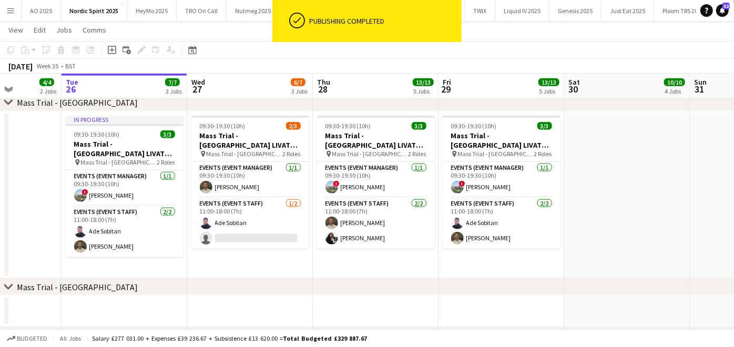
scroll to position [667, 0]
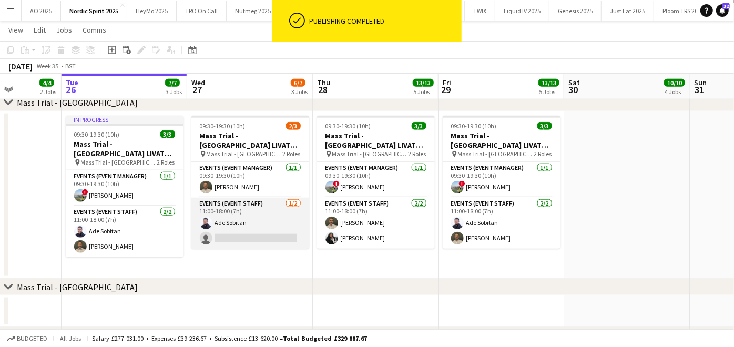
click at [235, 230] on app-card-role "Events (Event Staff) [DATE] 11:00-18:00 (7h) Ade Sobitan single-neutral-actions" at bounding box center [250, 223] width 118 height 51
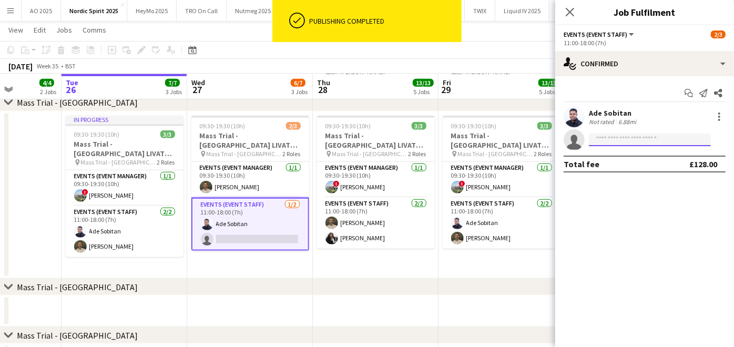
click at [614, 140] on input at bounding box center [650, 140] width 122 height 13
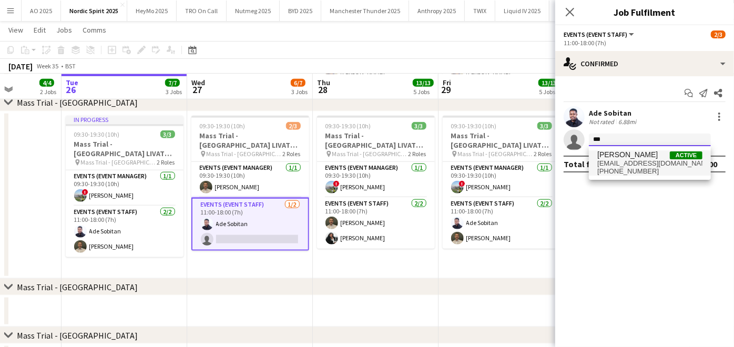
type input "***"
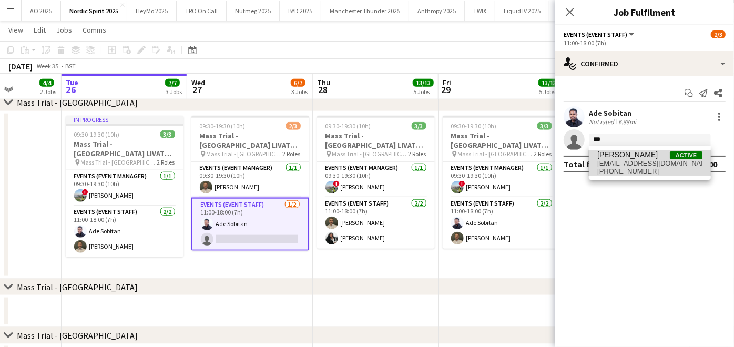
click at [609, 154] on span "[PERSON_NAME]" at bounding box center [627, 154] width 60 height 9
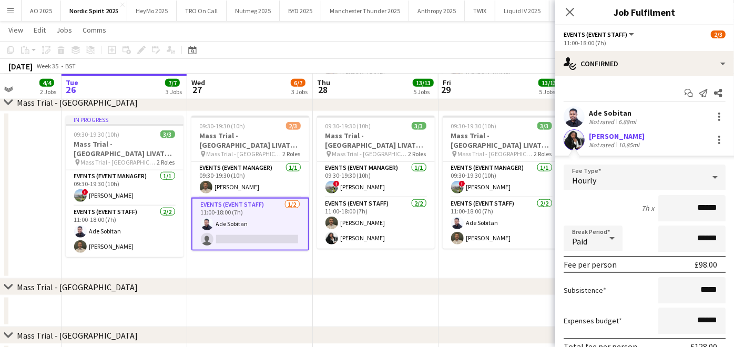
scroll to position [70, 0]
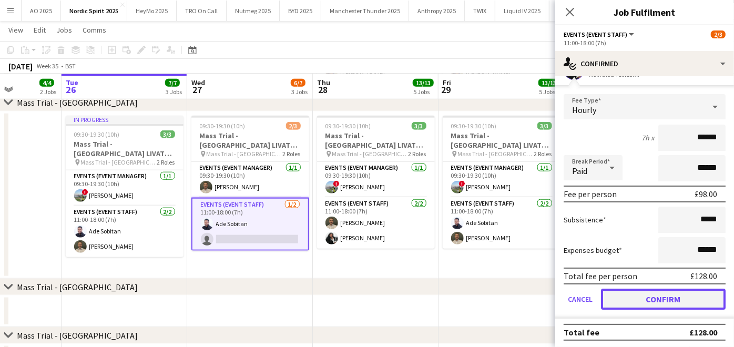
click at [637, 294] on button "Confirm" at bounding box center [663, 299] width 125 height 21
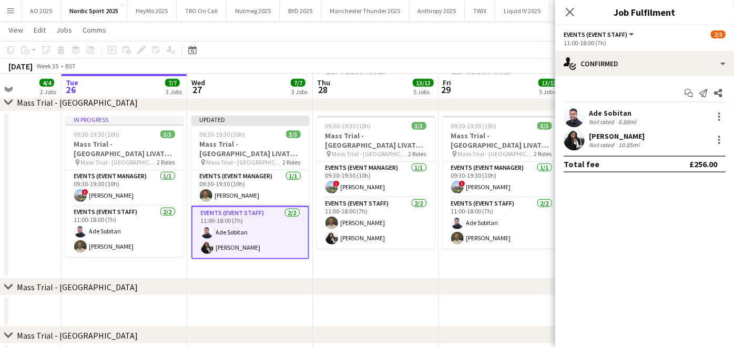
scroll to position [0, 0]
click at [462, 300] on app-date-cell at bounding box center [502, 312] width 126 height 32
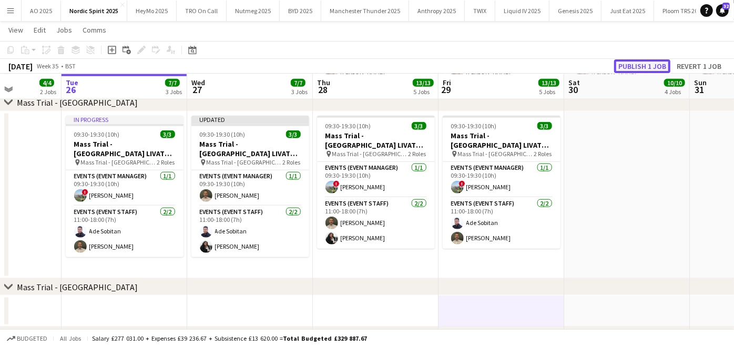
click at [639, 62] on button "Publish 1 job" at bounding box center [642, 66] width 56 height 14
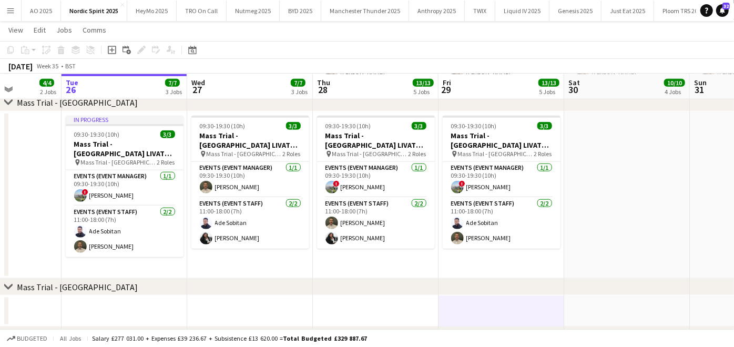
click at [13, 13] on app-icon "Menu" at bounding box center [10, 10] width 8 height 8
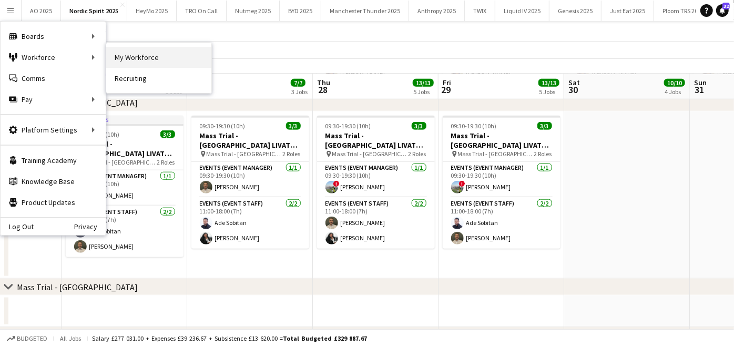
click at [126, 55] on link "My Workforce" at bounding box center [158, 57] width 105 height 21
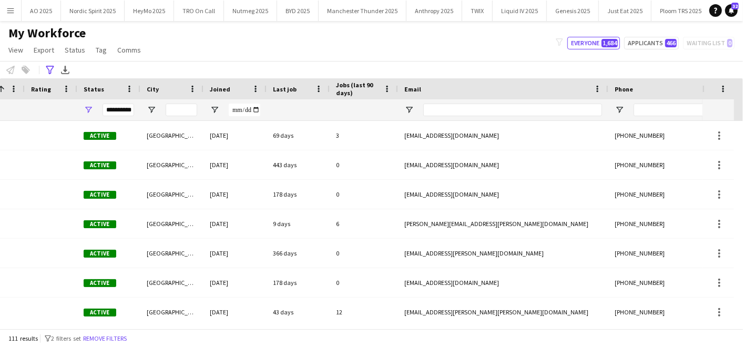
scroll to position [0, 276]
click at [472, 110] on input "Email Filter Input" at bounding box center [512, 110] width 179 height 13
paste input "**********"
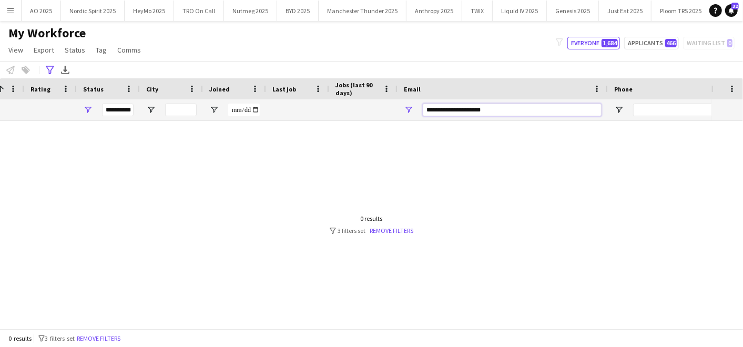
type input "**********"
click at [119, 107] on div "**********" at bounding box center [118, 110] width 32 height 13
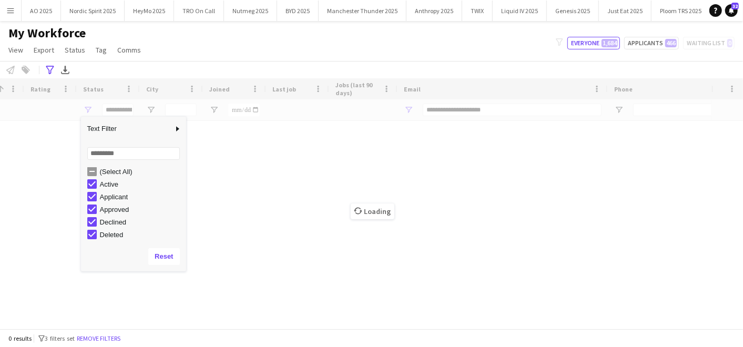
scroll to position [66, 0]
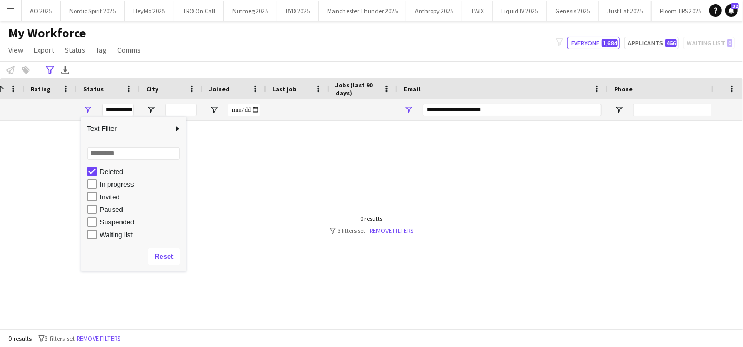
click at [90, 178] on div "In progress" at bounding box center [136, 184] width 99 height 13
type input "**********"
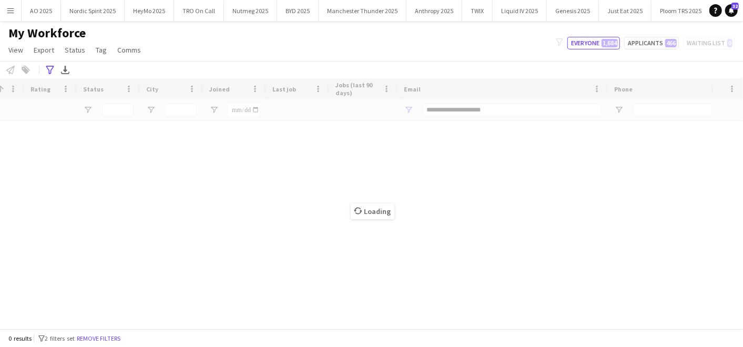
click at [221, 212] on div "Loading" at bounding box center [371, 203] width 743 height 250
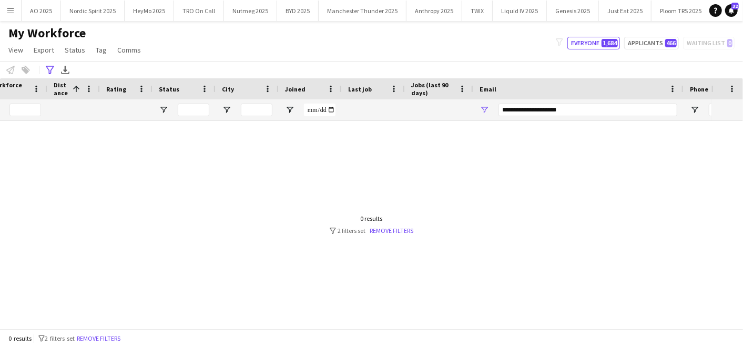
scroll to position [0, 152]
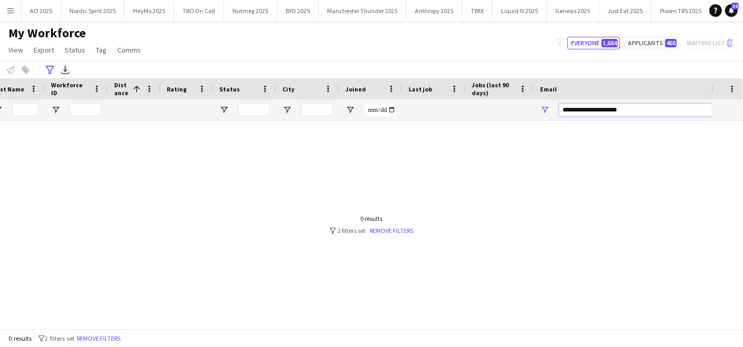
drag, startPoint x: 650, startPoint y: 106, endPoint x: 350, endPoint y: 116, distance: 301.0
click at [350, 116] on div at bounding box center [457, 109] width 1193 height 21
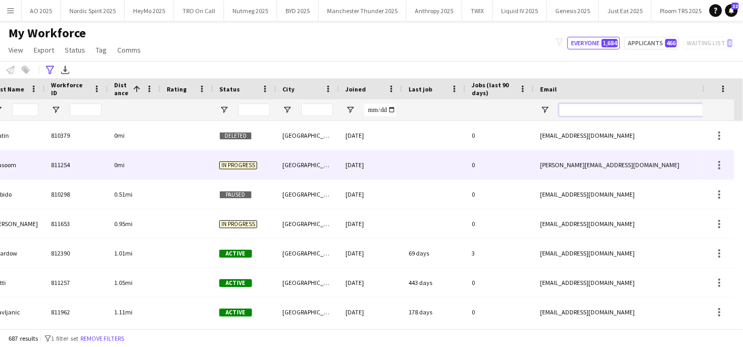
scroll to position [0, 0]
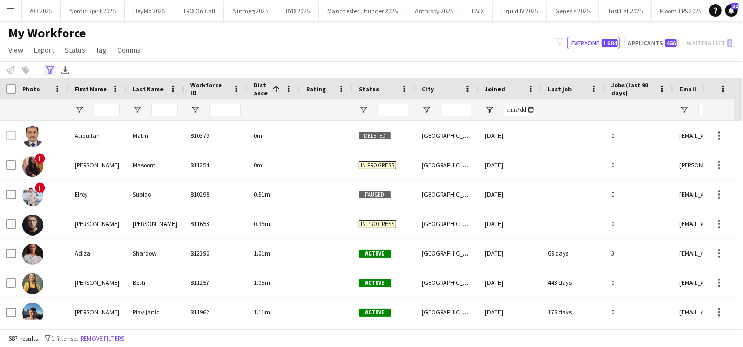
click at [47, 67] on icon "Advanced filters" at bounding box center [50, 70] width 8 height 8
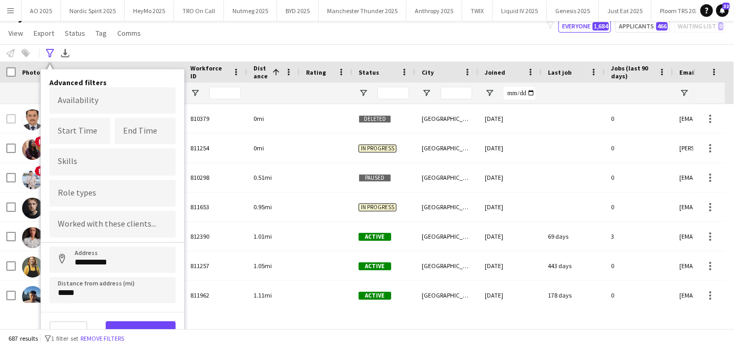
click at [131, 49] on div "**********" at bounding box center [367, 52] width 734 height 17
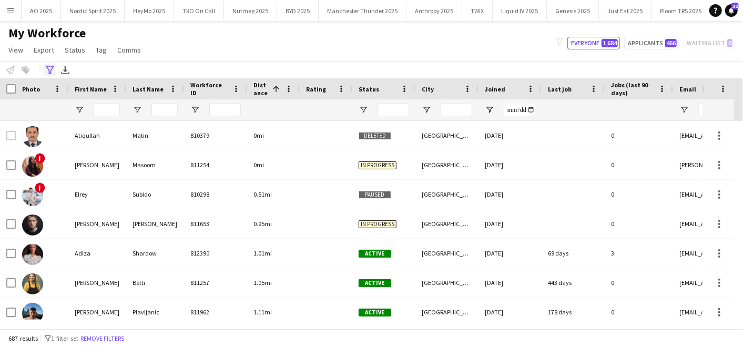
click at [52, 75] on div "Advanced filters" at bounding box center [50, 70] width 13 height 13
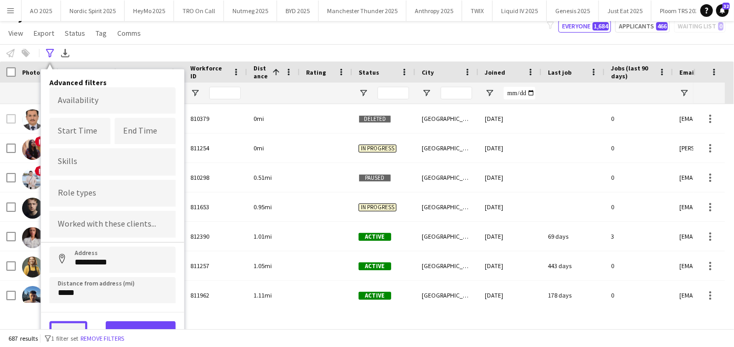
click at [69, 322] on button "Clear" at bounding box center [68, 331] width 38 height 21
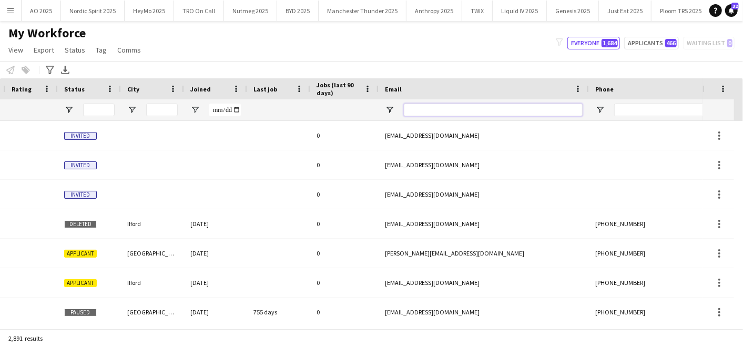
click at [503, 113] on input "Email Filter Input" at bounding box center [493, 110] width 179 height 13
click at [500, 112] on input "Email Filter Input" at bounding box center [493, 110] width 179 height 13
click at [495, 112] on input "Email Filter Input" at bounding box center [493, 110] width 179 height 13
click at [474, 110] on input "Email Filter Input" at bounding box center [493, 110] width 179 height 13
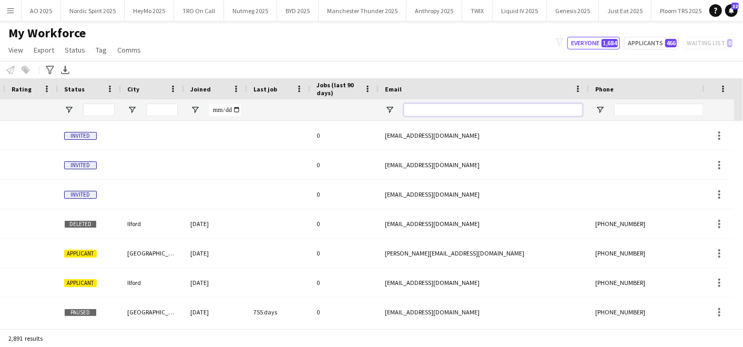
paste input "**********"
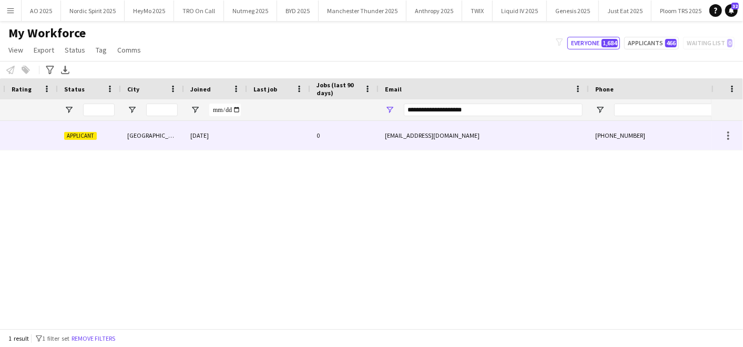
click at [269, 140] on div at bounding box center [278, 135] width 63 height 29
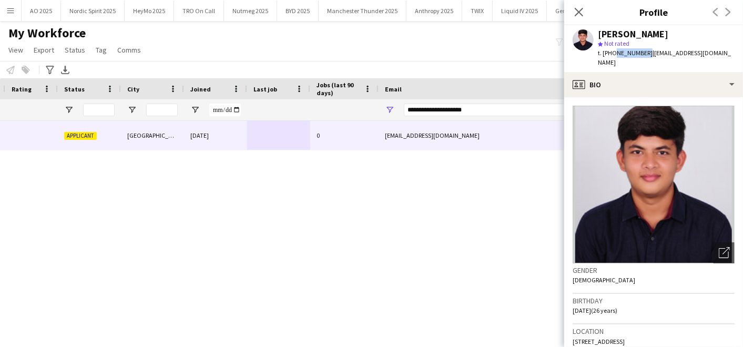
drag, startPoint x: 612, startPoint y: 53, endPoint x: 644, endPoint y: 50, distance: 32.1
click at [644, 50] on span "t. [PHONE_NUMBER]" at bounding box center [625, 53] width 55 height 8
copy span "7909327135"
drag, startPoint x: 437, startPoint y: 107, endPoint x: 344, endPoint y: 104, distance: 93.1
click at [344, 104] on div at bounding box center [328, 109] width 1140 height 21
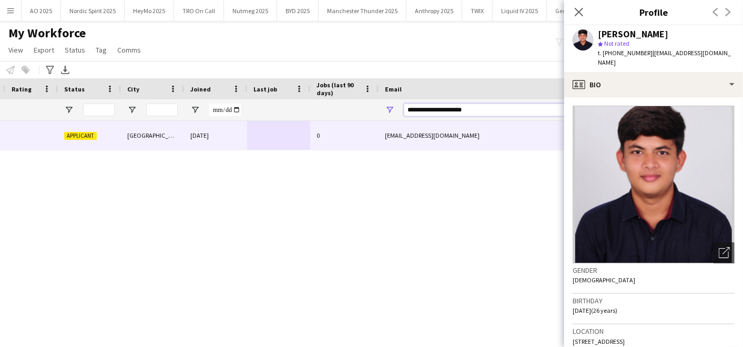
paste input "Email Filter Input"
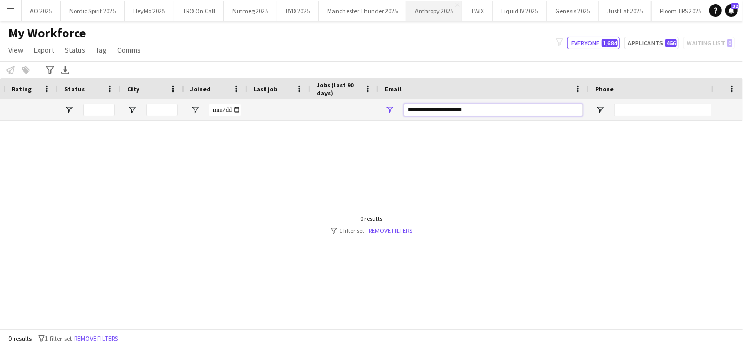
type input "**********"
click at [102, 111] on input "Status Filter Input" at bounding box center [99, 110] width 32 height 13
drag, startPoint x: 480, startPoint y: 105, endPoint x: 273, endPoint y: 95, distance: 206.9
click at [273, 95] on div "Workforce Details Last Name Workforce ID Rating" at bounding box center [328, 99] width 1140 height 43
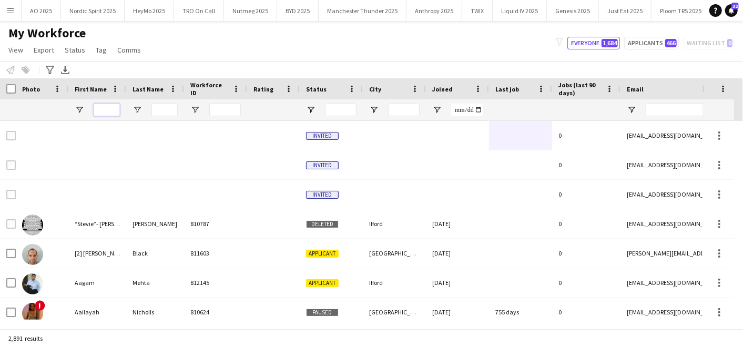
click at [110, 113] on input "First Name Filter Input" at bounding box center [107, 110] width 26 height 13
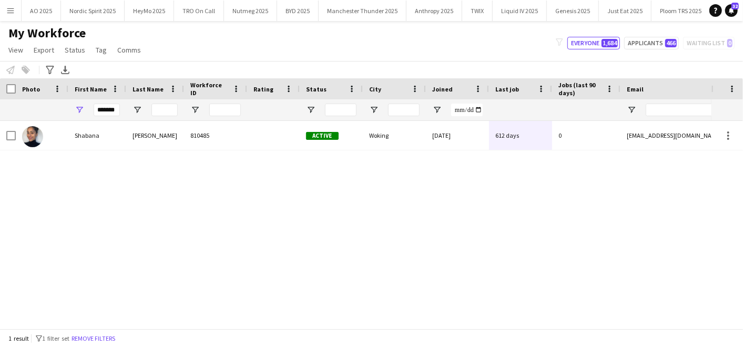
click at [126, 151] on div "[PERSON_NAME] 810485 Active Woking [DATE] 612 days 0 [EMAIL_ADDRESS][DOMAIN_NAM…" at bounding box center [355, 220] width 711 height 199
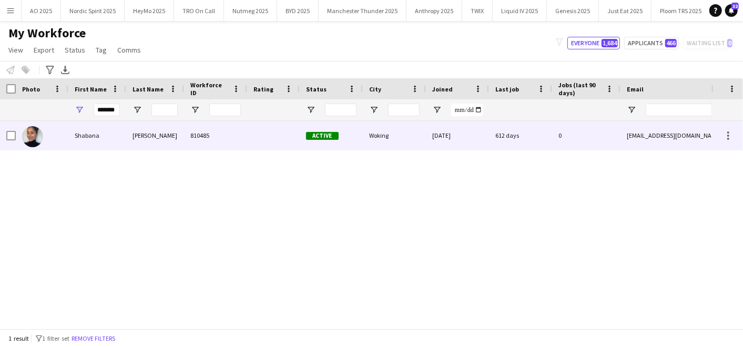
click at [116, 130] on div "Shabana" at bounding box center [97, 135] width 58 height 29
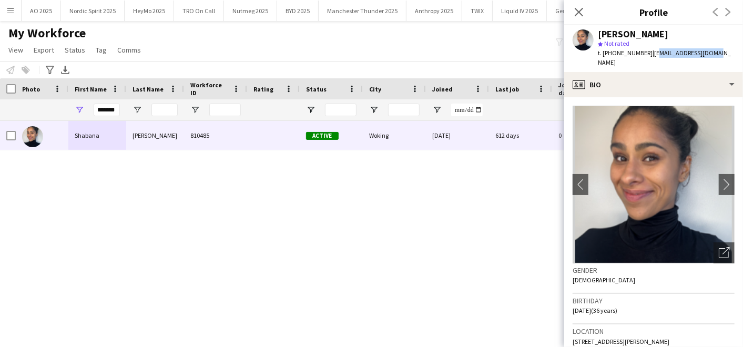
drag, startPoint x: 651, startPoint y: 52, endPoint x: 712, endPoint y: 49, distance: 61.1
click at [712, 49] on span "| [EMAIL_ADDRESS][DOMAIN_NAME]" at bounding box center [664, 57] width 133 height 17
drag, startPoint x: 611, startPoint y: 51, endPoint x: 644, endPoint y: 53, distance: 33.2
click at [644, 53] on span "t. [PHONE_NUMBER]" at bounding box center [625, 53] width 55 height 8
copy span "7542471855"
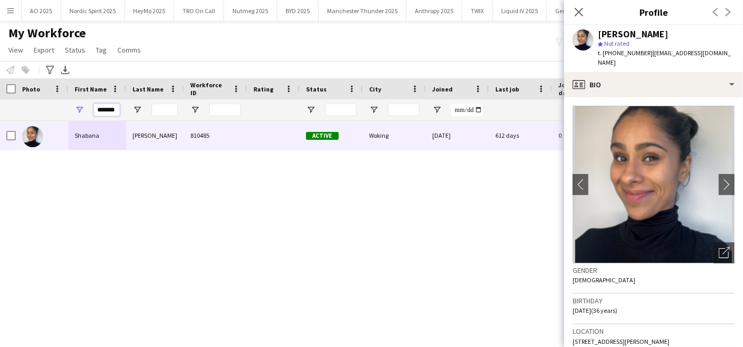
scroll to position [0, 1]
drag, startPoint x: 98, startPoint y: 109, endPoint x: 227, endPoint y: 104, distance: 128.4
click at [227, 104] on div at bounding box center [570, 109] width 1140 height 21
type input "*"
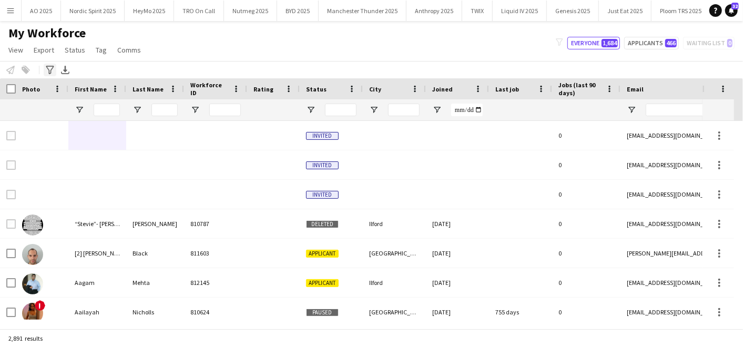
click at [48, 70] on icon "Advanced filters" at bounding box center [50, 70] width 8 height 8
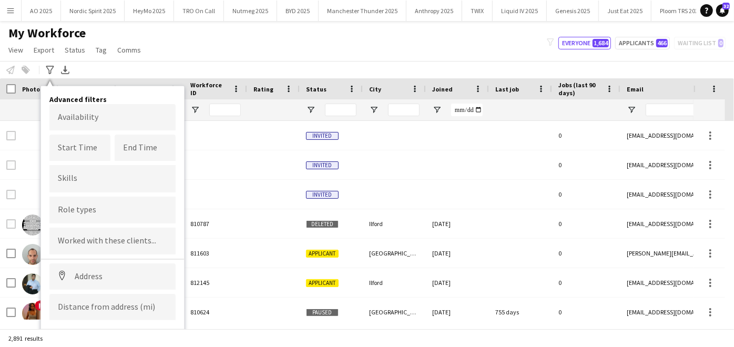
click at [177, 55] on div "My Workforce View Views Default view Compliance Log New view Update view Delete…" at bounding box center [367, 43] width 734 height 36
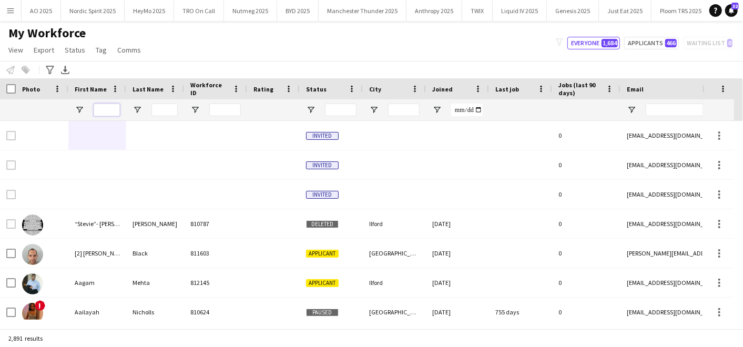
click at [106, 111] on input "First Name Filter Input" at bounding box center [107, 110] width 26 height 13
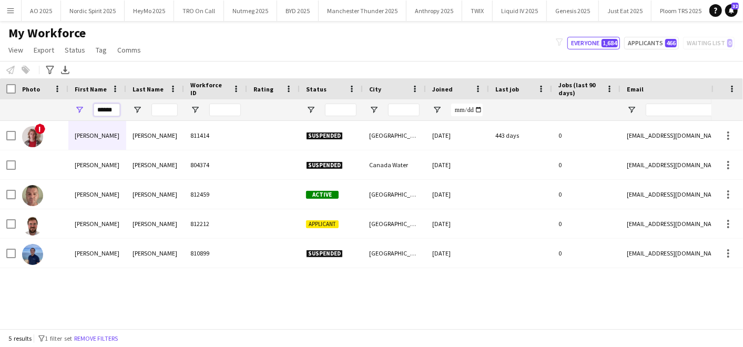
type input "******"
click at [158, 113] on input "Last Name Filter Input" at bounding box center [164, 110] width 26 height 13
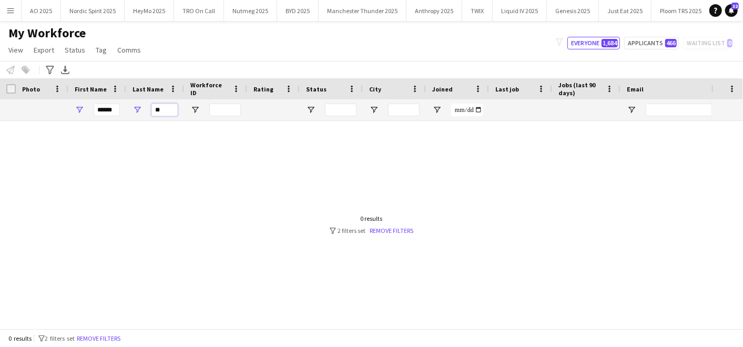
type input "*"
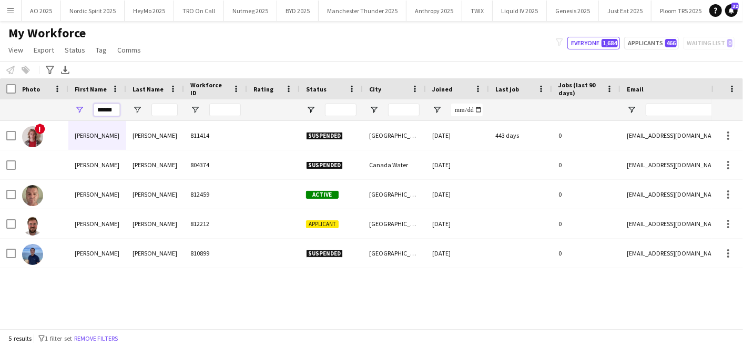
click at [114, 108] on input "******" at bounding box center [107, 110] width 26 height 13
type input "*"
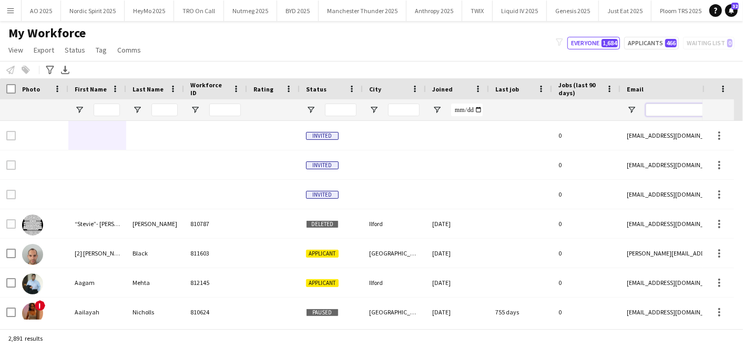
click at [672, 107] on input "Email Filter Input" at bounding box center [735, 110] width 179 height 13
paste input "**********"
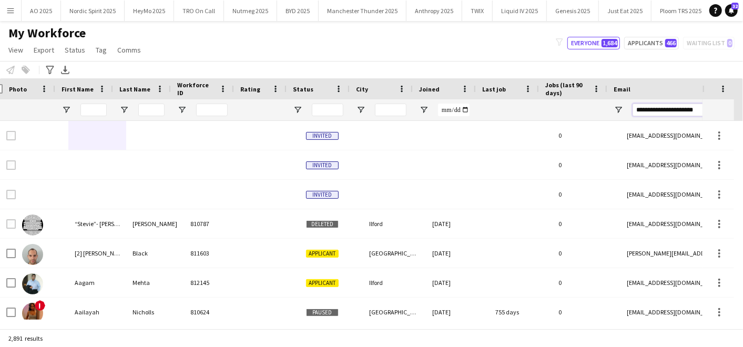
scroll to position [0, 13]
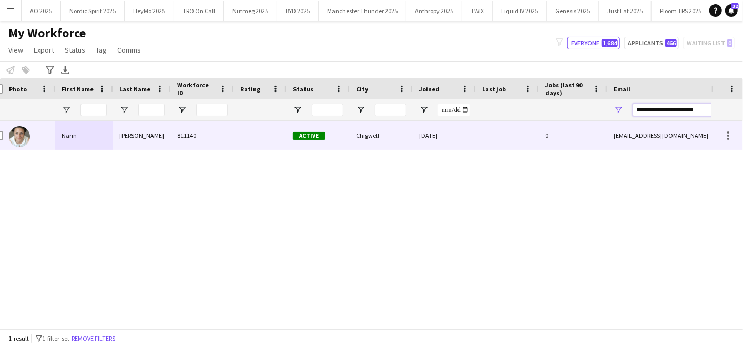
type input "**********"
click at [236, 127] on div at bounding box center [260, 135] width 53 height 29
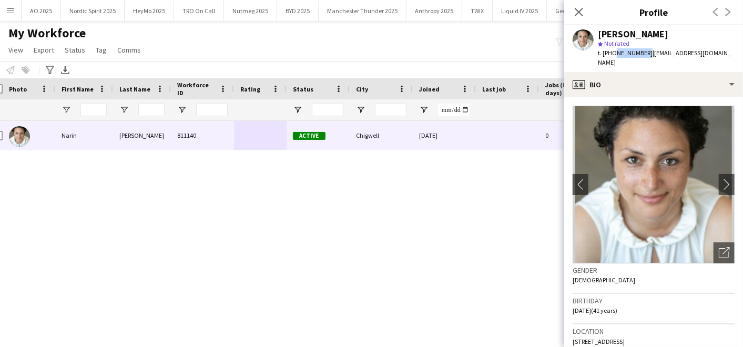
drag, startPoint x: 613, startPoint y: 52, endPoint x: 644, endPoint y: 50, distance: 31.0
click at [644, 50] on span "t. [PHONE_NUMBER]" at bounding box center [625, 53] width 55 height 8
copy span "7759133016"
click at [98, 114] on input "First Name Filter Input" at bounding box center [93, 110] width 26 height 13
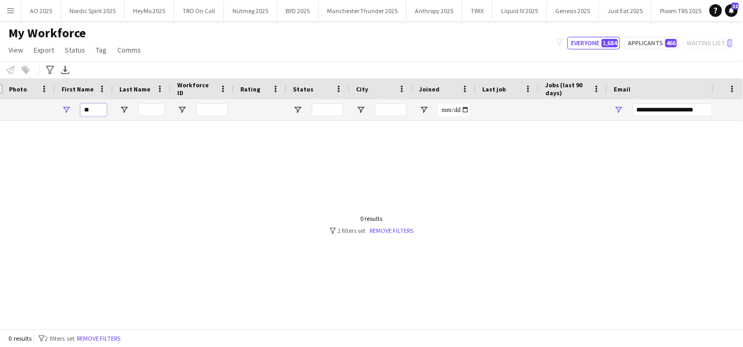
type input "**"
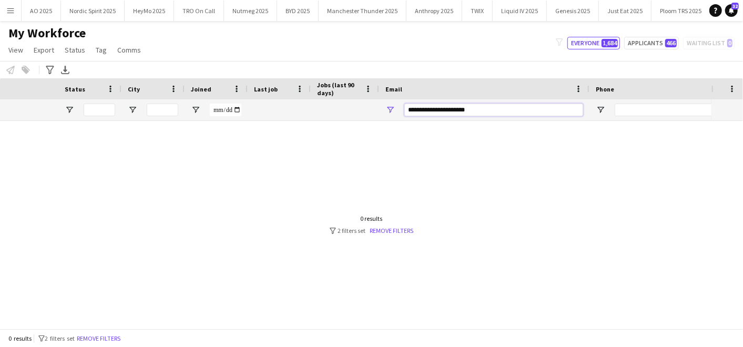
scroll to position [0, 428]
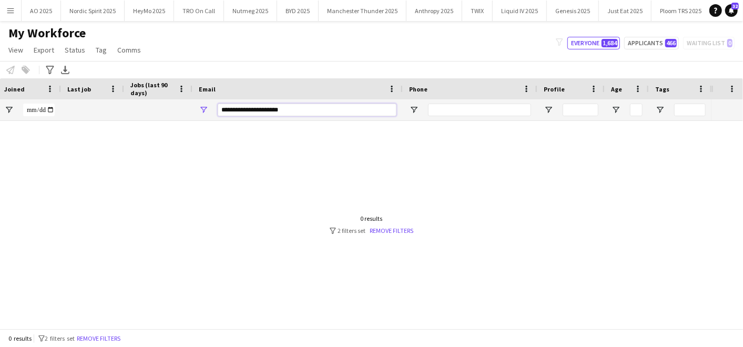
drag, startPoint x: 632, startPoint y: 106, endPoint x: 743, endPoint y: 111, distance: 110.5
click at [743, 111] on html "Menu Boards Boards Boards All jobs Status Workforce Workforce My Workforce Recr…" at bounding box center [371, 173] width 743 height 347
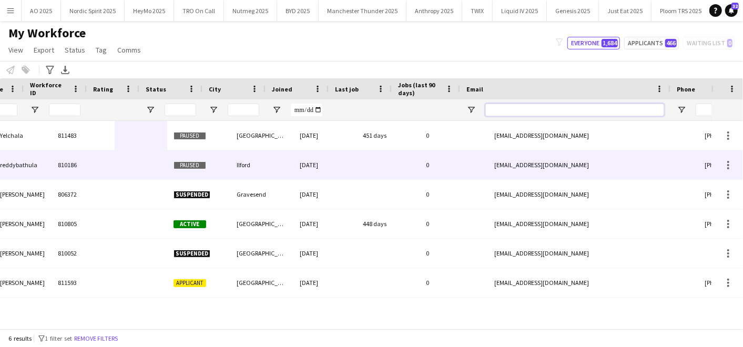
scroll to position [0, 133]
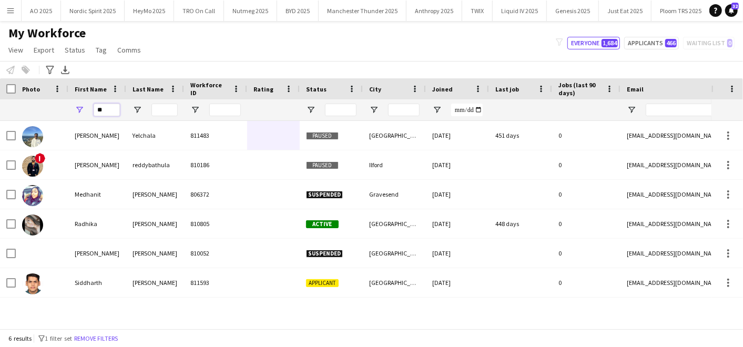
click at [117, 109] on input "**" at bounding box center [107, 110] width 26 height 13
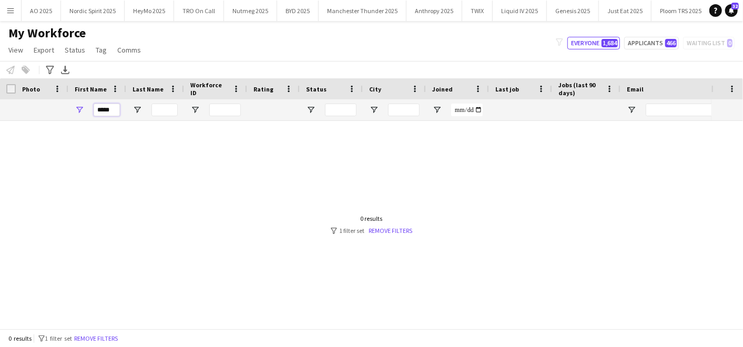
click at [117, 109] on input "*****" at bounding box center [107, 110] width 26 height 13
type input "*"
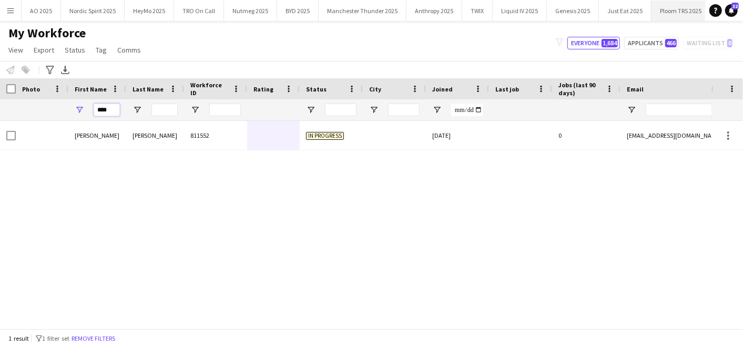
type input "****"
click at [673, 106] on input "Email Filter Input" at bounding box center [735, 110] width 179 height 13
paste input "**********"
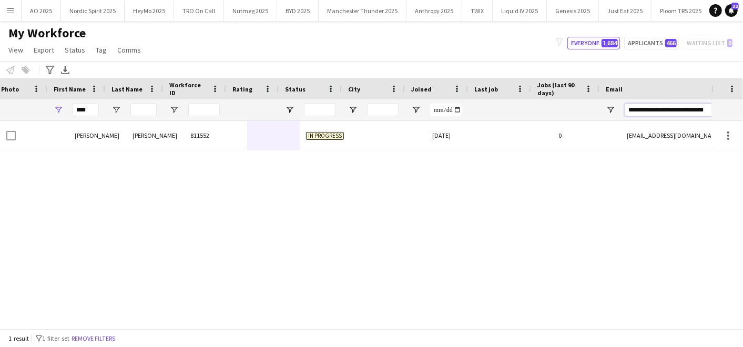
scroll to position [0, 21]
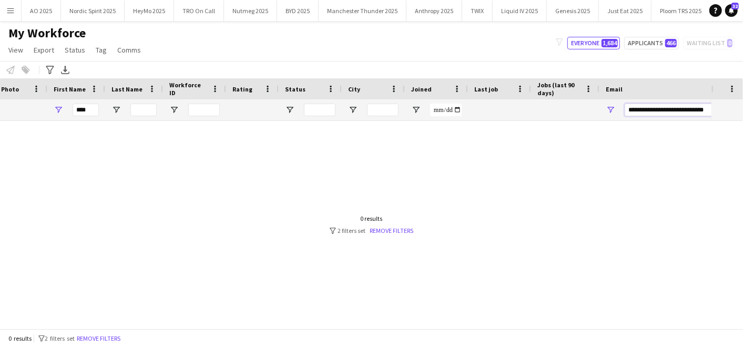
type input "**********"
click at [90, 113] on input "****" at bounding box center [86, 110] width 26 height 13
type input "*"
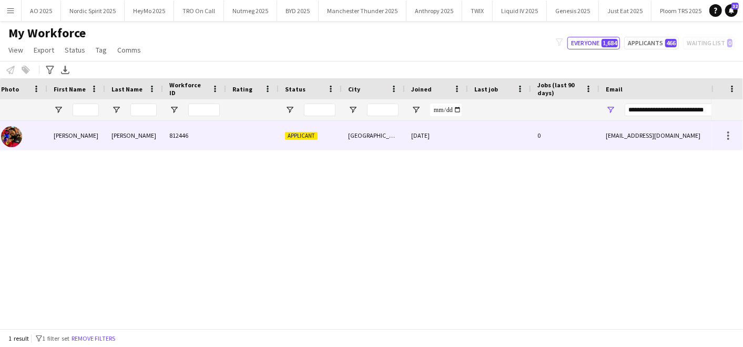
click at [131, 141] on div "[PERSON_NAME]" at bounding box center [134, 135] width 58 height 29
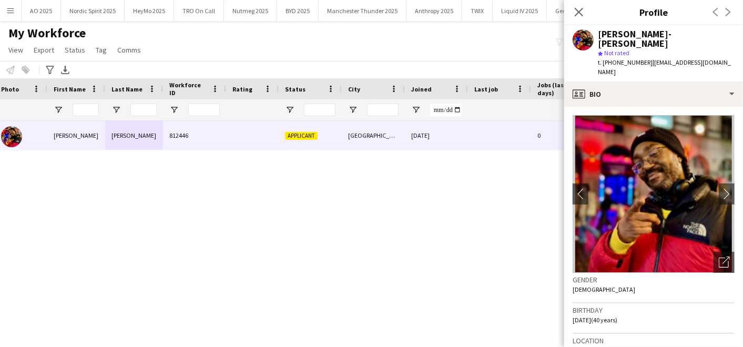
drag, startPoint x: 613, startPoint y: 54, endPoint x: 646, endPoint y: 51, distance: 33.8
click at [646, 58] on span "t. [PHONE_NUMBER]" at bounding box center [625, 62] width 55 height 8
copy span "07716455923"
click at [434, 226] on div "[PERSON_NAME]-[PERSON_NAME] 812446 Applicant [GEOGRAPHIC_DATA] [DATE] 0 [EMAIL_…" at bounding box center [355, 220] width 711 height 199
click at [374, 109] on input "City Filter Input" at bounding box center [383, 110] width 32 height 13
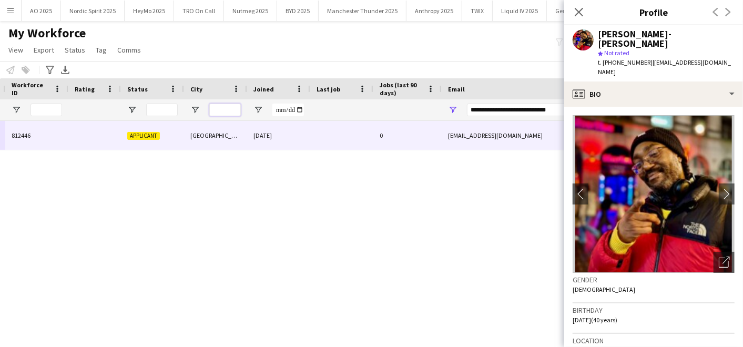
scroll to position [0, 239]
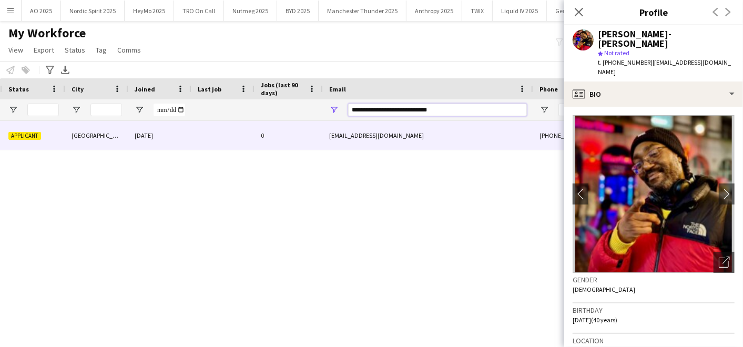
drag, startPoint x: 442, startPoint y: 105, endPoint x: 289, endPoint y: 114, distance: 153.3
click at [289, 114] on div at bounding box center [272, 109] width 1140 height 21
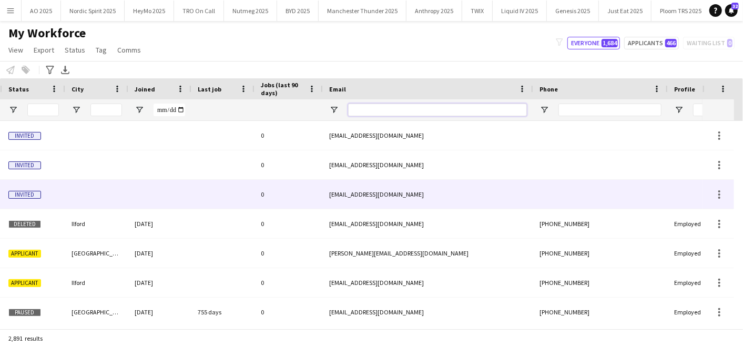
scroll to position [0, 0]
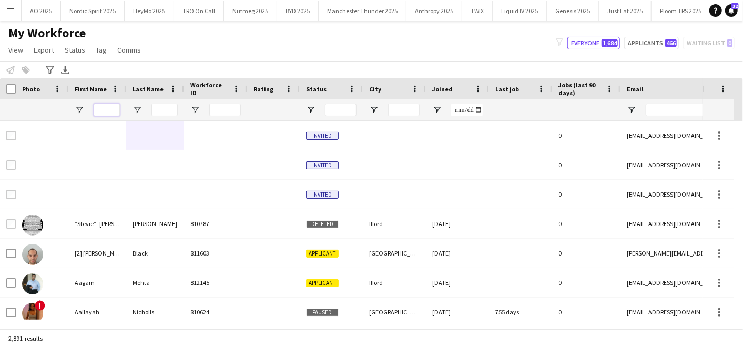
click at [111, 111] on input "First Name Filter Input" at bounding box center [107, 110] width 26 height 13
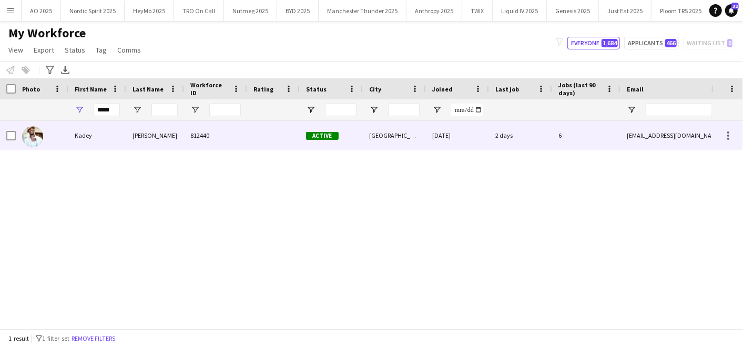
click at [110, 134] on div "Kadey" at bounding box center [97, 135] width 58 height 29
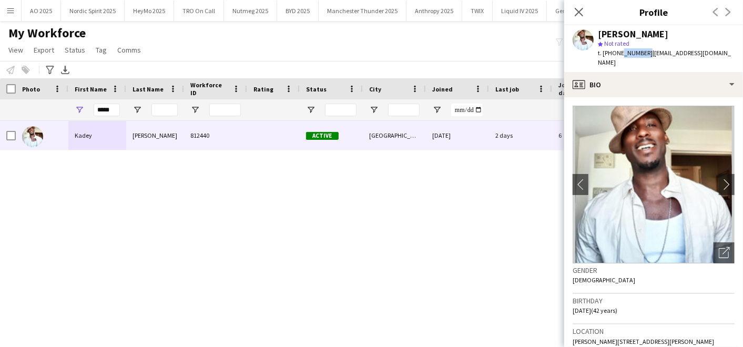
drag, startPoint x: 619, startPoint y: 51, endPoint x: 644, endPoint y: 49, distance: 25.3
click at [644, 49] on span "t. [PHONE_NUMBER]" at bounding box center [625, 53] width 55 height 8
copy span "50733557"
click at [9, 86] on div "Workforce Details Status City Joined" at bounding box center [570, 99] width 1140 height 43
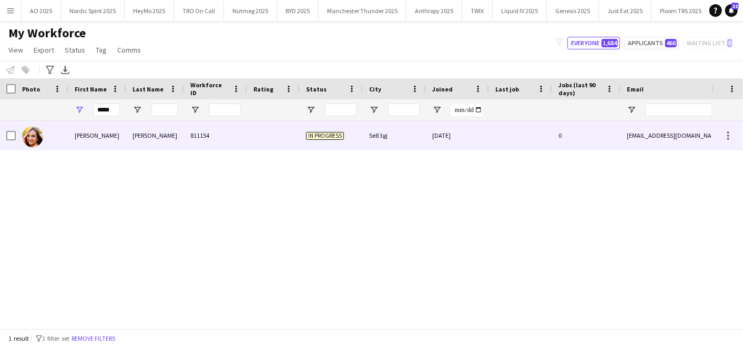
click at [111, 134] on div "[PERSON_NAME]" at bounding box center [97, 135] width 58 height 29
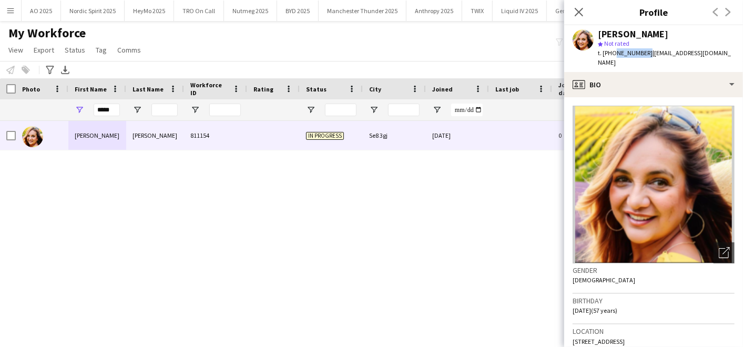
drag, startPoint x: 611, startPoint y: 53, endPoint x: 644, endPoint y: 49, distance: 33.3
click at [644, 49] on span "t. [PHONE_NUMBER]" at bounding box center [625, 53] width 55 height 8
copy span "7711029732"
drag, startPoint x: 117, startPoint y: 107, endPoint x: 21, endPoint y: 98, distance: 96.1
click at [21, 98] on div "Workforce Details Status City Joined" at bounding box center [570, 99] width 1140 height 43
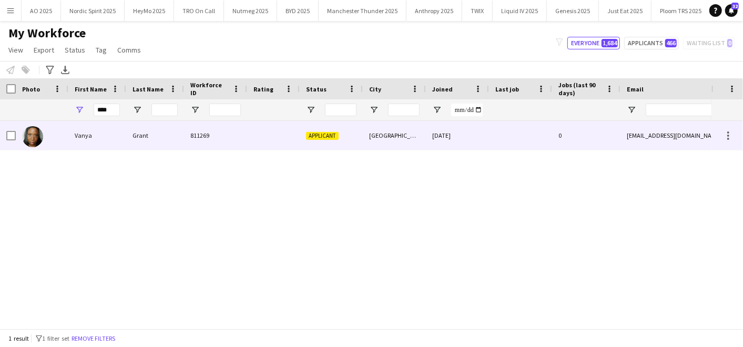
click at [99, 138] on div "Vanya" at bounding box center [97, 135] width 58 height 29
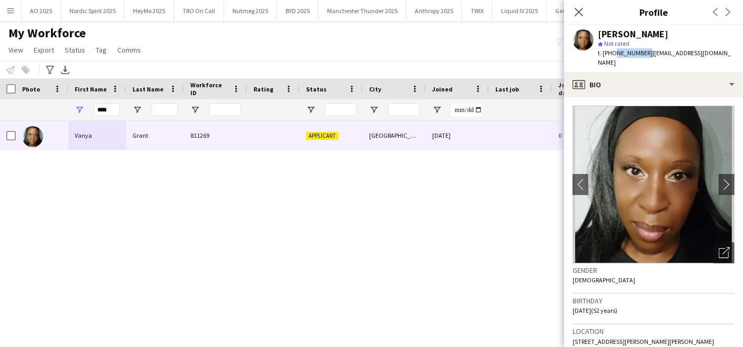
drag, startPoint x: 611, startPoint y: 54, endPoint x: 643, endPoint y: 49, distance: 32.0
click at [643, 49] on span "t. [PHONE_NUMBER]" at bounding box center [625, 53] width 55 height 8
copy span "7531755554"
click at [114, 108] on input "****" at bounding box center [107, 110] width 26 height 13
type input "*"
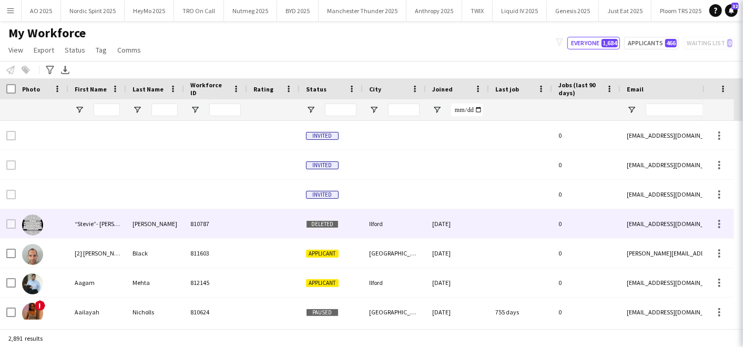
click at [247, 221] on div at bounding box center [273, 223] width 53 height 29
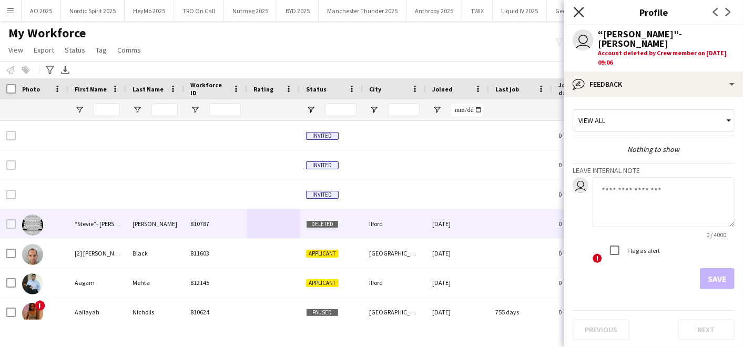
click at [578, 7] on icon "Close pop-in" at bounding box center [579, 12] width 10 height 10
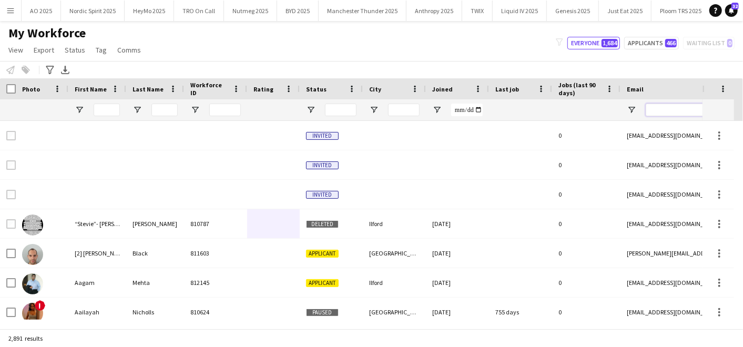
click at [680, 111] on input "Email Filter Input" at bounding box center [735, 110] width 179 height 13
paste input "**********"
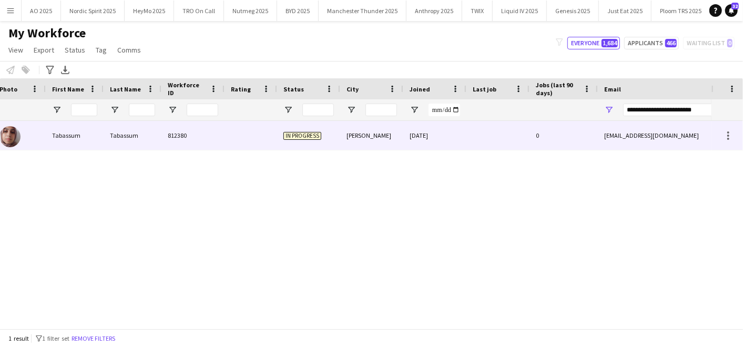
click at [168, 140] on div "812380" at bounding box center [192, 135] width 63 height 29
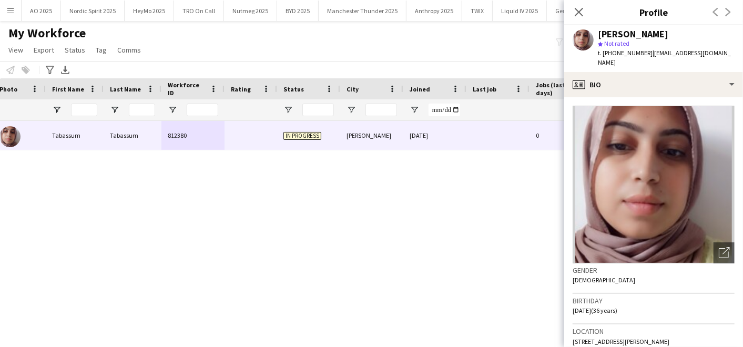
click at [631, 53] on span "t. [PHONE_NUMBER]" at bounding box center [625, 53] width 55 height 8
drag, startPoint x: 613, startPoint y: 52, endPoint x: 648, endPoint y: 50, distance: 35.3
click at [648, 50] on div "t. [PHONE_NUMBER] | [EMAIL_ADDRESS][DOMAIN_NAME]" at bounding box center [666, 57] width 137 height 19
copy span "07741887342"
click at [582, 14] on icon at bounding box center [579, 12] width 10 height 10
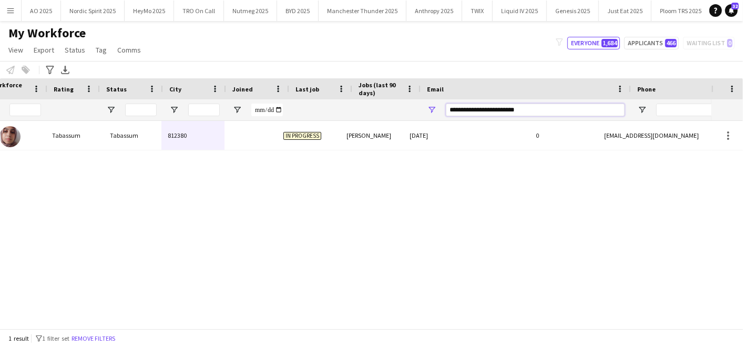
scroll to position [0, 200]
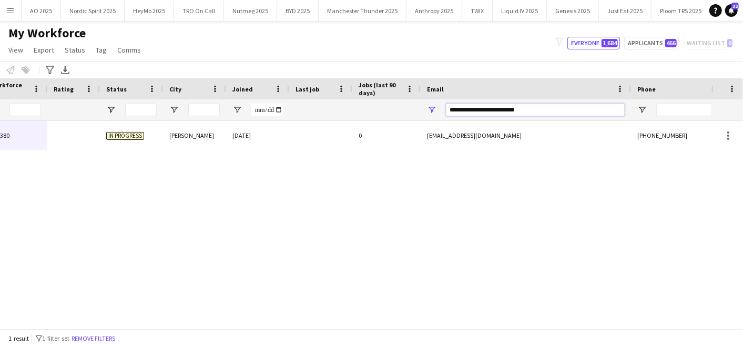
drag, startPoint x: 623, startPoint y: 111, endPoint x: 743, endPoint y: 120, distance: 119.7
click at [743, 120] on html "Menu Boards Boards Boards All jobs Status Workforce Workforce My Workforce Recr…" at bounding box center [371, 173] width 743 height 347
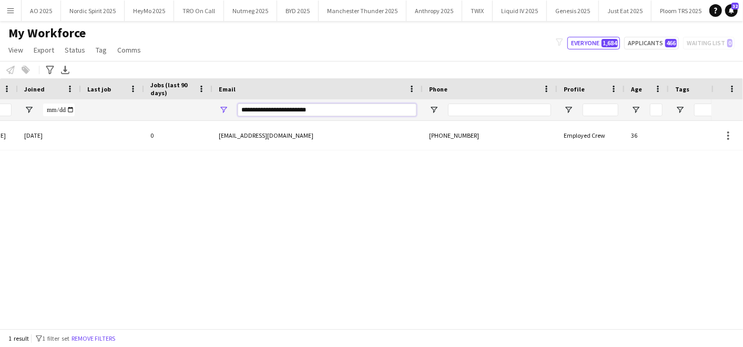
paste input "Email Filter Input"
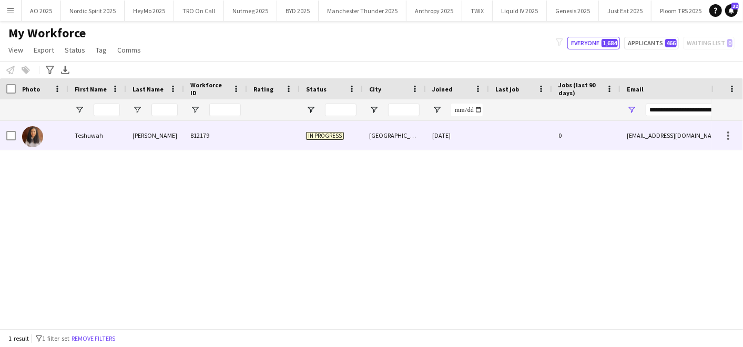
click at [84, 139] on div "Teshuwah" at bounding box center [97, 135] width 58 height 29
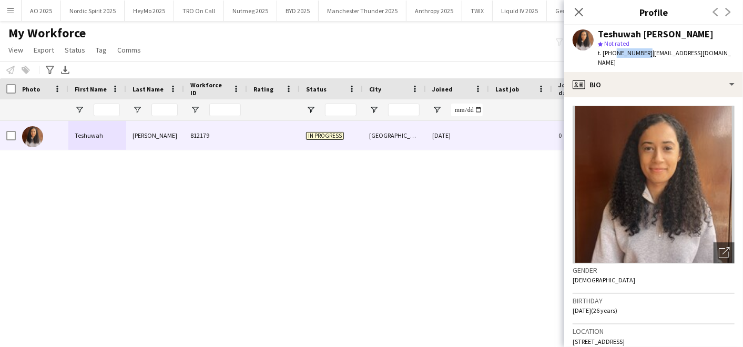
drag, startPoint x: 612, startPoint y: 52, endPoint x: 643, endPoint y: 51, distance: 30.5
click at [643, 51] on span "t. [PHONE_NUMBER]" at bounding box center [625, 53] width 55 height 8
copy span "7951692273"
click at [578, 9] on icon "Close pop-in" at bounding box center [579, 12] width 10 height 10
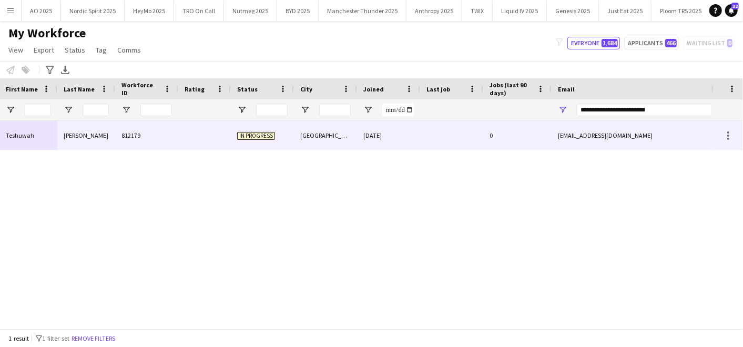
scroll to position [0, 72]
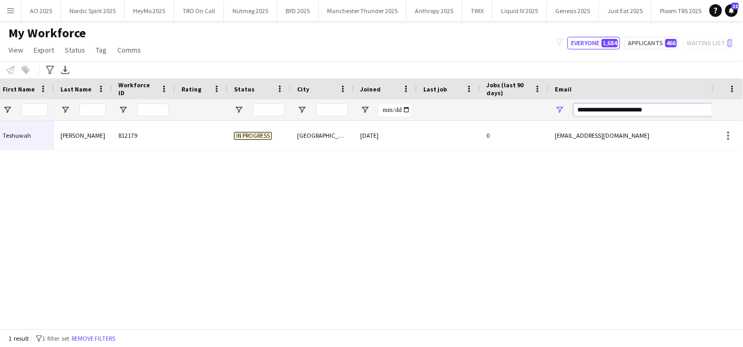
drag, startPoint x: 665, startPoint y: 110, endPoint x: 542, endPoint y: 108, distance: 122.5
click at [542, 108] on div at bounding box center [498, 109] width 1140 height 21
paste input "Email Filter Input"
type input "**********"
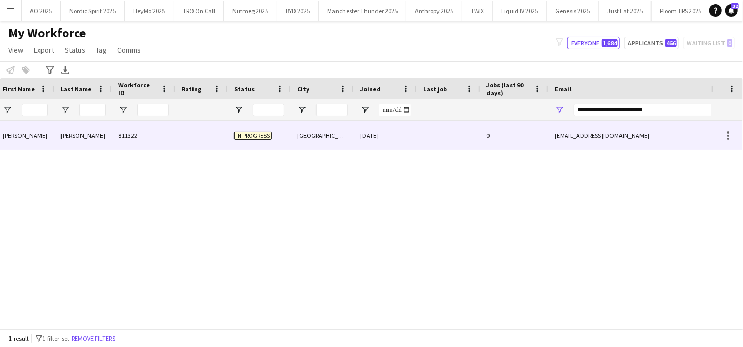
click at [297, 137] on div "[GEOGRAPHIC_DATA]" at bounding box center [322, 135] width 63 height 29
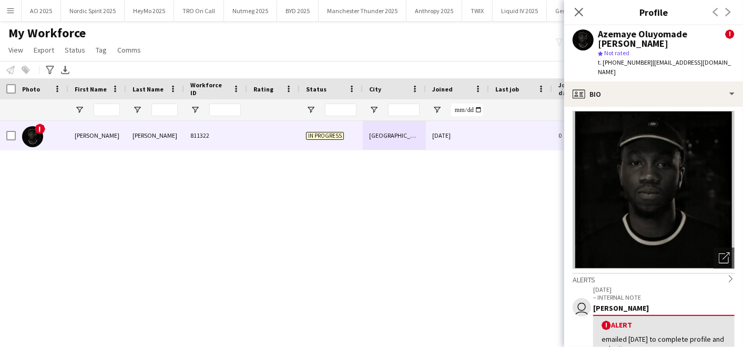
click at [610, 60] on span "t. [PHONE_NUMBER]" at bounding box center [625, 62] width 55 height 8
drag, startPoint x: 613, startPoint y: 63, endPoint x: 644, endPoint y: 65, distance: 31.1
click at [644, 65] on span "t. [PHONE_NUMBER]" at bounding box center [625, 62] width 55 height 8
click at [576, 16] on icon "Close pop-in" at bounding box center [579, 12] width 10 height 10
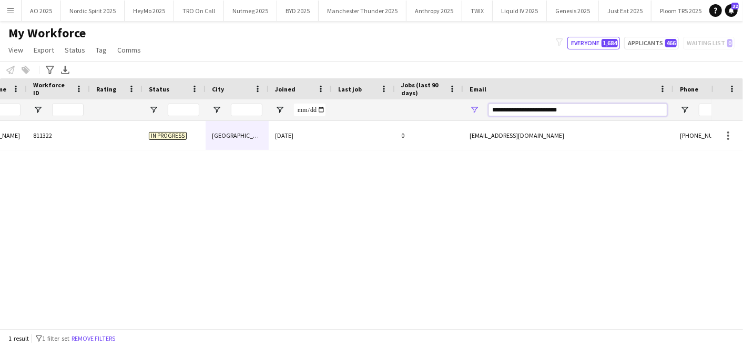
scroll to position [0, 428]
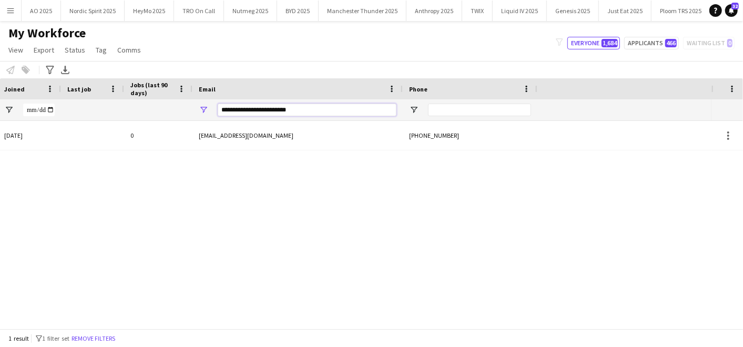
drag, startPoint x: 648, startPoint y: 113, endPoint x: 743, endPoint y: 95, distance: 95.7
click at [743, 95] on html "Menu Boards Boards Boards All jobs Status Workforce Workforce My Workforce Recr…" at bounding box center [371, 173] width 743 height 347
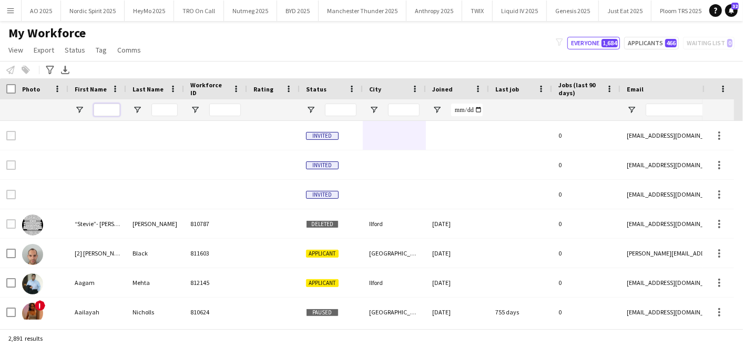
click at [109, 108] on input "First Name Filter Input" at bounding box center [107, 110] width 26 height 13
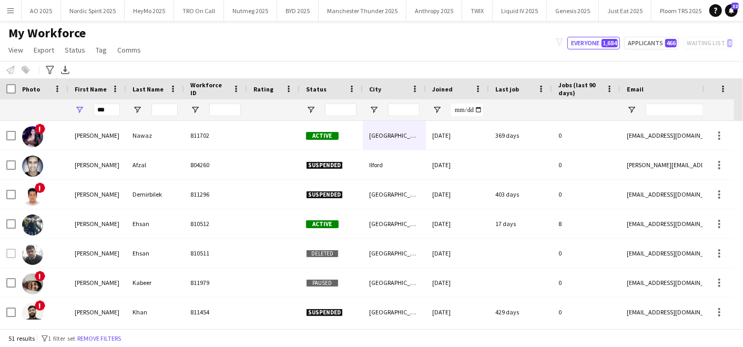
click at [263, 66] on div "Notify workforce Add to tag Select at least one crew to tag him or her. Advance…" at bounding box center [371, 69] width 743 height 17
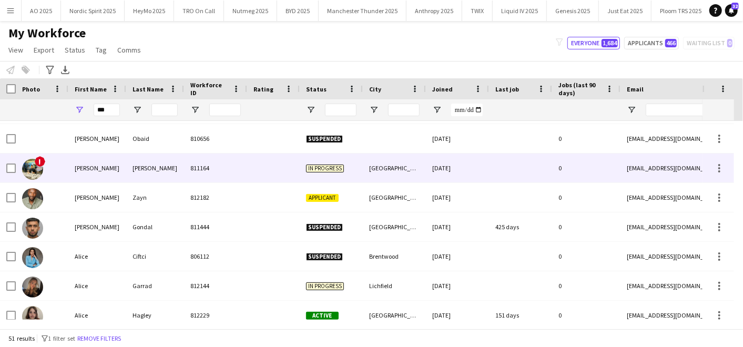
click at [104, 165] on div "[PERSON_NAME]" at bounding box center [97, 168] width 58 height 29
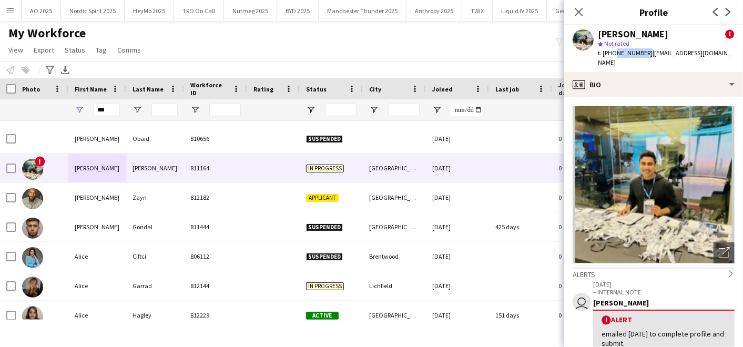
drag, startPoint x: 611, startPoint y: 53, endPoint x: 643, endPoint y: 53, distance: 32.1
click at [643, 53] on span "t. [PHONE_NUMBER]" at bounding box center [625, 53] width 55 height 8
drag, startPoint x: 117, startPoint y: 110, endPoint x: 12, endPoint y: 95, distance: 106.3
click at [12, 95] on div "Workforce Details Status City Joined" at bounding box center [570, 99] width 1140 height 43
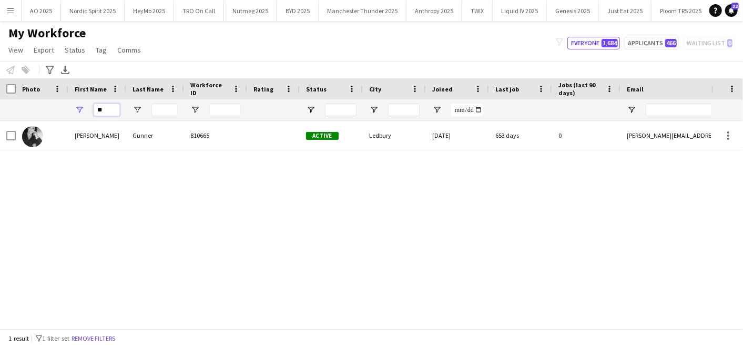
type input "*"
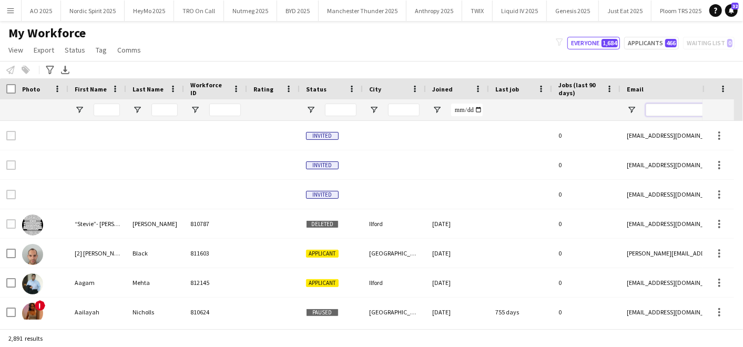
click at [673, 110] on input "Email Filter Input" at bounding box center [735, 110] width 179 height 13
paste input "**********"
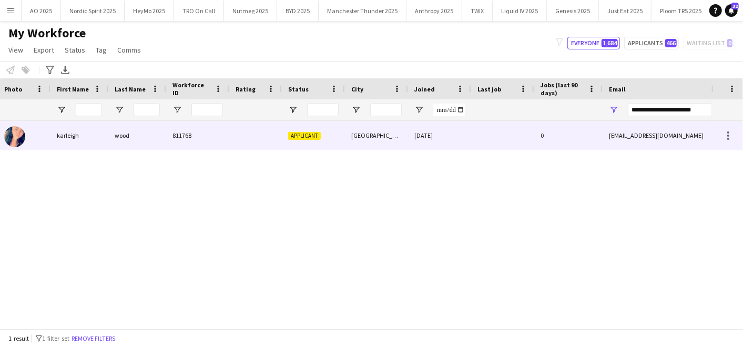
click at [144, 130] on div "wood" at bounding box center [137, 135] width 58 height 29
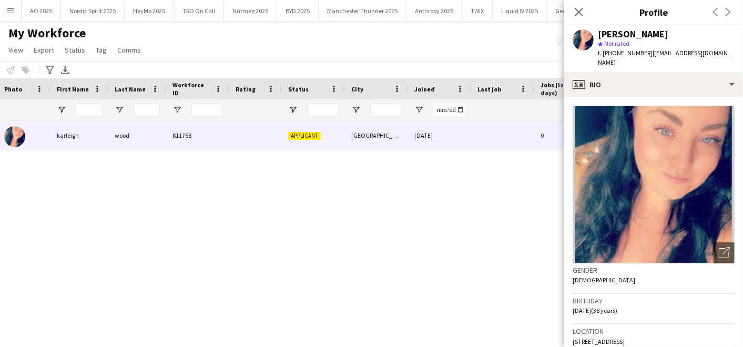
scroll to position [0, 0]
drag, startPoint x: 612, startPoint y: 52, endPoint x: 642, endPoint y: 49, distance: 30.1
click at [642, 49] on span "t. [PHONE_NUMBER]" at bounding box center [625, 53] width 55 height 8
click at [585, 9] on app-icon "Close pop-in" at bounding box center [579, 12] width 15 height 15
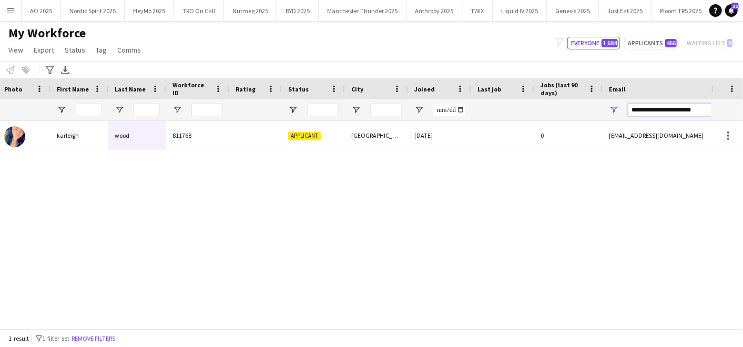
scroll to position [0, 428]
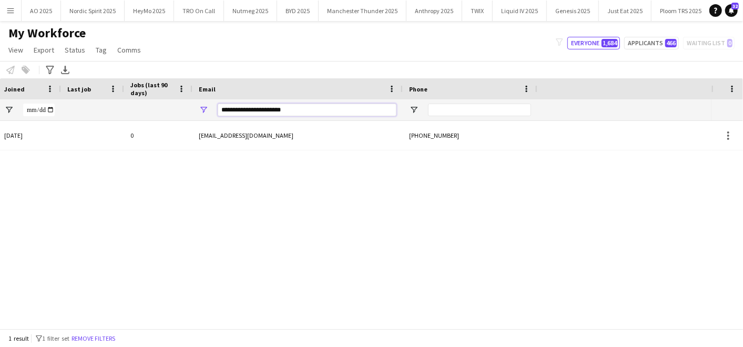
drag, startPoint x: 629, startPoint y: 108, endPoint x: 745, endPoint y: 104, distance: 115.8
click at [743, 104] on html "Menu Boards Boards Boards All jobs Status Workforce Workforce My Workforce Recr…" at bounding box center [371, 173] width 743 height 347
paste input "Email Filter Input"
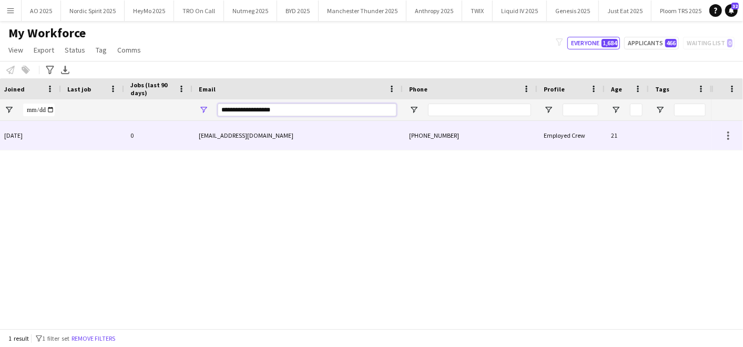
type input "**********"
click at [518, 132] on div "[PHONE_NUMBER]" at bounding box center [470, 135] width 135 height 29
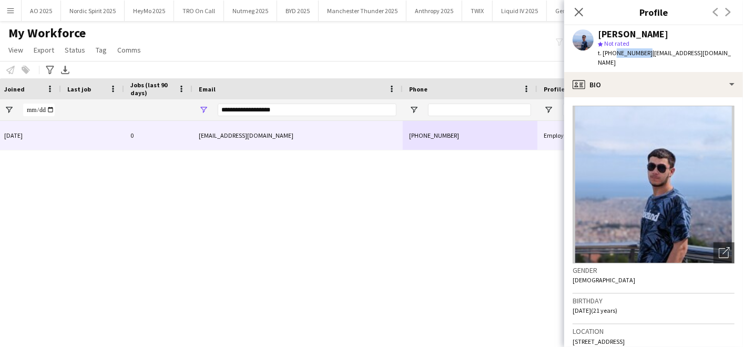
drag, startPoint x: 612, startPoint y: 53, endPoint x: 644, endPoint y: 54, distance: 31.6
click at [644, 54] on span "t. [PHONE_NUMBER]" at bounding box center [625, 53] width 55 height 8
drag, startPoint x: 293, startPoint y: 111, endPoint x: 127, endPoint y: 81, distance: 168.9
click at [127, 81] on div "Workforce Details Status City Joined" at bounding box center [142, 99] width 1140 height 43
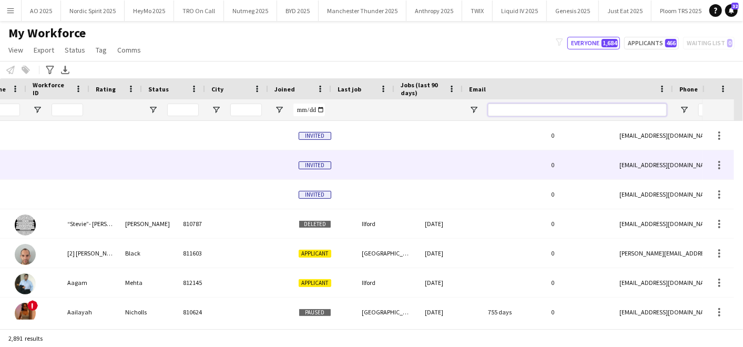
scroll to position [0, 7]
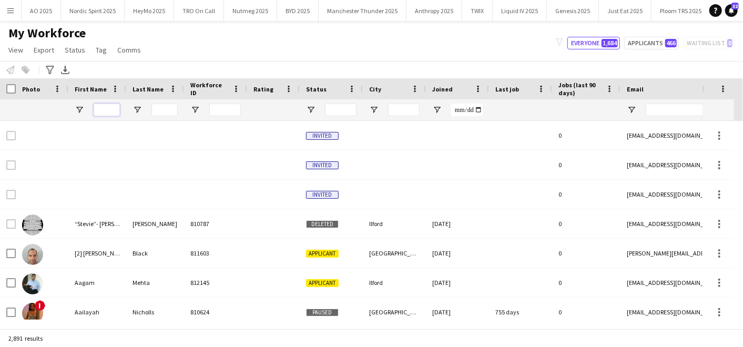
click at [109, 106] on input "First Name Filter Input" at bounding box center [107, 110] width 26 height 13
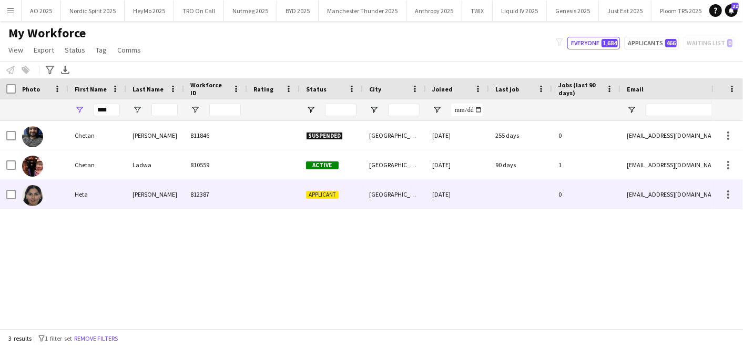
click at [96, 191] on div "Heta" at bounding box center [97, 194] width 58 height 29
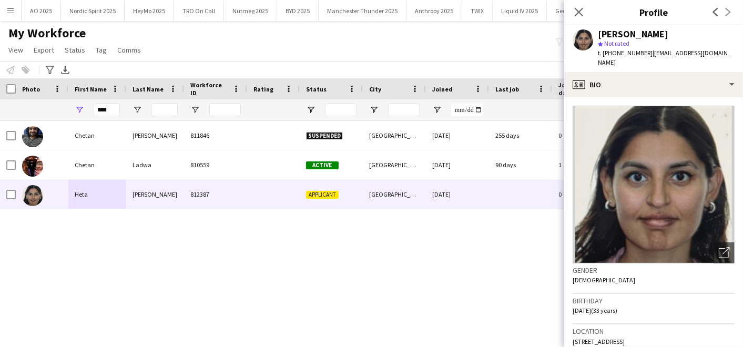
drag, startPoint x: 614, startPoint y: 51, endPoint x: 644, endPoint y: 51, distance: 30.5
click at [644, 51] on span "t. [PHONE_NUMBER]" at bounding box center [625, 53] width 55 height 8
drag, startPoint x: 109, startPoint y: 111, endPoint x: 28, endPoint y: 108, distance: 80.5
click at [28, 108] on div at bounding box center [570, 109] width 1140 height 21
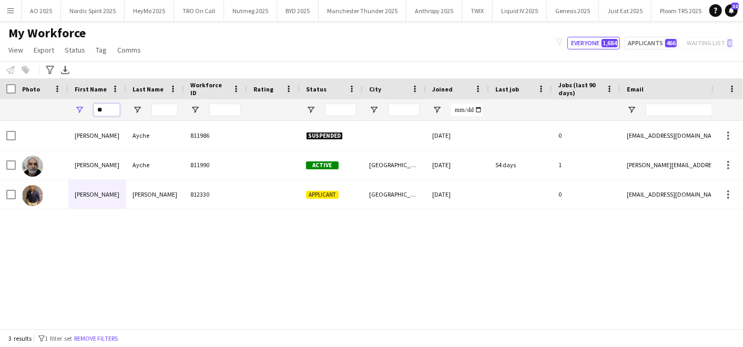
type input "*"
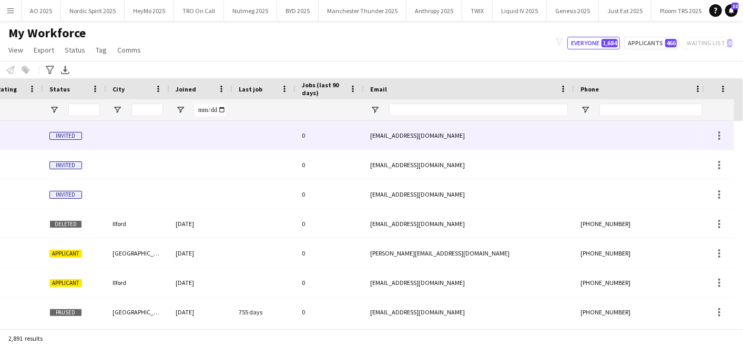
scroll to position [0, 303]
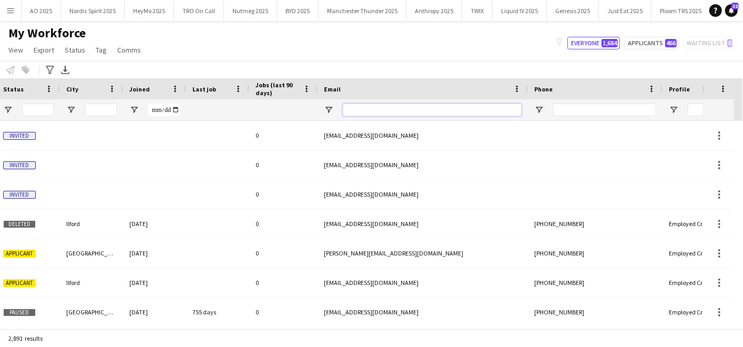
click at [425, 107] on input "Email Filter Input" at bounding box center [432, 110] width 179 height 13
paste input "**********"
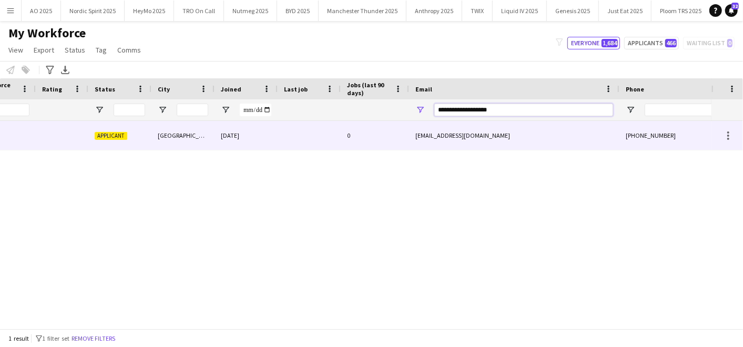
type input "**********"
click at [193, 145] on div "[GEOGRAPHIC_DATA]" at bounding box center [182, 135] width 63 height 29
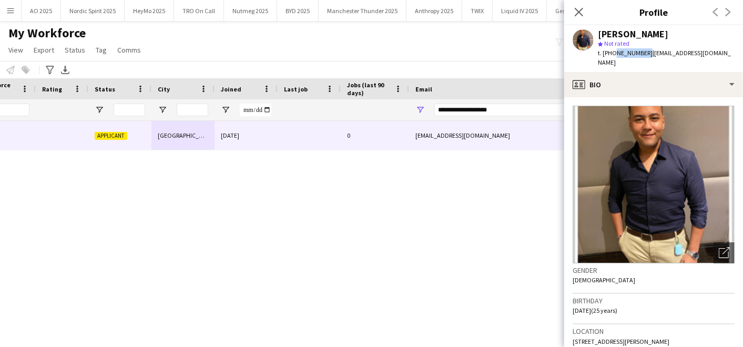
drag, startPoint x: 612, startPoint y: 53, endPoint x: 644, endPoint y: 51, distance: 31.6
click at [644, 51] on span "t. [PHONE_NUMBER]" at bounding box center [625, 53] width 55 height 8
drag, startPoint x: 493, startPoint y: 104, endPoint x: 391, endPoint y: 106, distance: 101.5
click at [391, 106] on div at bounding box center [359, 109] width 1140 height 21
drag, startPoint x: 505, startPoint y: 108, endPoint x: 393, endPoint y: 106, distance: 112.0
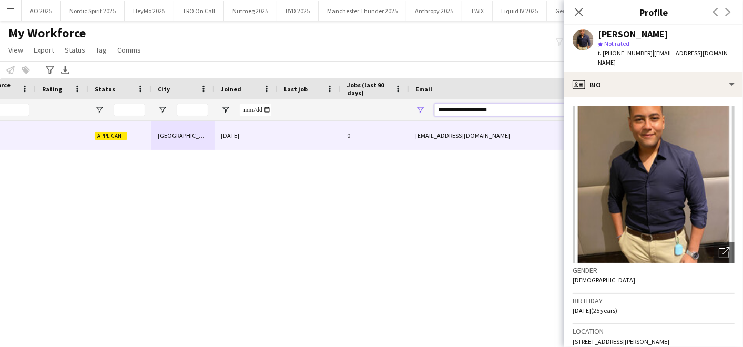
click at [393, 106] on div at bounding box center [359, 109] width 1140 height 21
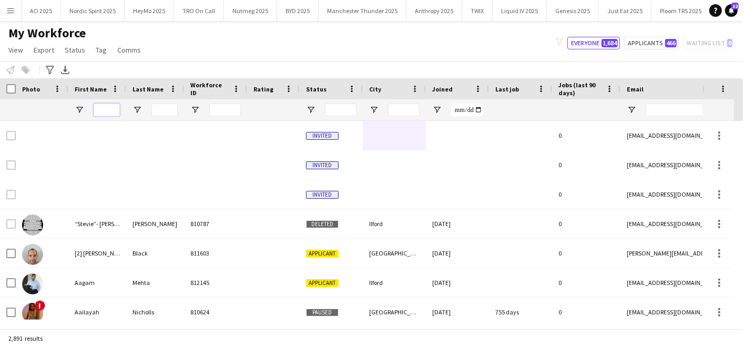
click at [105, 115] on input "First Name Filter Input" at bounding box center [107, 110] width 26 height 13
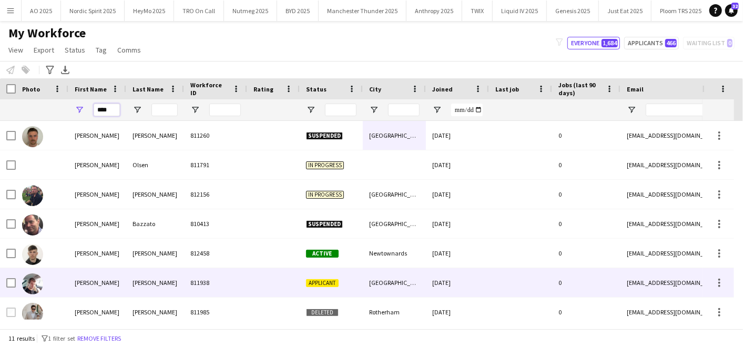
type input "****"
click at [109, 273] on div "[PERSON_NAME]" at bounding box center [97, 282] width 58 height 29
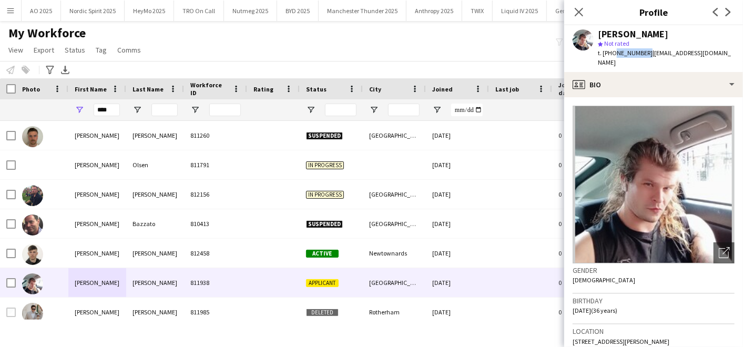
drag, startPoint x: 611, startPoint y: 53, endPoint x: 644, endPoint y: 52, distance: 32.6
click at [644, 52] on span "t. [PHONE_NUMBER]" at bounding box center [625, 53] width 55 height 8
drag, startPoint x: 116, startPoint y: 108, endPoint x: 74, endPoint y: 100, distance: 42.8
click at [74, 100] on div "****" at bounding box center [97, 109] width 58 height 21
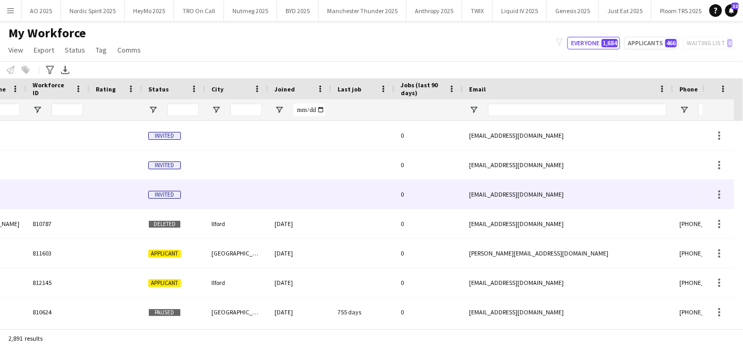
scroll to position [0, 190]
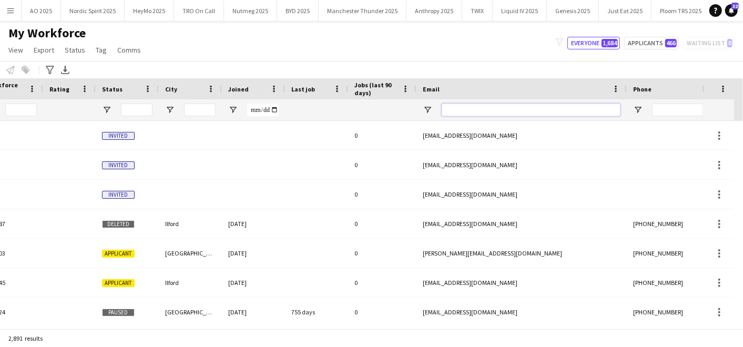
click at [482, 109] on input "Email Filter Input" at bounding box center [531, 110] width 179 height 13
paste input "**********"
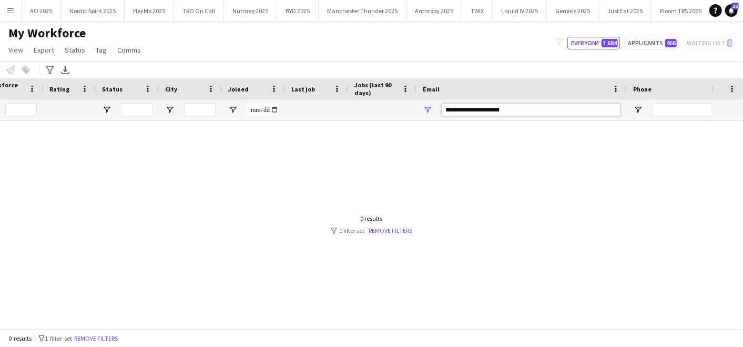
drag, startPoint x: 526, startPoint y: 111, endPoint x: 353, endPoint y: 96, distance: 173.6
click at [353, 96] on div "Workforce Details Status City Joined" at bounding box center [366, 99] width 1140 height 43
paste input "Email Filter Input"
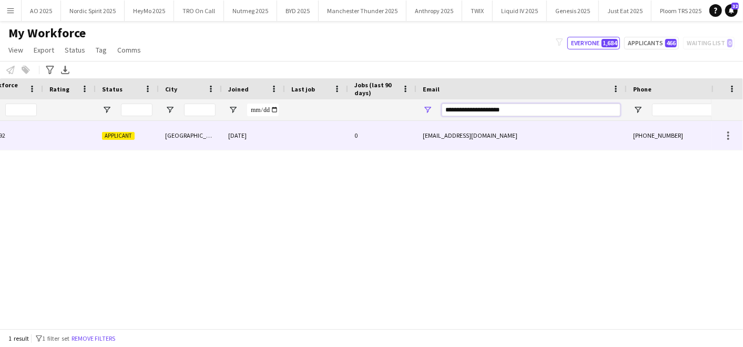
type input "**********"
click at [222, 138] on div "[DATE]" at bounding box center [253, 135] width 63 height 29
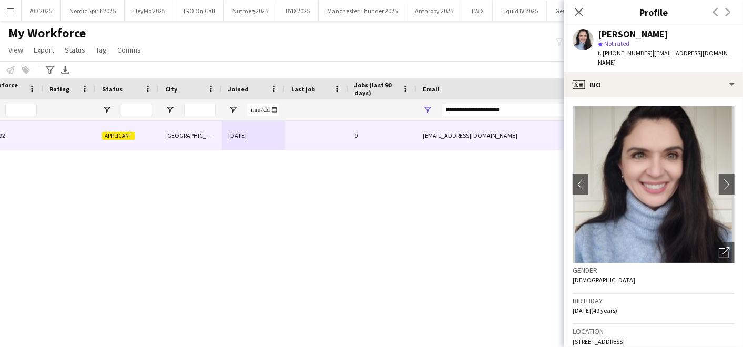
click at [635, 54] on span "t. [PHONE_NUMBER]" at bounding box center [625, 53] width 55 height 8
drag, startPoint x: 611, startPoint y: 53, endPoint x: 642, endPoint y: 52, distance: 31.0
click at [642, 52] on span "t. [PHONE_NUMBER]" at bounding box center [625, 53] width 55 height 8
drag, startPoint x: 642, startPoint y: 52, endPoint x: 617, endPoint y: 52, distance: 24.2
click at [617, 52] on span "t. [PHONE_NUMBER]" at bounding box center [625, 53] width 55 height 8
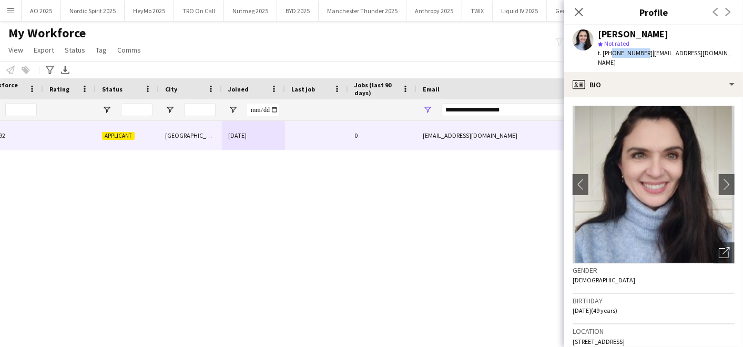
click at [614, 53] on span "t. [PHONE_NUMBER]" at bounding box center [625, 53] width 55 height 8
drag, startPoint x: 613, startPoint y: 53, endPoint x: 644, endPoint y: 51, distance: 31.6
click at [644, 51] on span "t. [PHONE_NUMBER]" at bounding box center [625, 53] width 55 height 8
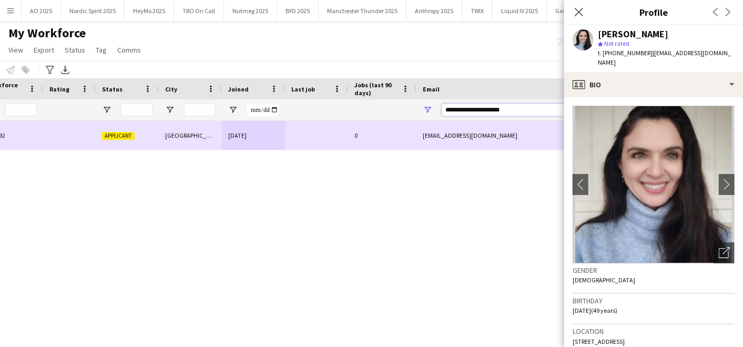
drag, startPoint x: 528, startPoint y: 108, endPoint x: 330, endPoint y: 121, distance: 199.2
click at [330, 121] on div "Workforce Details Status City Joined 0" at bounding box center [371, 203] width 743 height 250
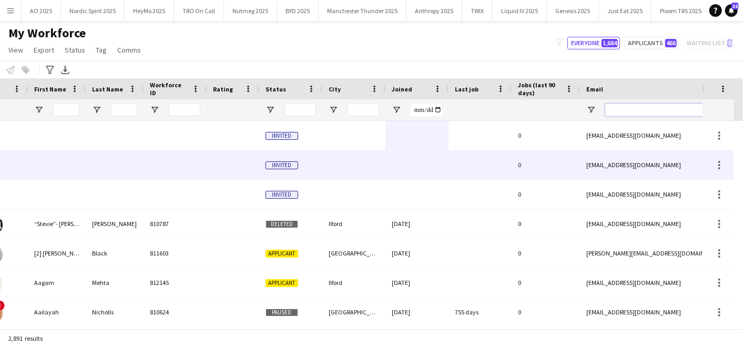
scroll to position [0, 0]
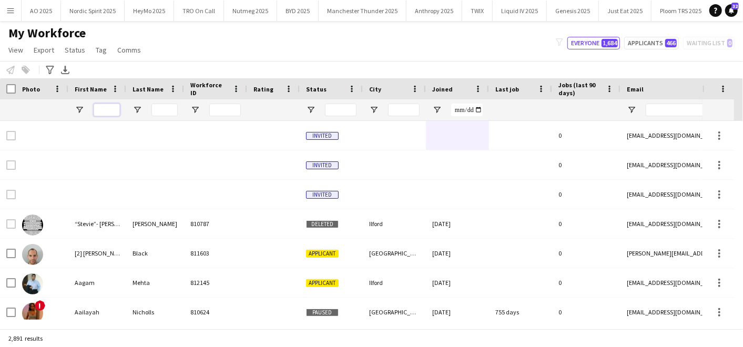
click at [103, 108] on input "First Name Filter Input" at bounding box center [107, 110] width 26 height 13
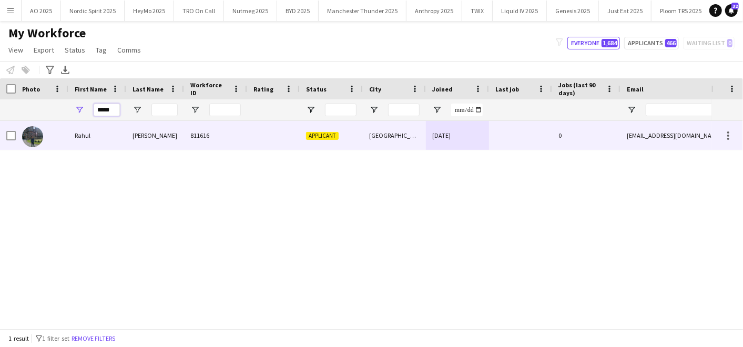
type input "*****"
click at [500, 129] on div at bounding box center [520, 135] width 63 height 29
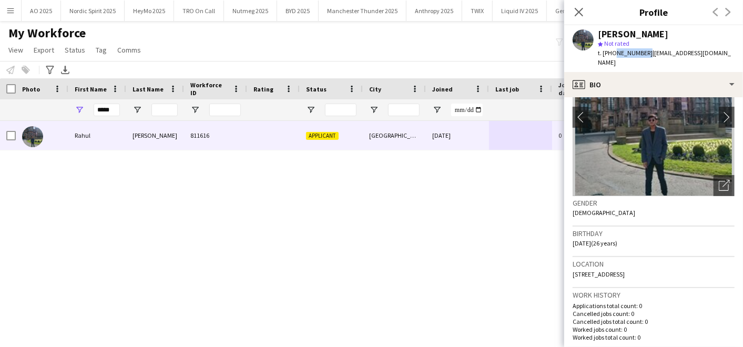
drag, startPoint x: 613, startPoint y: 51, endPoint x: 643, endPoint y: 53, distance: 30.0
click at [643, 53] on span "t. [PHONE_NUMBER]" at bounding box center [625, 53] width 55 height 8
click at [572, 13] on app-icon "Close pop-in" at bounding box center [579, 12] width 15 height 15
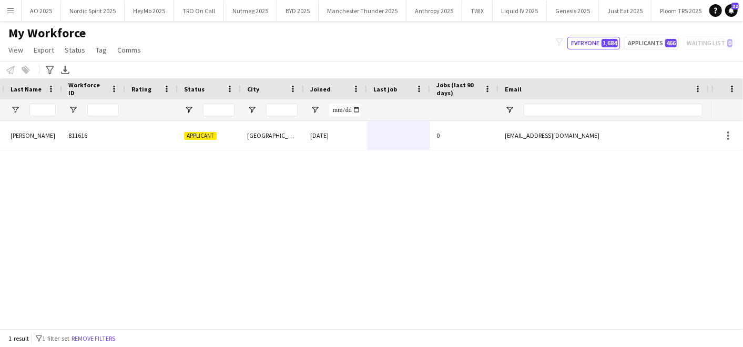
scroll to position [0, 128]
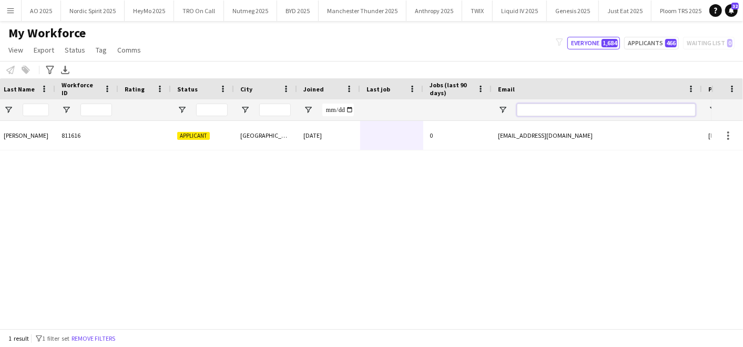
click at [573, 107] on input "Email Filter Input" at bounding box center [606, 110] width 179 height 13
paste input "**********"
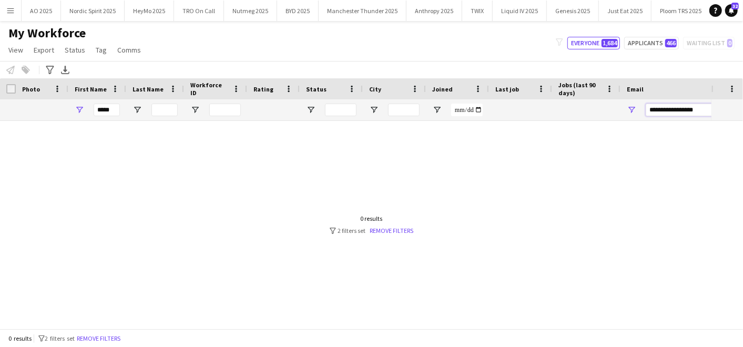
type input "**********"
click at [111, 104] on input "*****" at bounding box center [107, 110] width 26 height 13
type input "*"
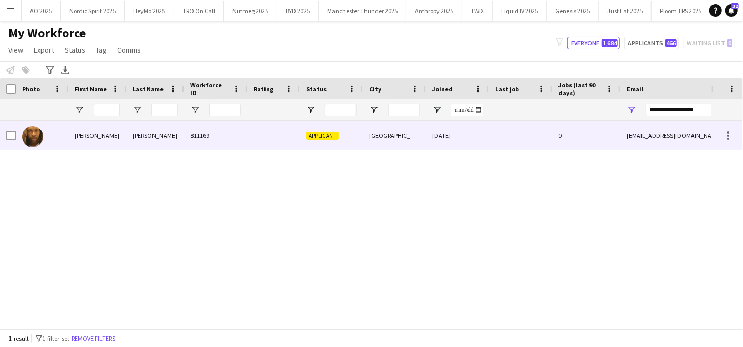
click at [145, 135] on div "[PERSON_NAME]" at bounding box center [155, 135] width 58 height 29
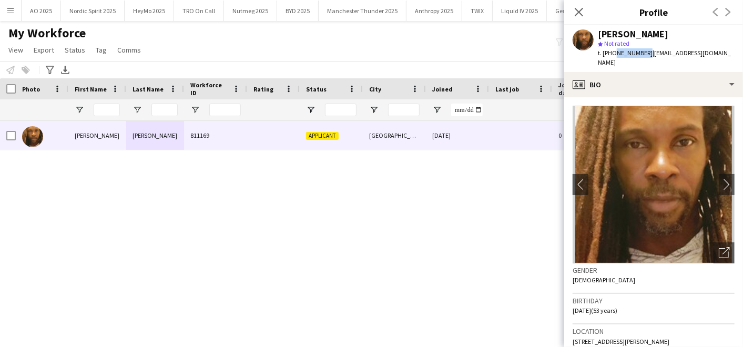
drag, startPoint x: 611, startPoint y: 53, endPoint x: 643, endPoint y: 52, distance: 31.6
click at [643, 52] on span "t. [PHONE_NUMBER]" at bounding box center [625, 53] width 55 height 8
click at [99, 109] on input "First Name Filter Input" at bounding box center [107, 110] width 26 height 13
click at [158, 108] on input "Last Name Filter Input" at bounding box center [164, 110] width 26 height 13
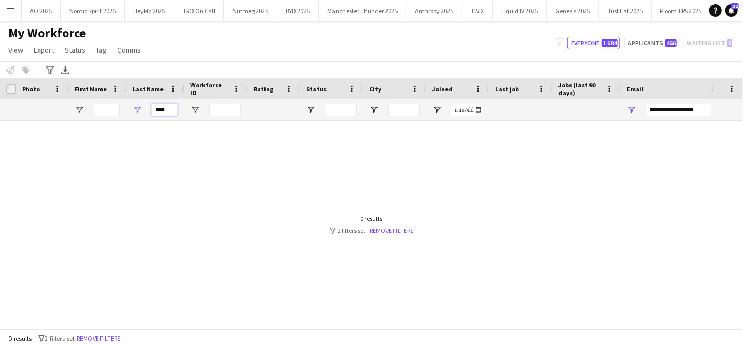
type input "****"
drag, startPoint x: 702, startPoint y: 113, endPoint x: 600, endPoint y: 105, distance: 102.3
click at [600, 105] on div at bounding box center [570, 109] width 1140 height 21
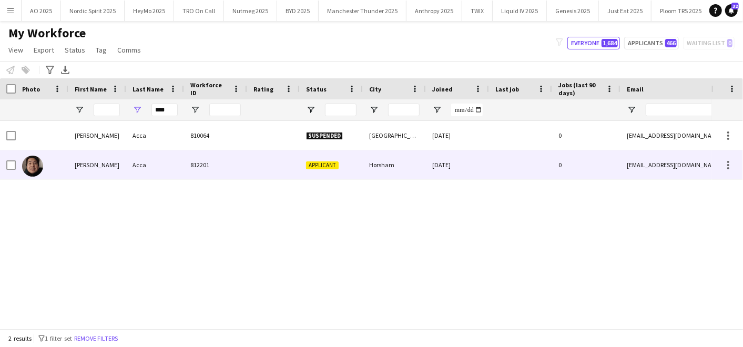
click at [209, 167] on div "812201" at bounding box center [215, 164] width 63 height 29
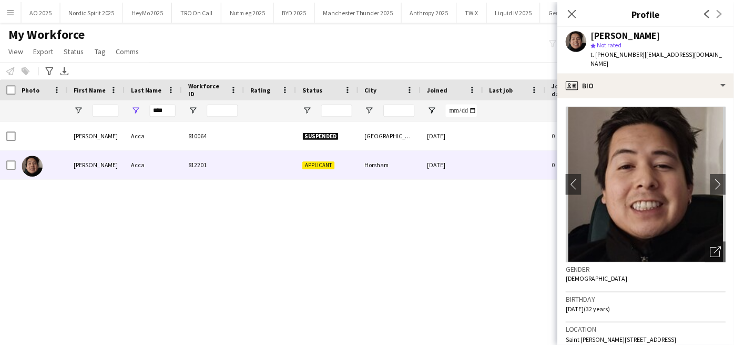
scroll to position [37, 0]
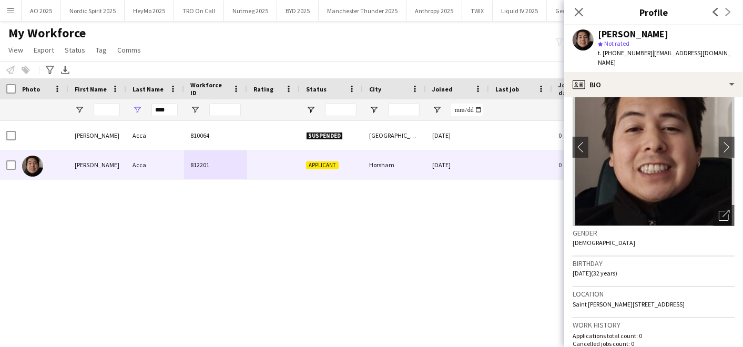
drag, startPoint x: 613, startPoint y: 52, endPoint x: 645, endPoint y: 53, distance: 32.1
click at [645, 53] on div "t. [PHONE_NUMBER] | [EMAIL_ADDRESS][DOMAIN_NAME]" at bounding box center [666, 57] width 137 height 19
click at [581, 11] on icon at bounding box center [579, 12] width 10 height 10
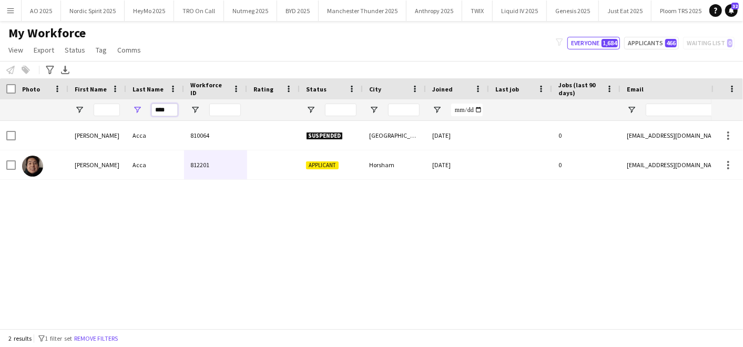
drag, startPoint x: 170, startPoint y: 112, endPoint x: 74, endPoint y: 103, distance: 97.2
click at [74, 103] on div at bounding box center [570, 109] width 1140 height 21
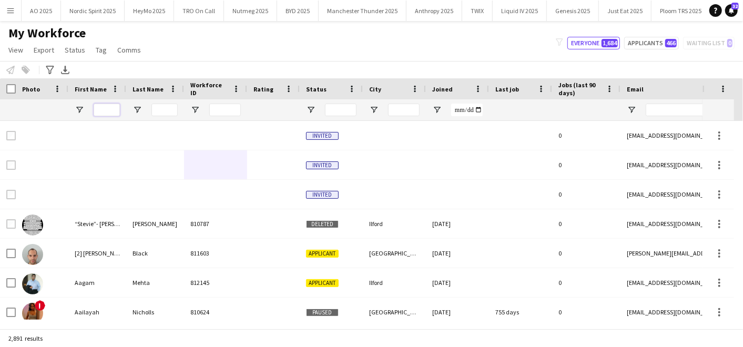
click at [102, 115] on input "First Name Filter Input" at bounding box center [107, 110] width 26 height 13
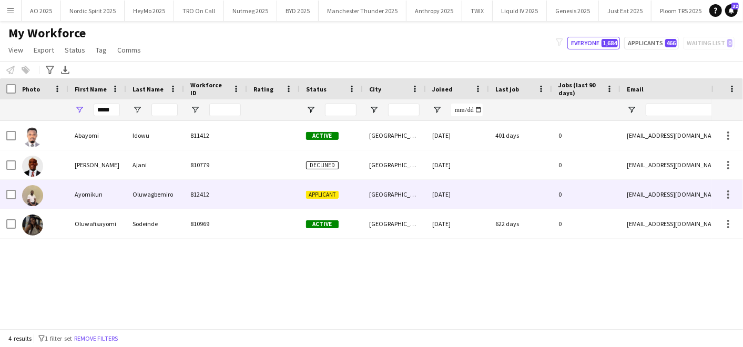
click at [97, 186] on div "Ayomikun" at bounding box center [97, 194] width 58 height 29
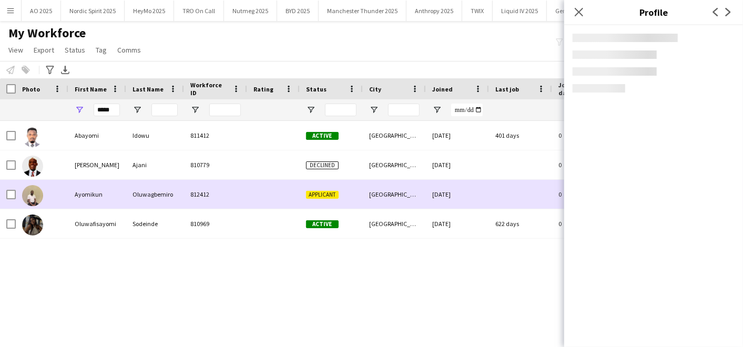
click at [97, 186] on div "Ayomikun" at bounding box center [97, 194] width 58 height 29
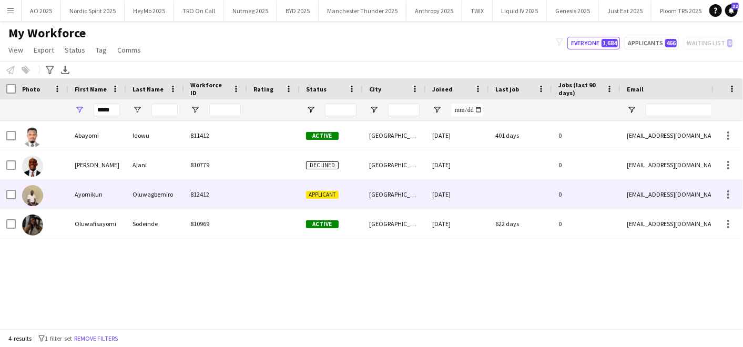
click at [469, 189] on div "[DATE]" at bounding box center [457, 194] width 63 height 29
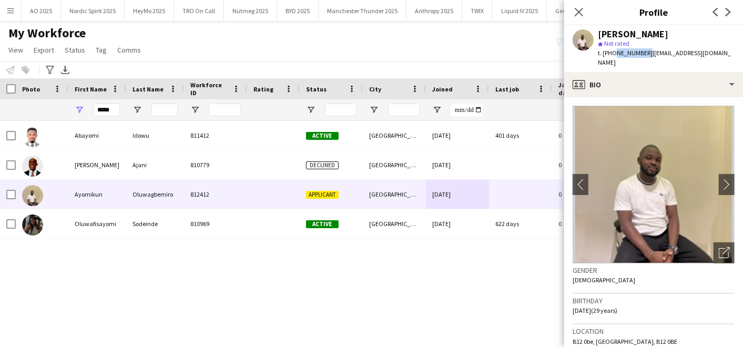
drag, startPoint x: 613, startPoint y: 53, endPoint x: 644, endPoint y: 55, distance: 31.6
click at [644, 55] on span "t. [PHONE_NUMBER]" at bounding box center [625, 53] width 55 height 8
drag, startPoint x: 114, startPoint y: 109, endPoint x: 68, endPoint y: 113, distance: 46.4
click at [68, 113] on div "*****" at bounding box center [97, 109] width 58 height 21
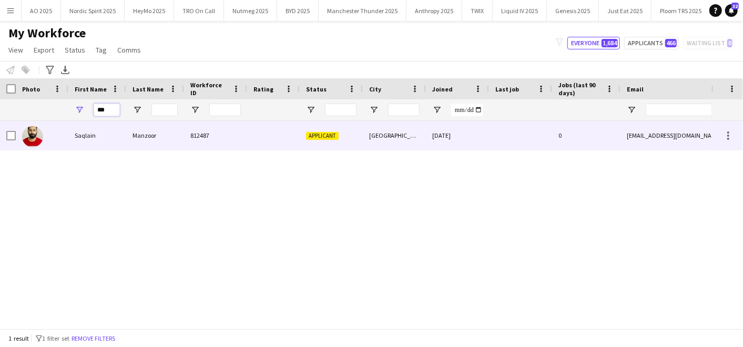
type input "***"
click at [73, 127] on div "Saqlain" at bounding box center [97, 135] width 58 height 29
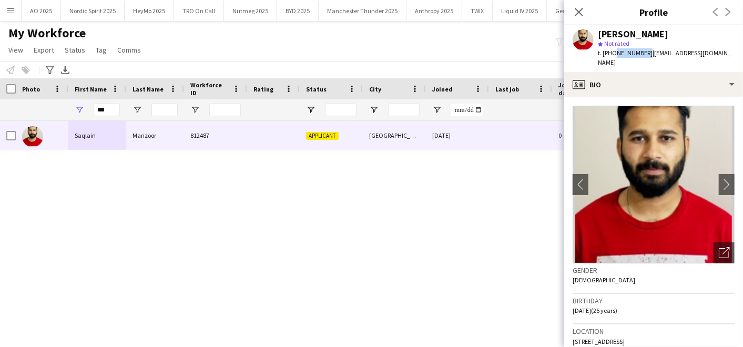
drag, startPoint x: 611, startPoint y: 52, endPoint x: 643, endPoint y: 53, distance: 31.6
click at [643, 53] on span "t. [PHONE_NUMBER]" at bounding box center [625, 53] width 55 height 8
click at [7, 12] on app-icon "Menu" at bounding box center [10, 10] width 8 height 8
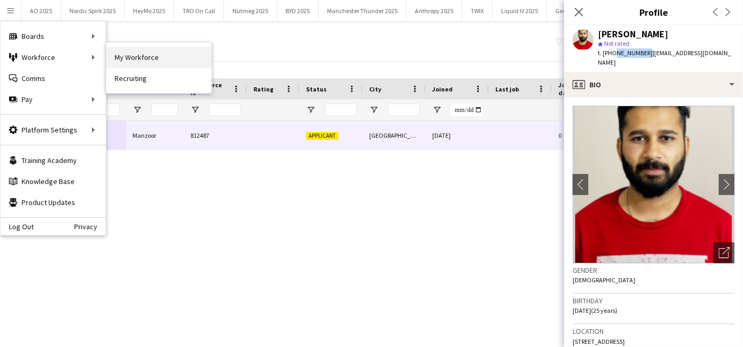
click at [124, 58] on link "My Workforce" at bounding box center [158, 57] width 105 height 21
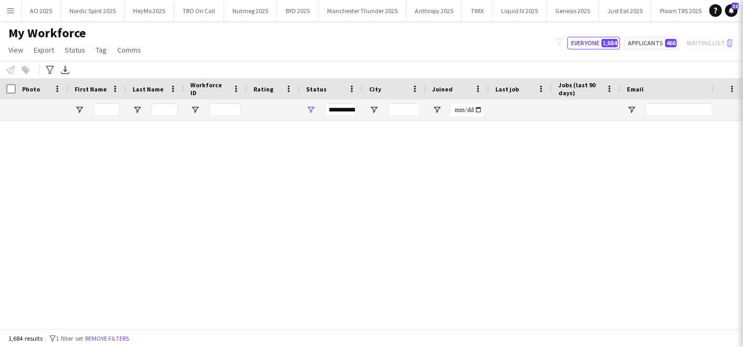
type input "***"
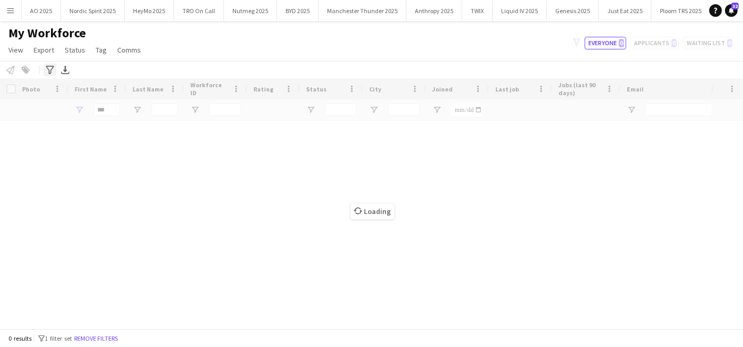
click at [50, 70] on icon at bounding box center [50, 70] width 8 height 8
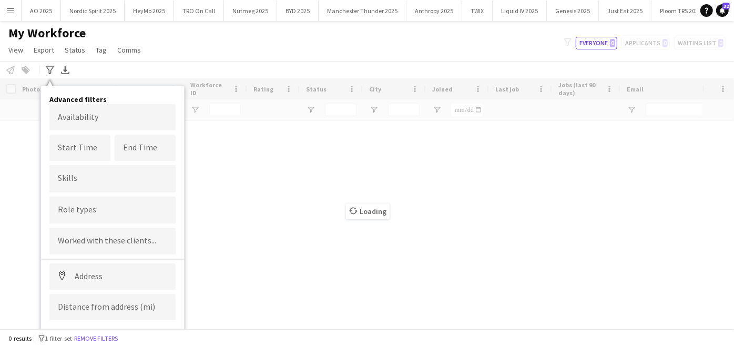
scroll to position [17, 0]
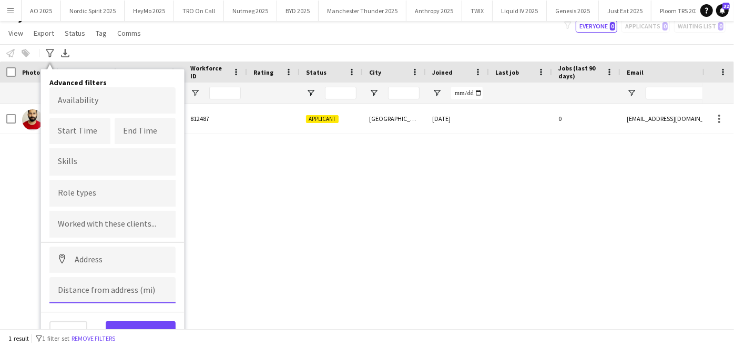
click at [86, 285] on input at bounding box center [112, 290] width 126 height 26
click at [260, 135] on div "[PERSON_NAME] 812487 Applicant [GEOGRAPHIC_DATA] [DATE] 0 [EMAIL_ADDRESS][DOMAI…" at bounding box center [351, 203] width 703 height 199
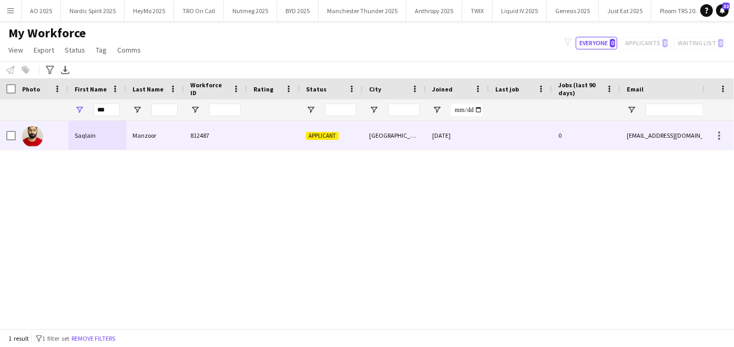
scroll to position [0, 0]
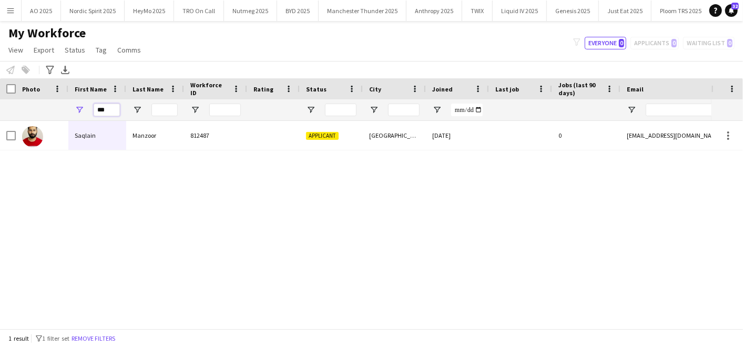
drag, startPoint x: 116, startPoint y: 110, endPoint x: 55, endPoint y: 99, distance: 62.0
click at [55, 99] on div at bounding box center [570, 109] width 1140 height 21
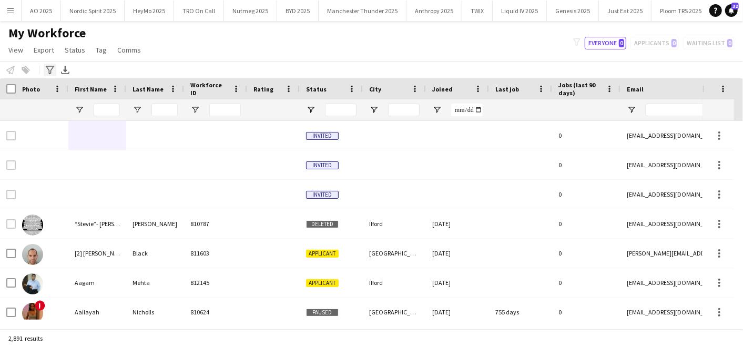
click at [50, 69] on icon "Advanced filters" at bounding box center [50, 70] width 8 height 8
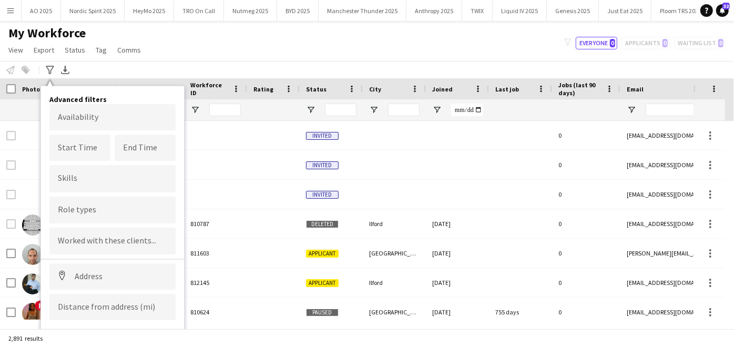
scroll to position [17, 0]
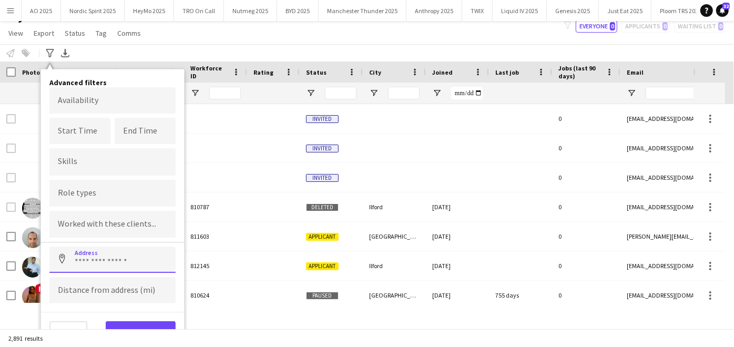
click at [92, 249] on input at bounding box center [112, 260] width 126 height 26
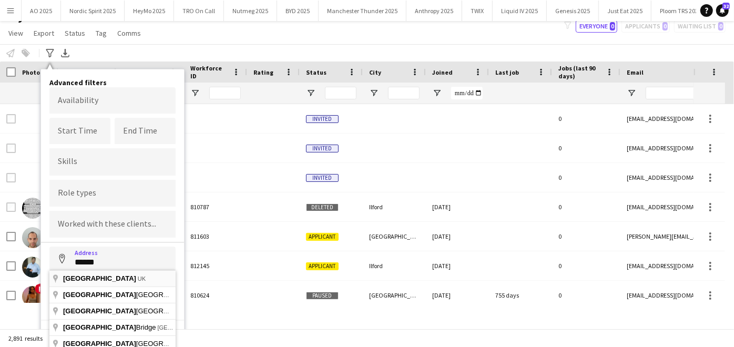
type input "**********"
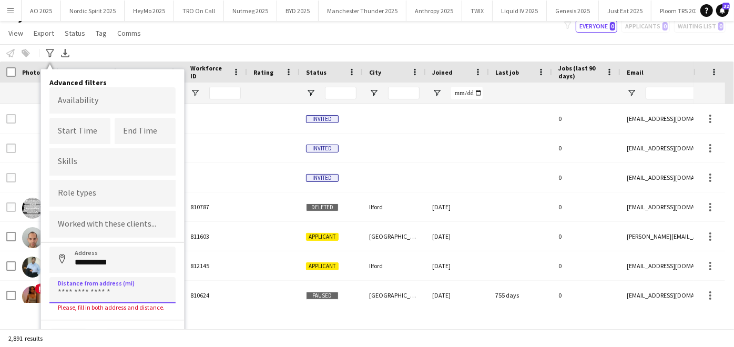
click at [87, 281] on input at bounding box center [112, 290] width 126 height 26
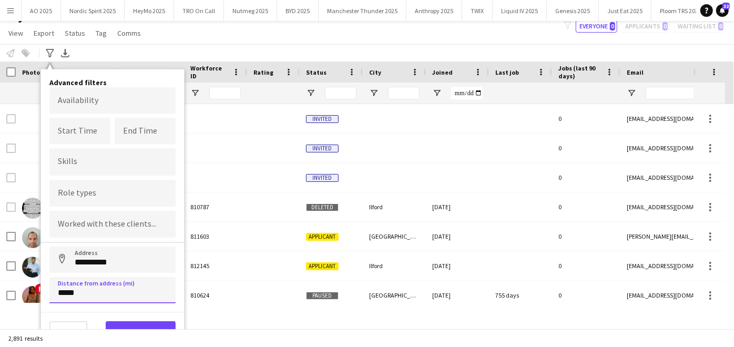
type input "*****"
click at [124, 323] on button "View results" at bounding box center [141, 331] width 70 height 21
type input "**********"
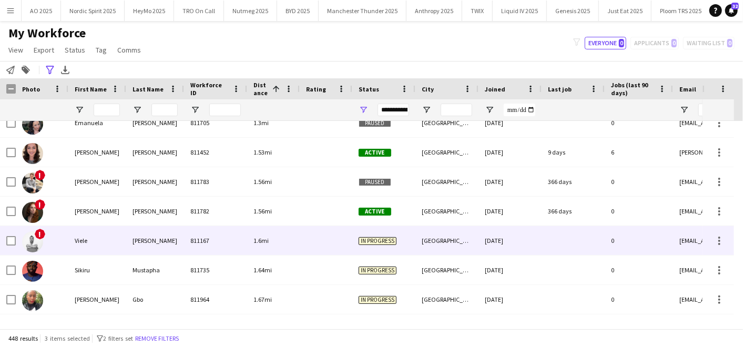
scroll to position [279, 0]
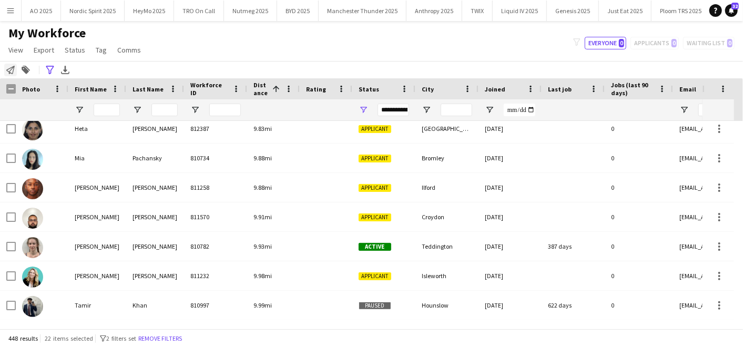
click at [11, 64] on div "Notify workforce" at bounding box center [10, 70] width 13 height 13
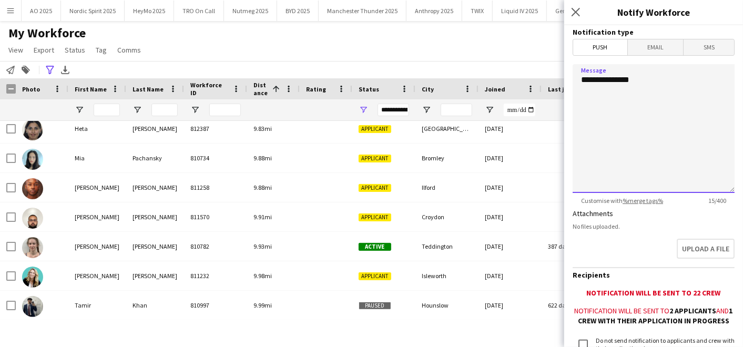
drag, startPoint x: 653, startPoint y: 79, endPoint x: 515, endPoint y: 47, distance: 141.5
click at [515, 47] on body "Menu Boards Boards Boards All jobs Status Workforce Workforce My Workforce Recr…" at bounding box center [371, 173] width 743 height 347
paste textarea "**********"
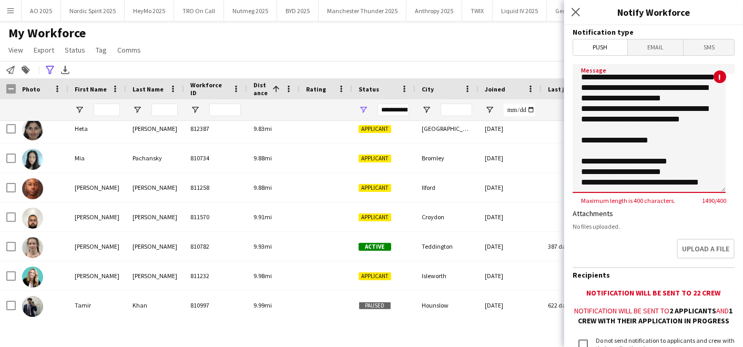
type textarea "**********"
click at [632, 44] on span "Email" at bounding box center [656, 47] width 56 height 16
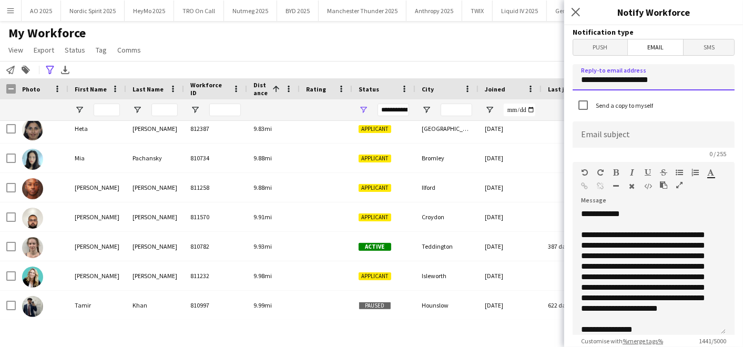
drag, startPoint x: 667, startPoint y: 76, endPoint x: 439, endPoint y: 77, distance: 227.7
click at [439, 77] on body "Menu Boards Boards Boards All jobs Status Workforce Workforce My Workforce Recr…" at bounding box center [371, 173] width 743 height 347
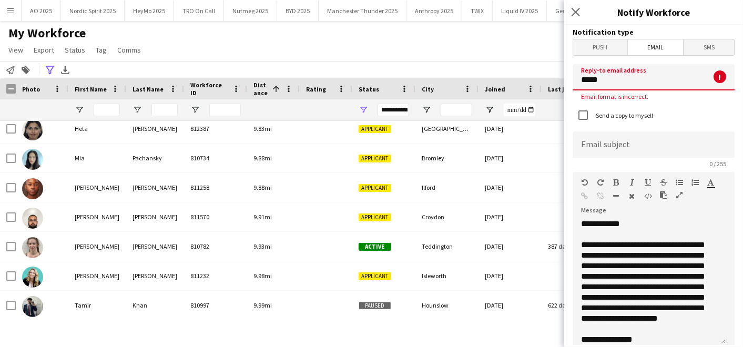
type input "**********"
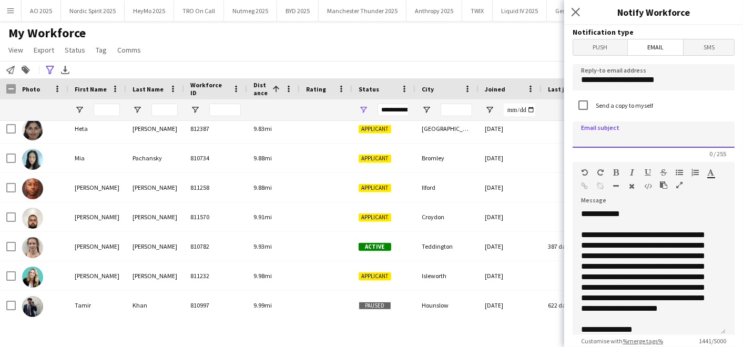
click at [631, 138] on input at bounding box center [654, 134] width 162 height 26
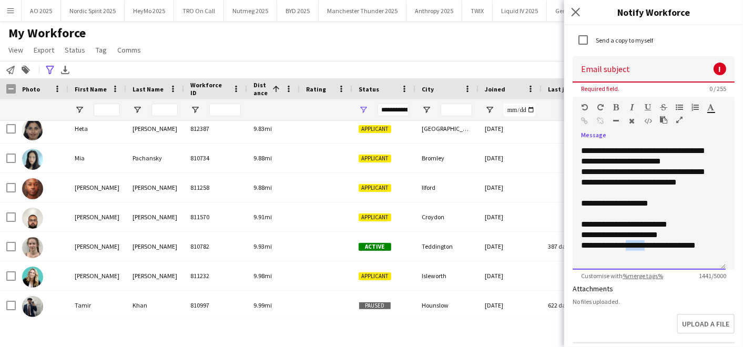
drag, startPoint x: 649, startPoint y: 246, endPoint x: 627, endPoint y: 246, distance: 21.6
click at [627, 246] on div "**********" at bounding box center [649, 207] width 153 height 126
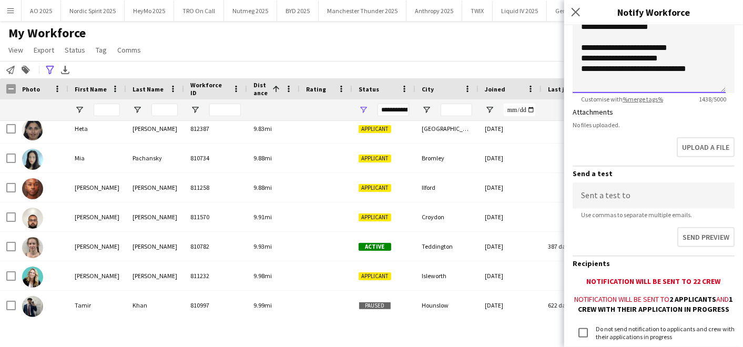
scroll to position [323, 0]
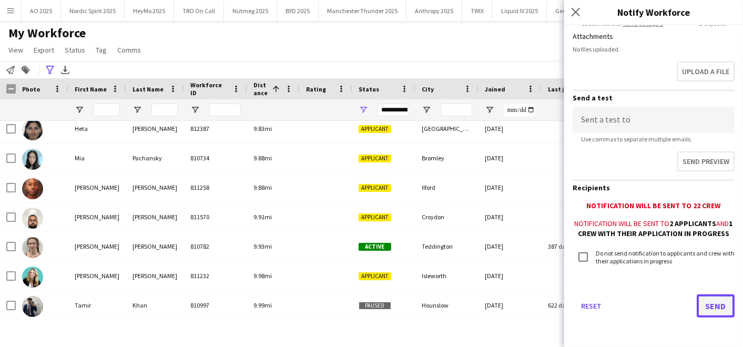
click at [698, 300] on button "Send" at bounding box center [716, 305] width 38 height 23
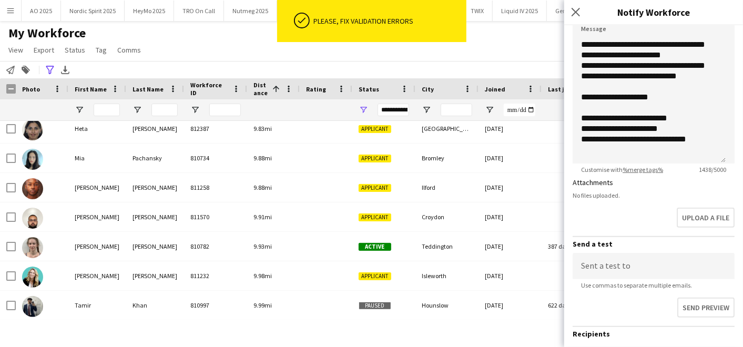
scroll to position [0, 0]
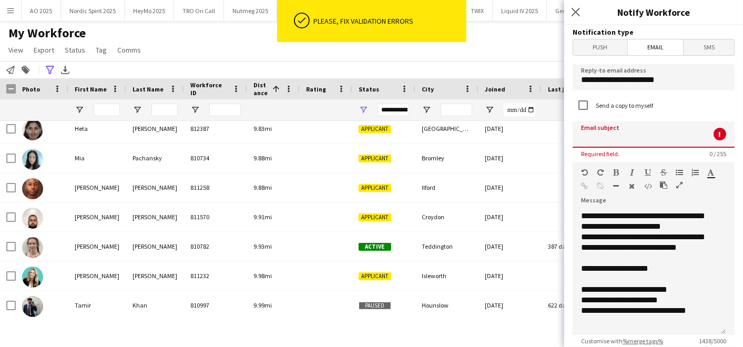
click at [605, 132] on input at bounding box center [654, 134] width 162 height 26
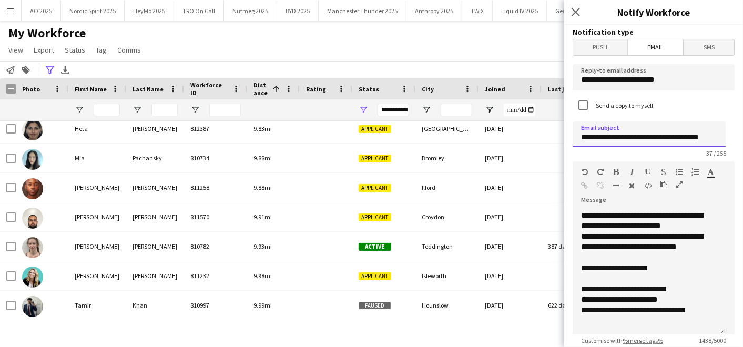
scroll to position [323, 0]
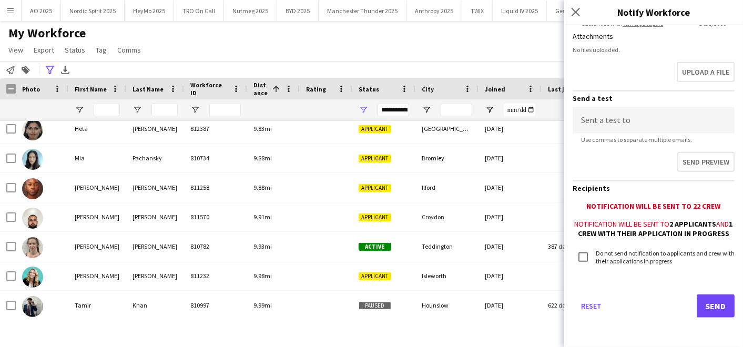
type input "**********"
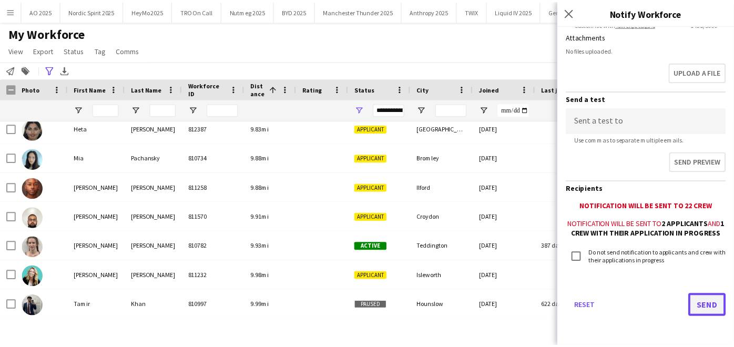
scroll to position [0, 0]
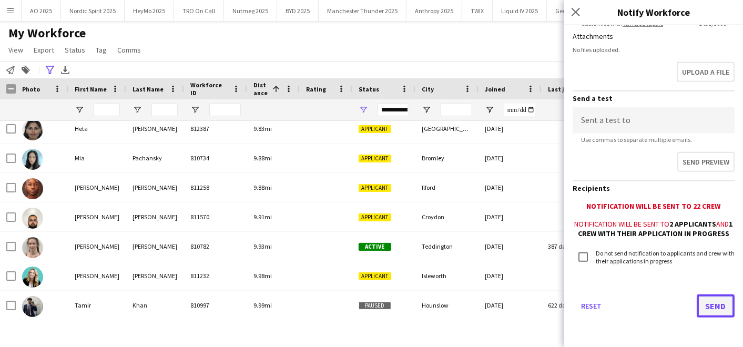
click at [713, 309] on button "Send" at bounding box center [716, 305] width 38 height 23
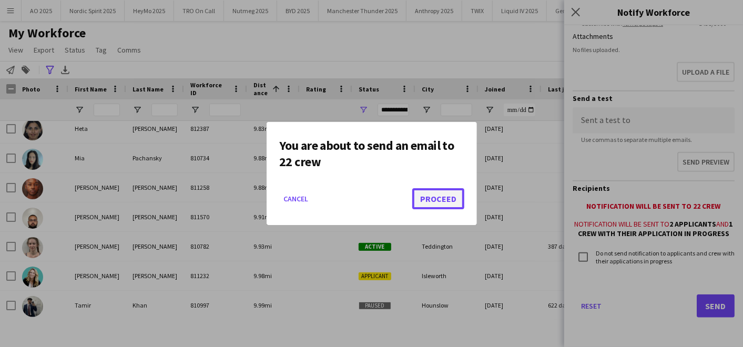
click at [429, 202] on button "Proceed" at bounding box center [438, 198] width 52 height 21
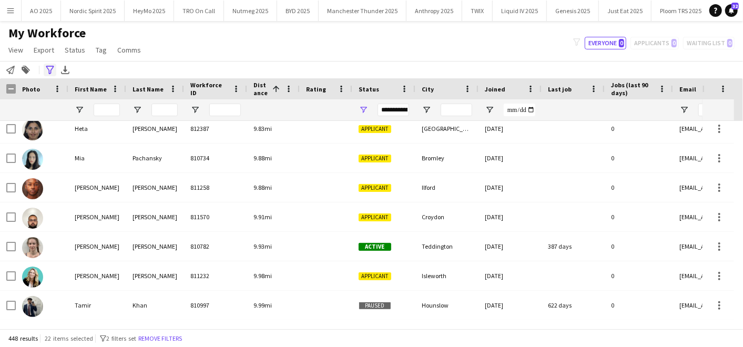
click at [47, 70] on icon "Advanced filters" at bounding box center [50, 70] width 8 height 8
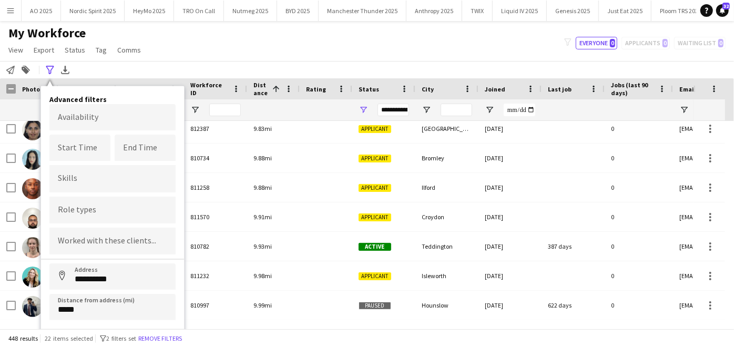
scroll to position [17, 0]
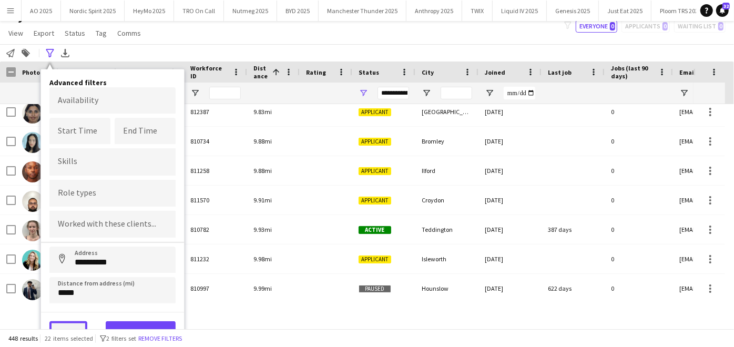
click at [72, 327] on button "Clear" at bounding box center [68, 331] width 38 height 21
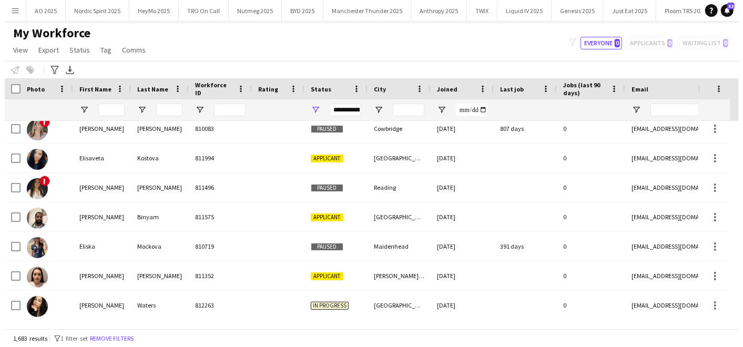
scroll to position [0, 0]
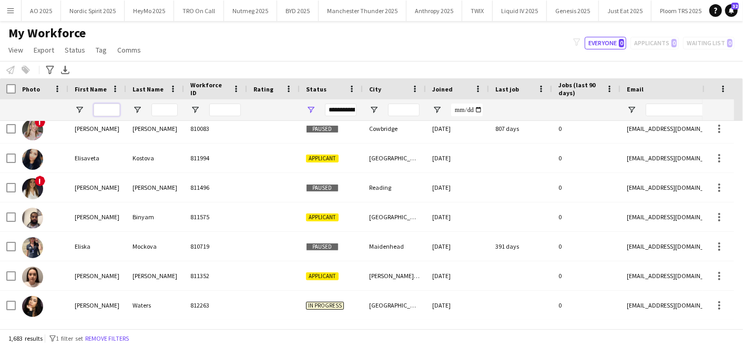
click at [107, 107] on input "First Name Filter Input" at bounding box center [107, 110] width 26 height 13
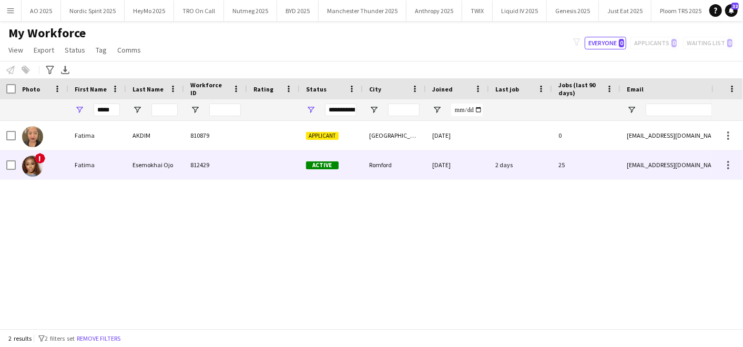
click at [109, 164] on div "Fatima" at bounding box center [97, 164] width 58 height 29
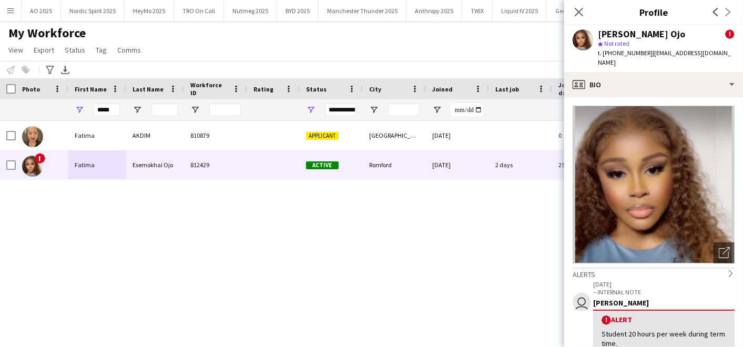
drag, startPoint x: 604, startPoint y: 33, endPoint x: 690, endPoint y: 32, distance: 85.7
click at [685, 32] on div "[PERSON_NAME] Ojo" at bounding box center [641, 33] width 87 height 9
drag, startPoint x: 109, startPoint y: 107, endPoint x: 35, endPoint y: 107, distance: 74.1
click at [35, 107] on div "**********" at bounding box center [570, 109] width 1140 height 21
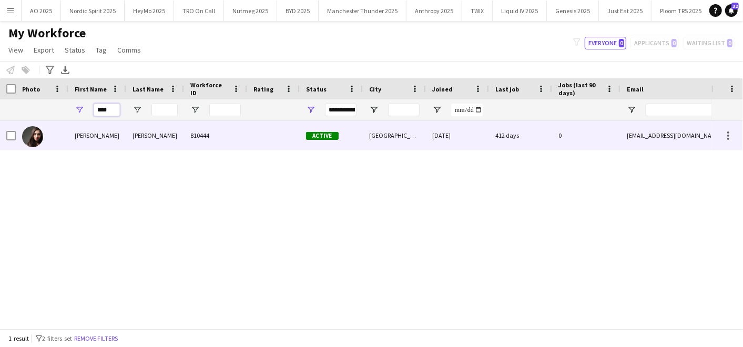
type input "****"
click at [89, 139] on div "[PERSON_NAME]" at bounding box center [97, 135] width 58 height 29
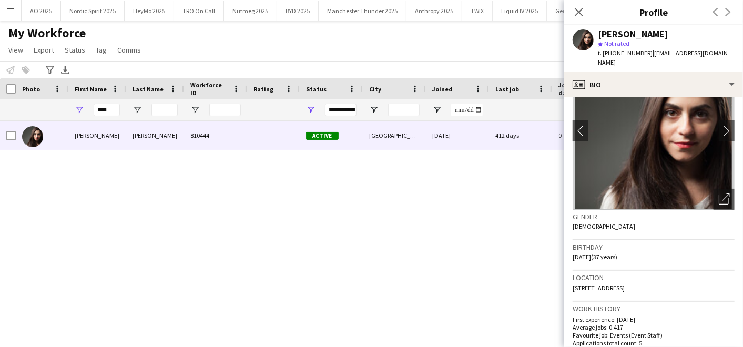
scroll to position [55, 0]
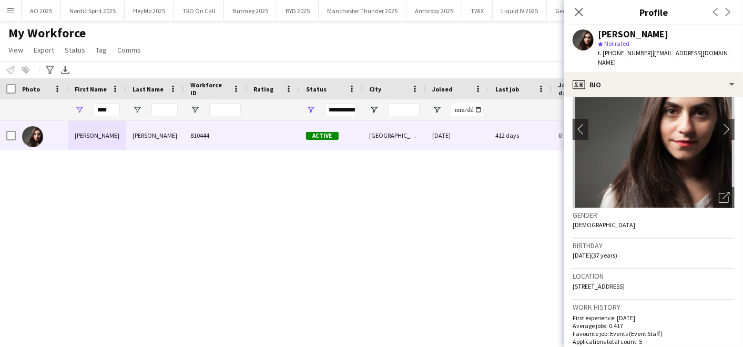
drag, startPoint x: 602, startPoint y: 33, endPoint x: 672, endPoint y: 36, distance: 69.5
click at [672, 36] on div "[PERSON_NAME]" at bounding box center [666, 33] width 137 height 9
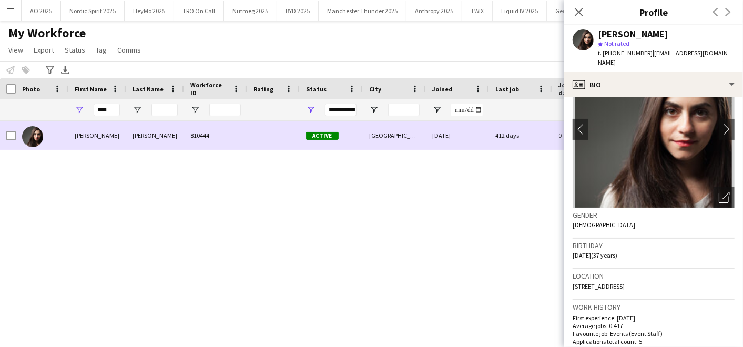
click at [348, 126] on div "Active" at bounding box center [331, 135] width 63 height 29
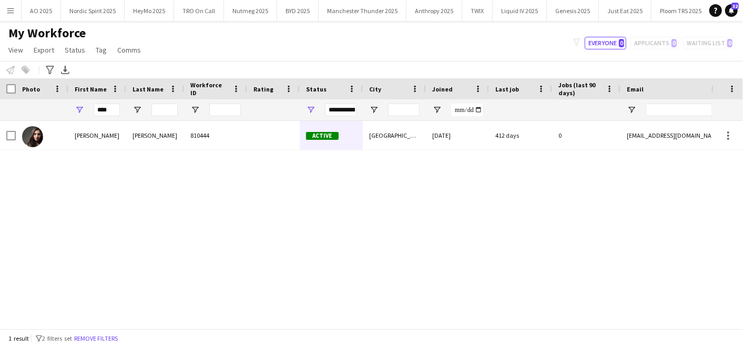
click at [374, 199] on div "[PERSON_NAME] 810444 Active [GEOGRAPHIC_DATA] [DATE] 412 days 0 [EMAIL_ADDRESS]…" at bounding box center [355, 220] width 711 height 199
click at [653, 7] on button "Magnum 2025 Close" at bounding box center [681, 11] width 56 height 21
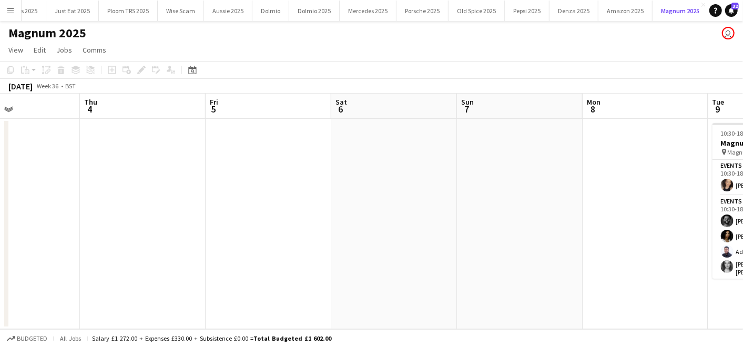
scroll to position [0, 362]
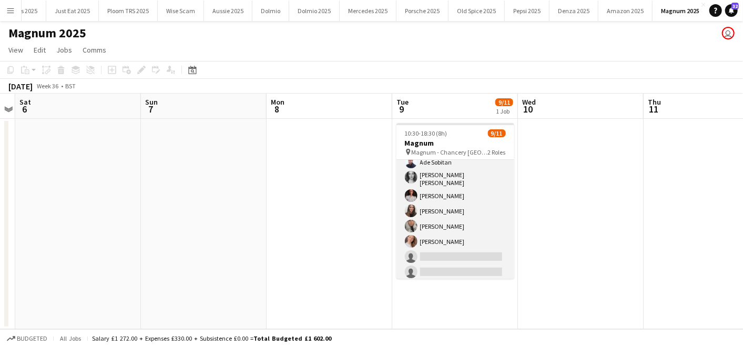
click at [440, 254] on app-card-role "Events (Event Staff) [DATE] 10:30-18:30 (8h) [PERSON_NAME] [PERSON_NAME] [PERSO…" at bounding box center [455, 194] width 118 height 176
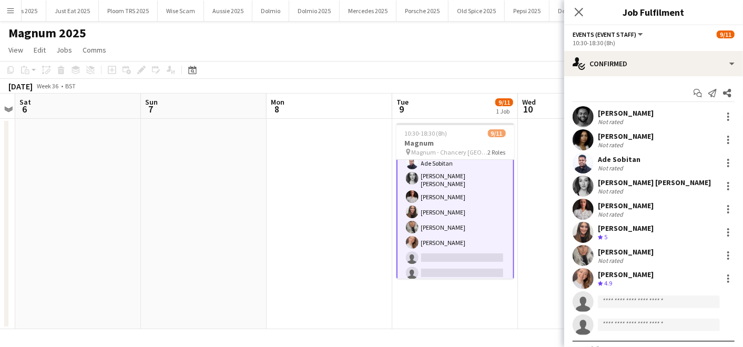
scroll to position [90, 0]
click at [621, 300] on input at bounding box center [659, 302] width 122 height 13
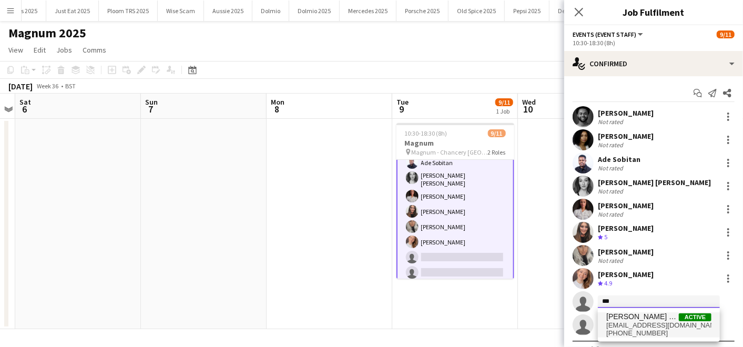
type input "***"
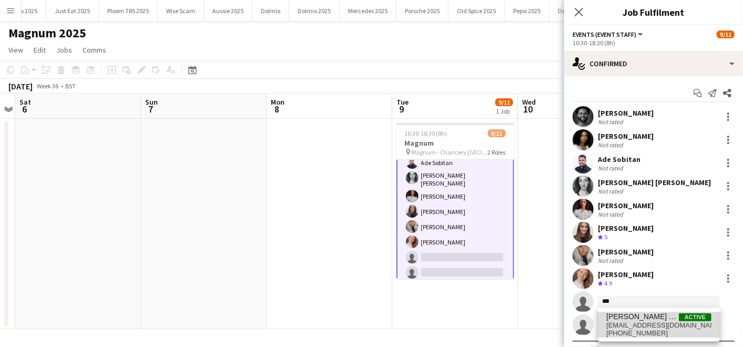
click at [625, 318] on span "[PERSON_NAME] Ojo" at bounding box center [642, 316] width 73 height 9
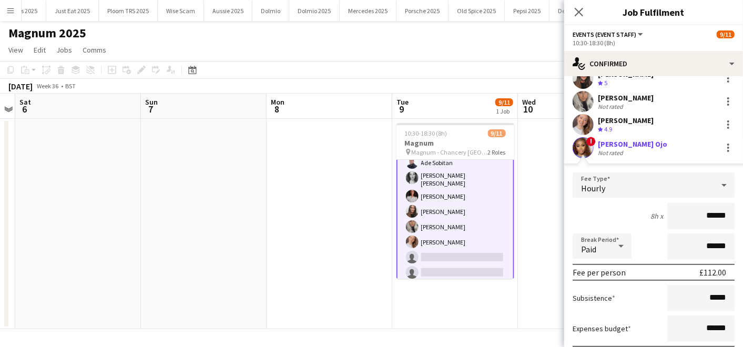
scroll to position [255, 0]
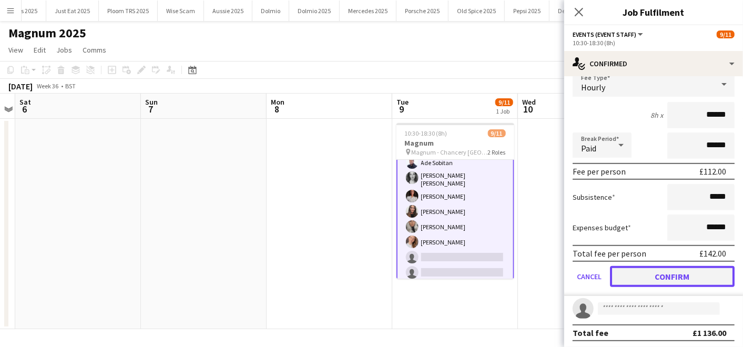
click at [631, 269] on button "Confirm" at bounding box center [672, 276] width 125 height 21
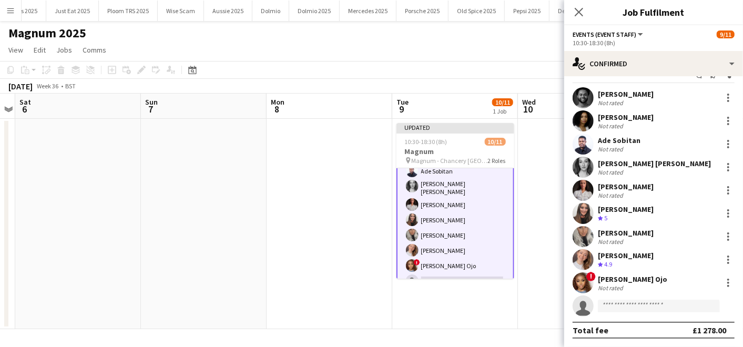
scroll to position [18, 0]
click at [613, 310] on input at bounding box center [659, 306] width 122 height 13
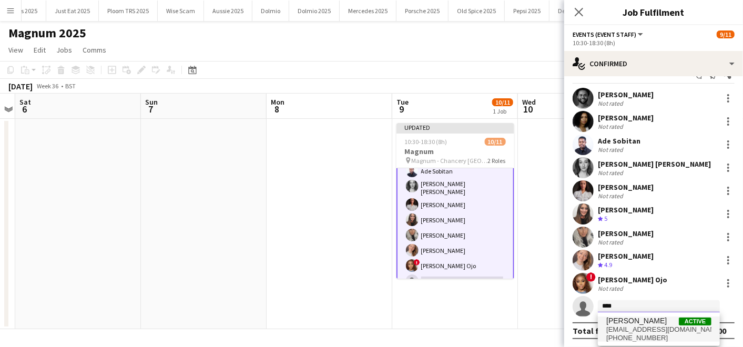
type input "****"
click at [622, 328] on span "[EMAIL_ADDRESS][DOMAIN_NAME]" at bounding box center [658, 330] width 105 height 8
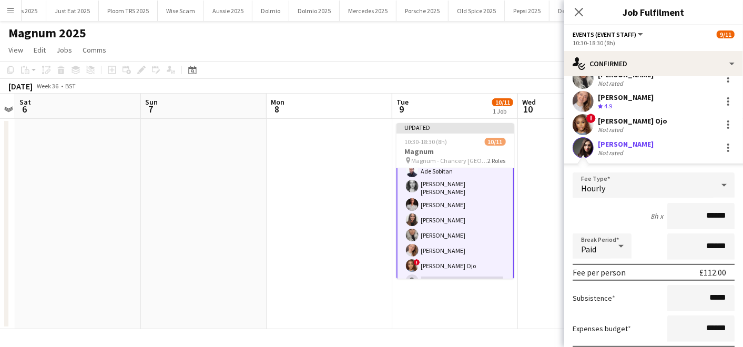
scroll to position [255, 0]
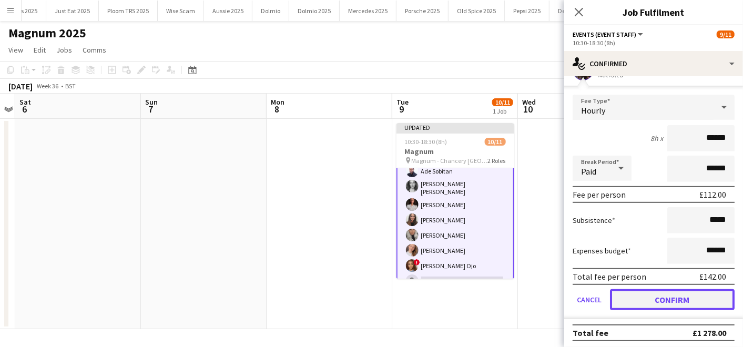
click at [629, 297] on button "Confirm" at bounding box center [672, 299] width 125 height 21
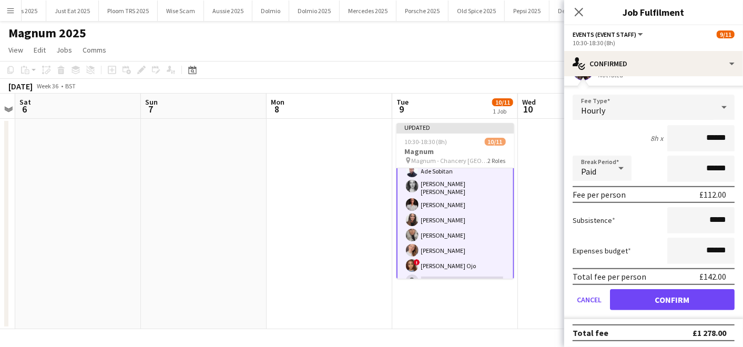
scroll to position [18, 0]
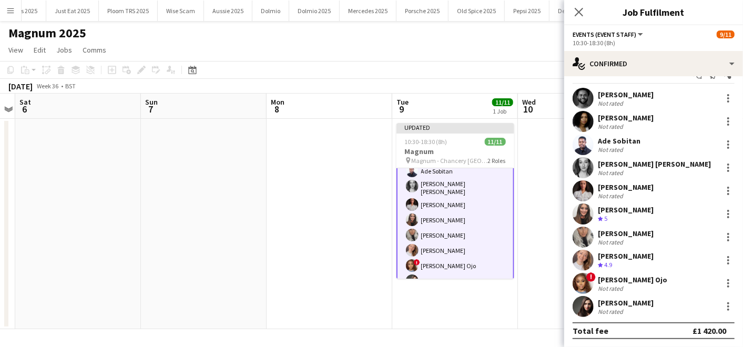
click at [553, 307] on app-date-cell at bounding box center [581, 224] width 126 height 210
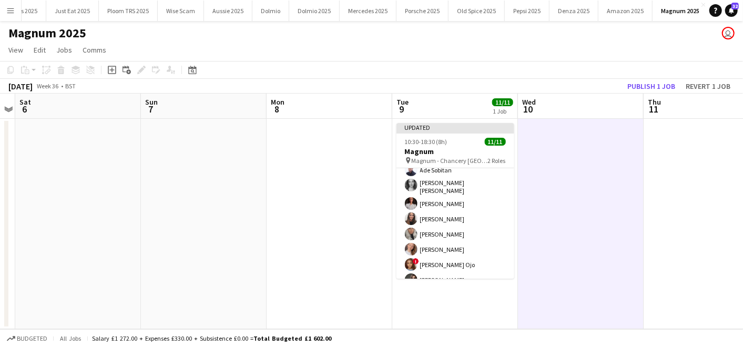
scroll to position [89, 0]
click at [646, 87] on button "Publish 1 job" at bounding box center [651, 86] width 56 height 14
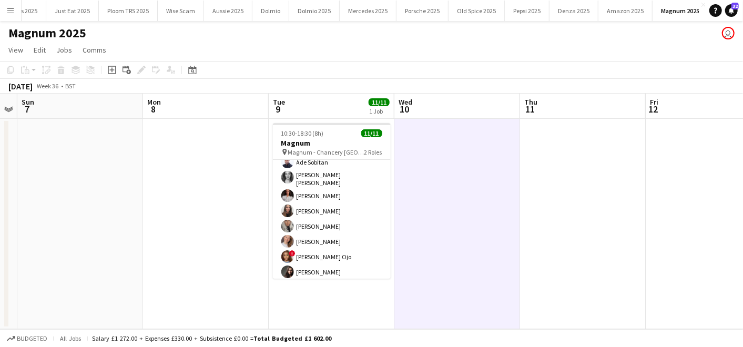
scroll to position [0, 360]
click at [282, 239] on app-user-avatar at bounding box center [287, 241] width 13 height 13
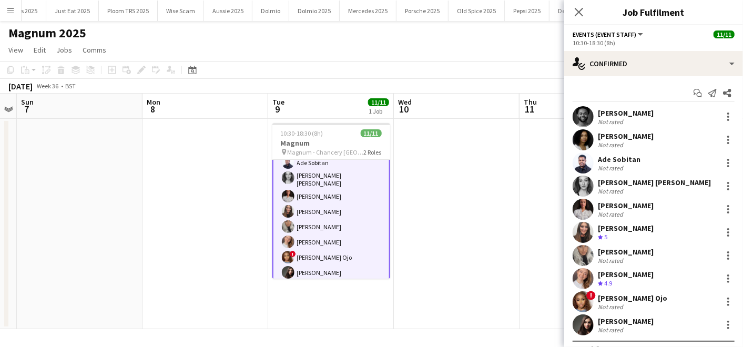
click at [282, 240] on app-user-avatar at bounding box center [288, 242] width 13 height 13
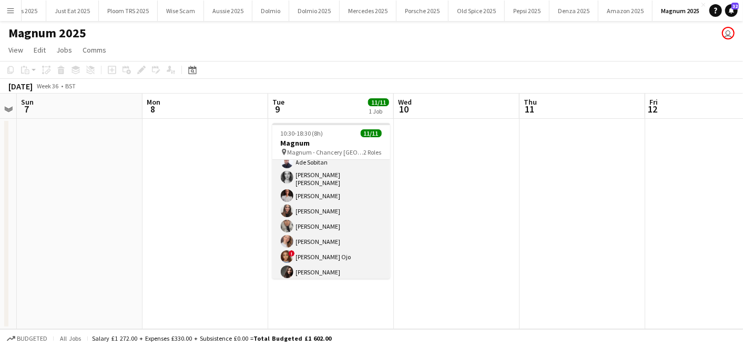
click at [317, 256] on app-card-role "Events (Event Staff) [DATE] 10:30-18:30 (8h) [PERSON_NAME] [PERSON_NAME] [PERSO…" at bounding box center [331, 194] width 118 height 176
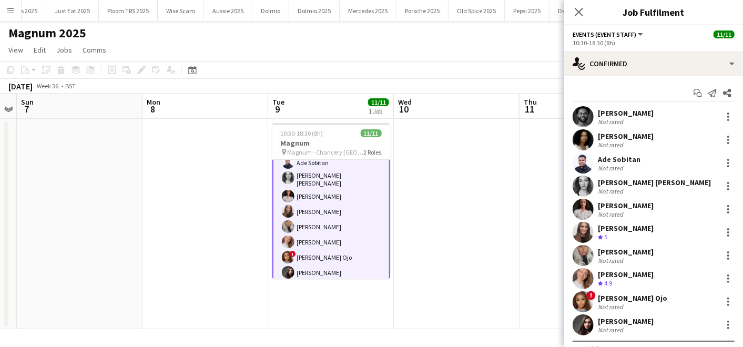
scroll to position [18, 0]
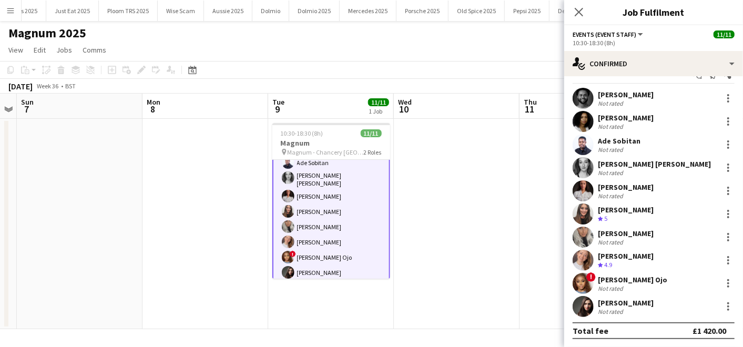
click at [636, 275] on div "[PERSON_NAME] Ojo" at bounding box center [632, 279] width 69 height 9
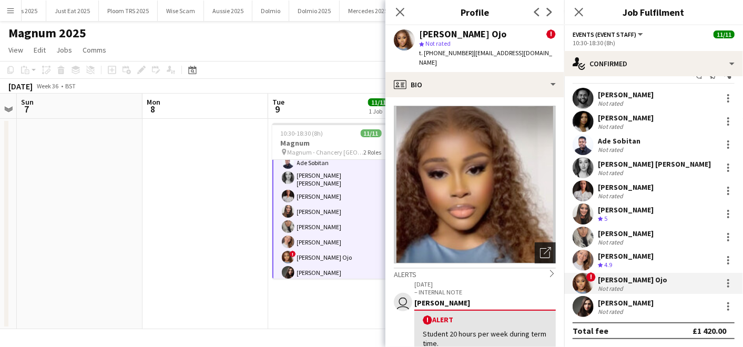
click at [539, 249] on div "Open photos pop-in" at bounding box center [545, 252] width 21 height 21
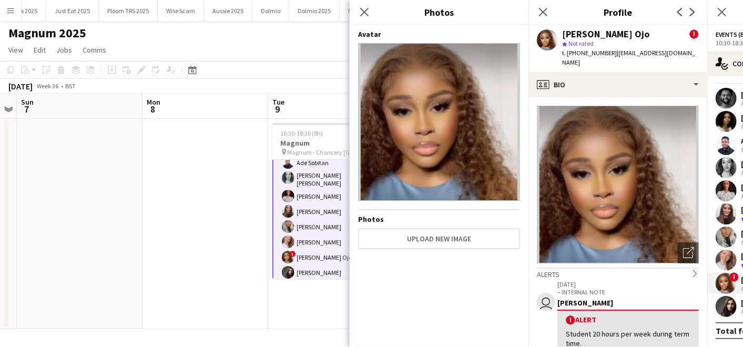
scroll to position [0, 311]
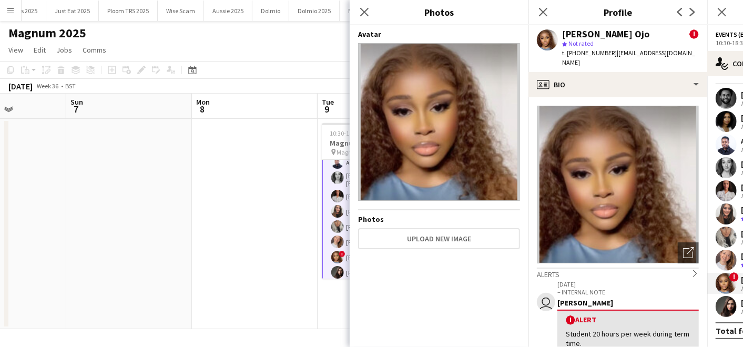
drag, startPoint x: 274, startPoint y: 159, endPoint x: 414, endPoint y: -28, distance: 234.0
click at [414, 0] on html "Menu Boards Boards Boards All jobs Status Workforce Workforce My Workforce Recr…" at bounding box center [371, 173] width 743 height 347
